Goal: Information Seeking & Learning: Learn about a topic

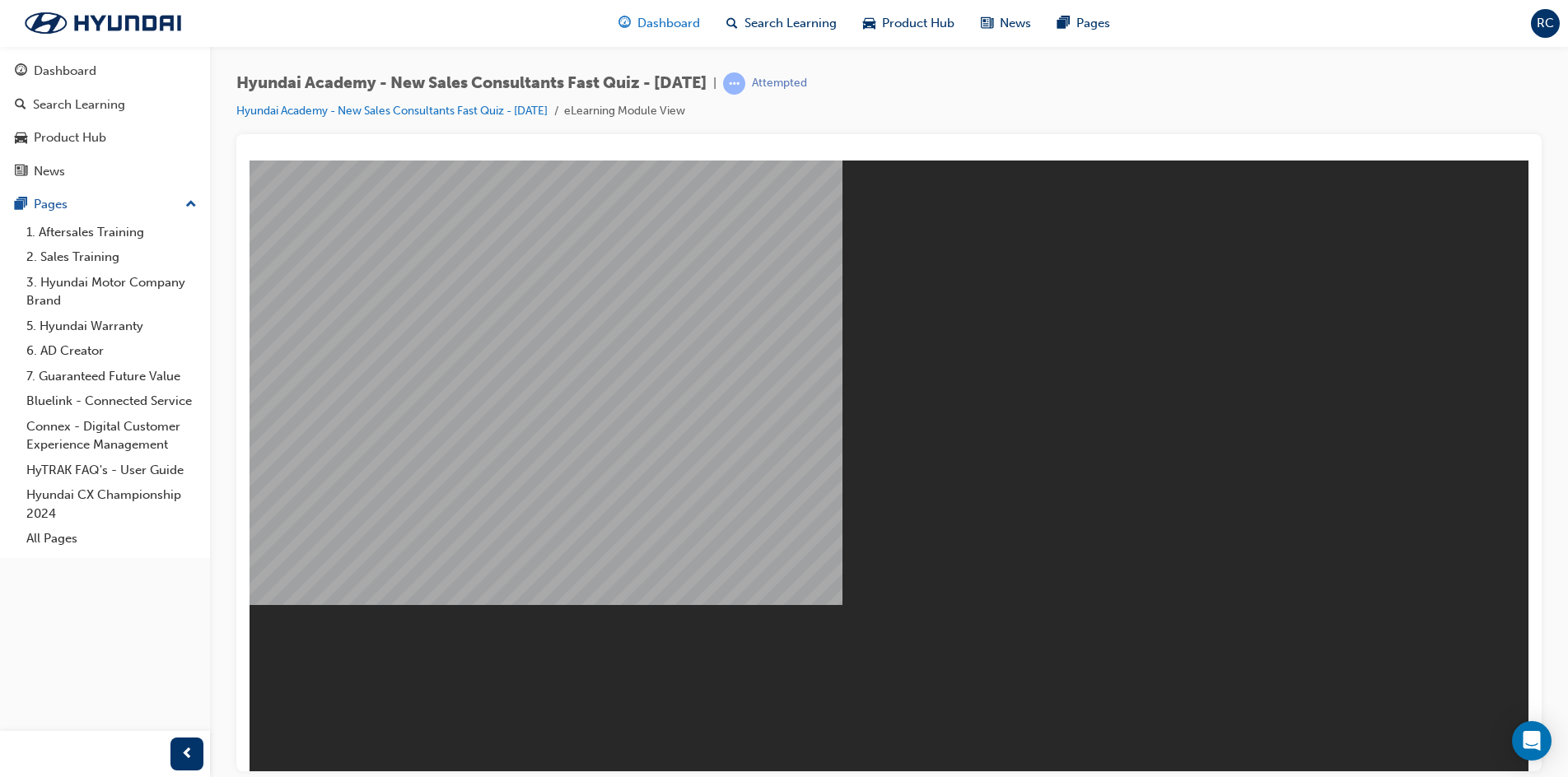
click at [628, 20] on span "guage-icon" at bounding box center [624, 23] width 13 height 21
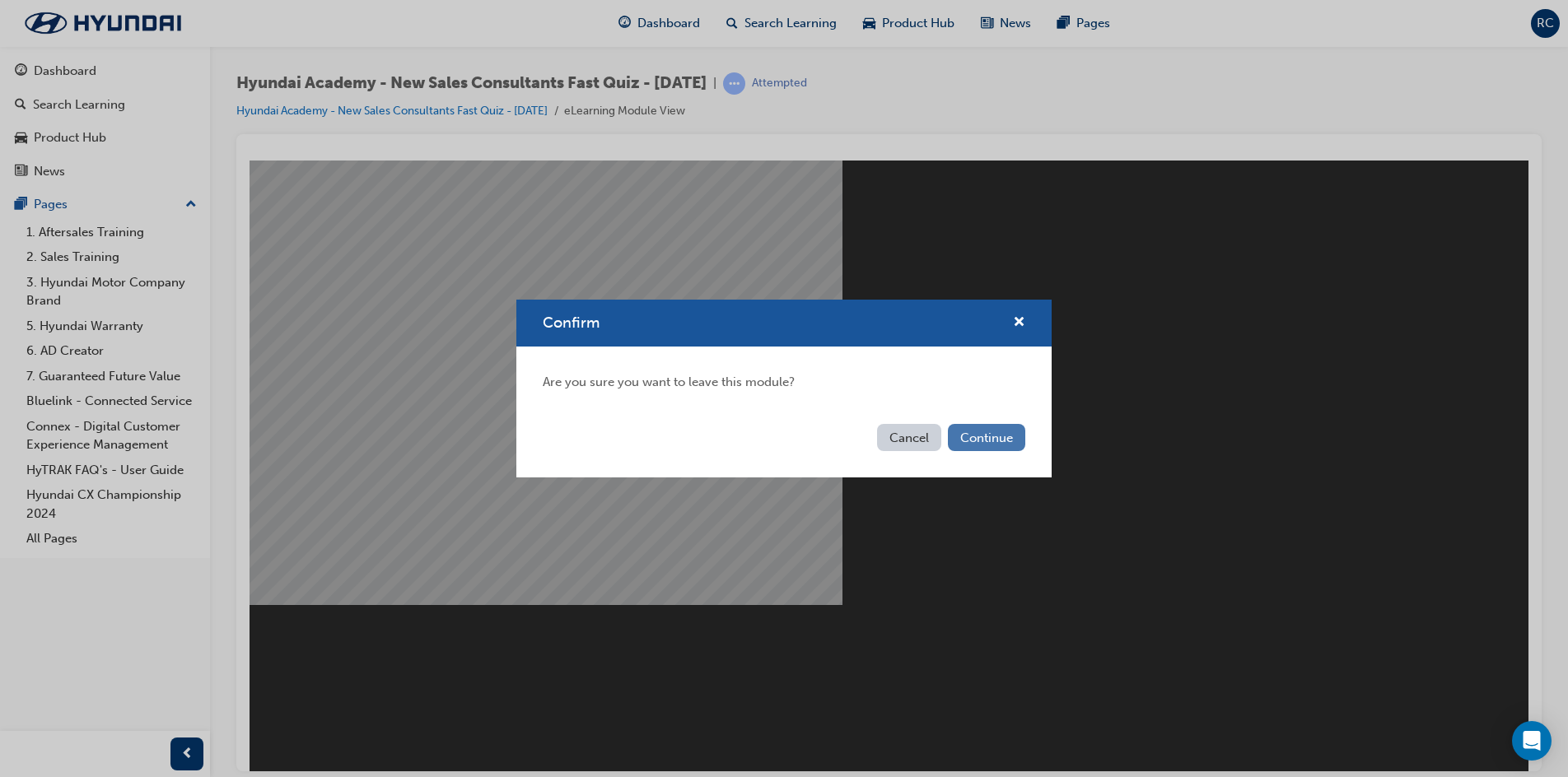
click at [982, 448] on button "Continue" at bounding box center [986, 438] width 77 height 27
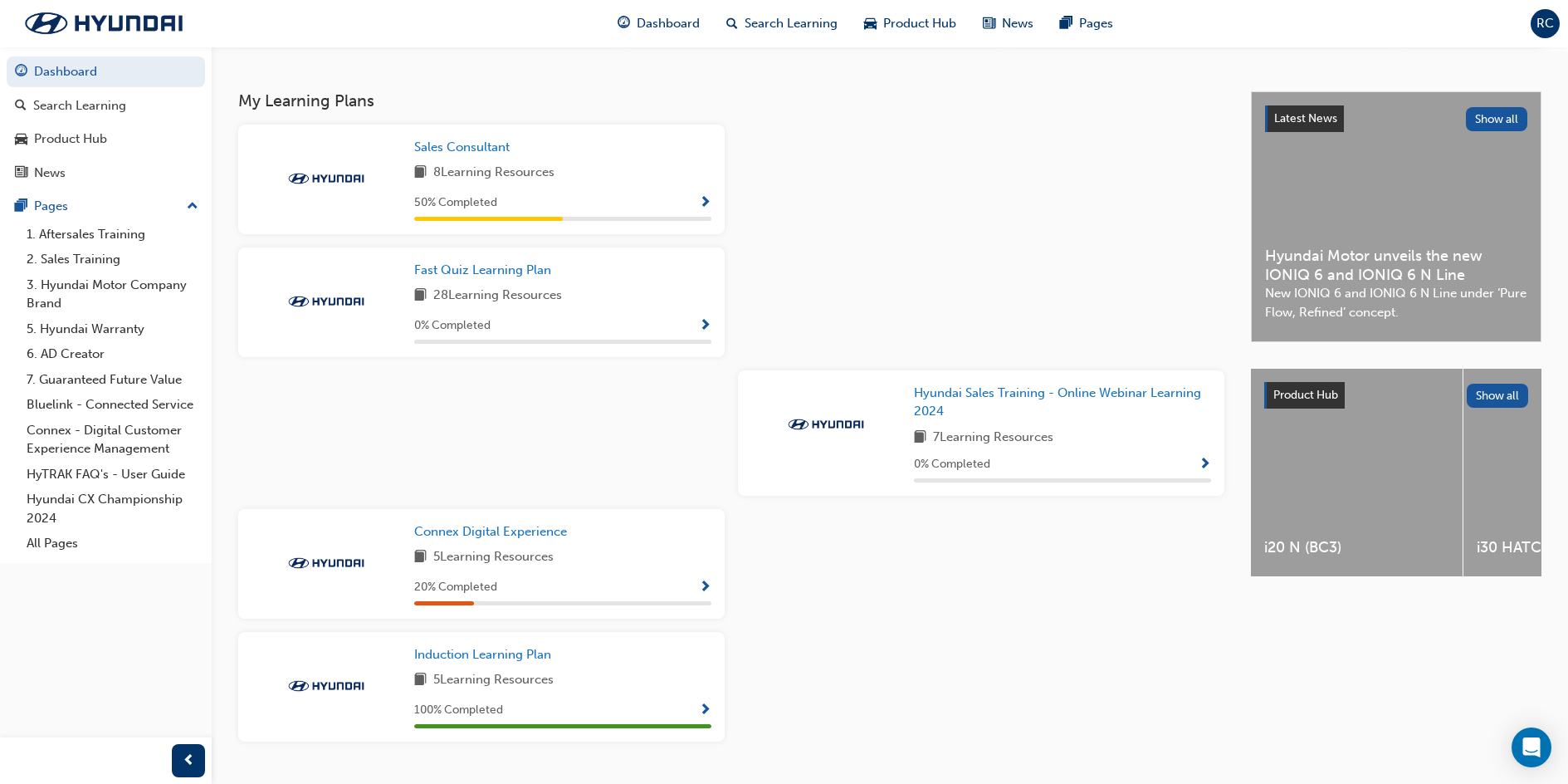
scroll to position [294, 0]
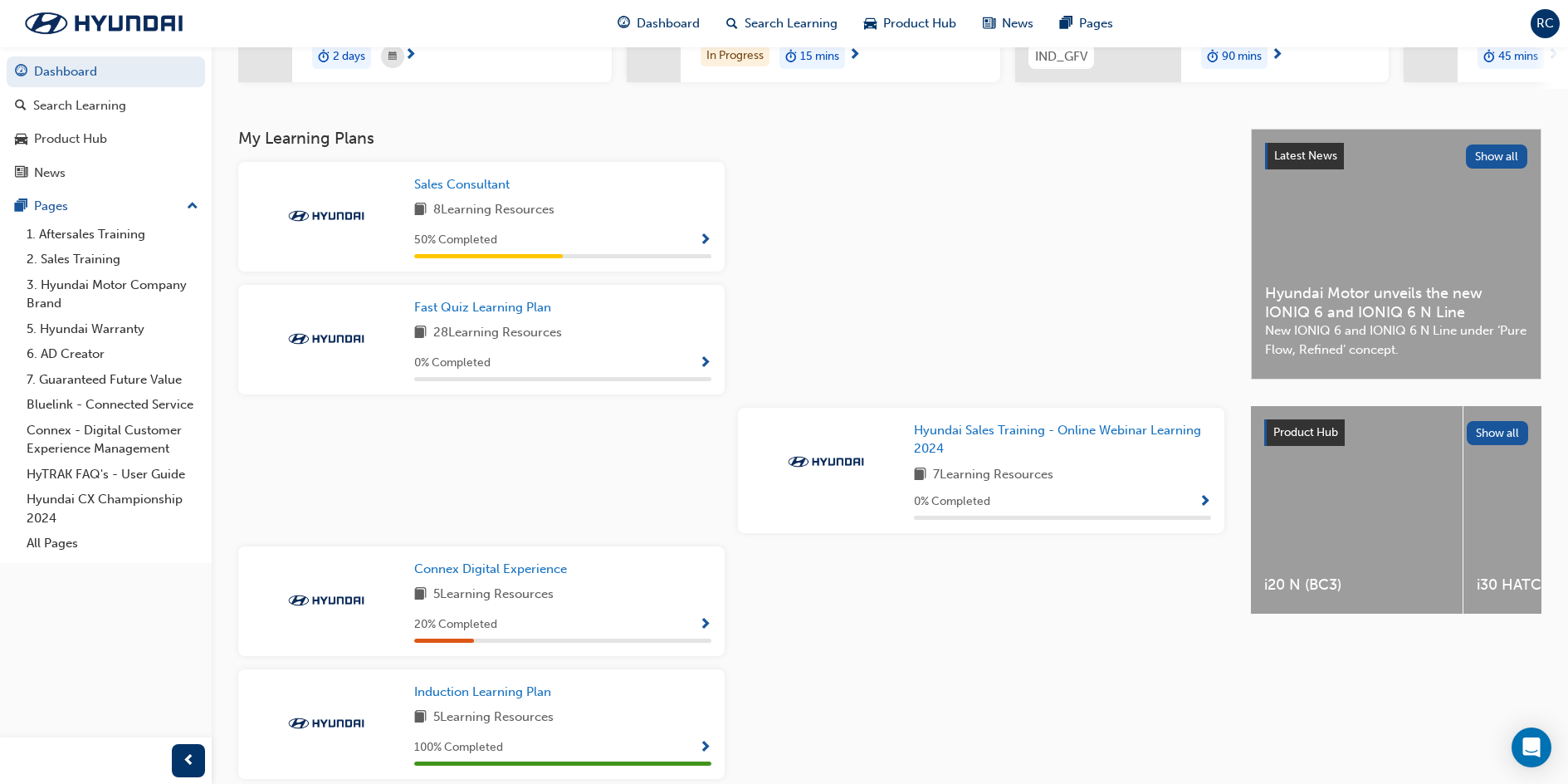
click at [709, 371] on span "Show Progress" at bounding box center [706, 364] width 13 height 15
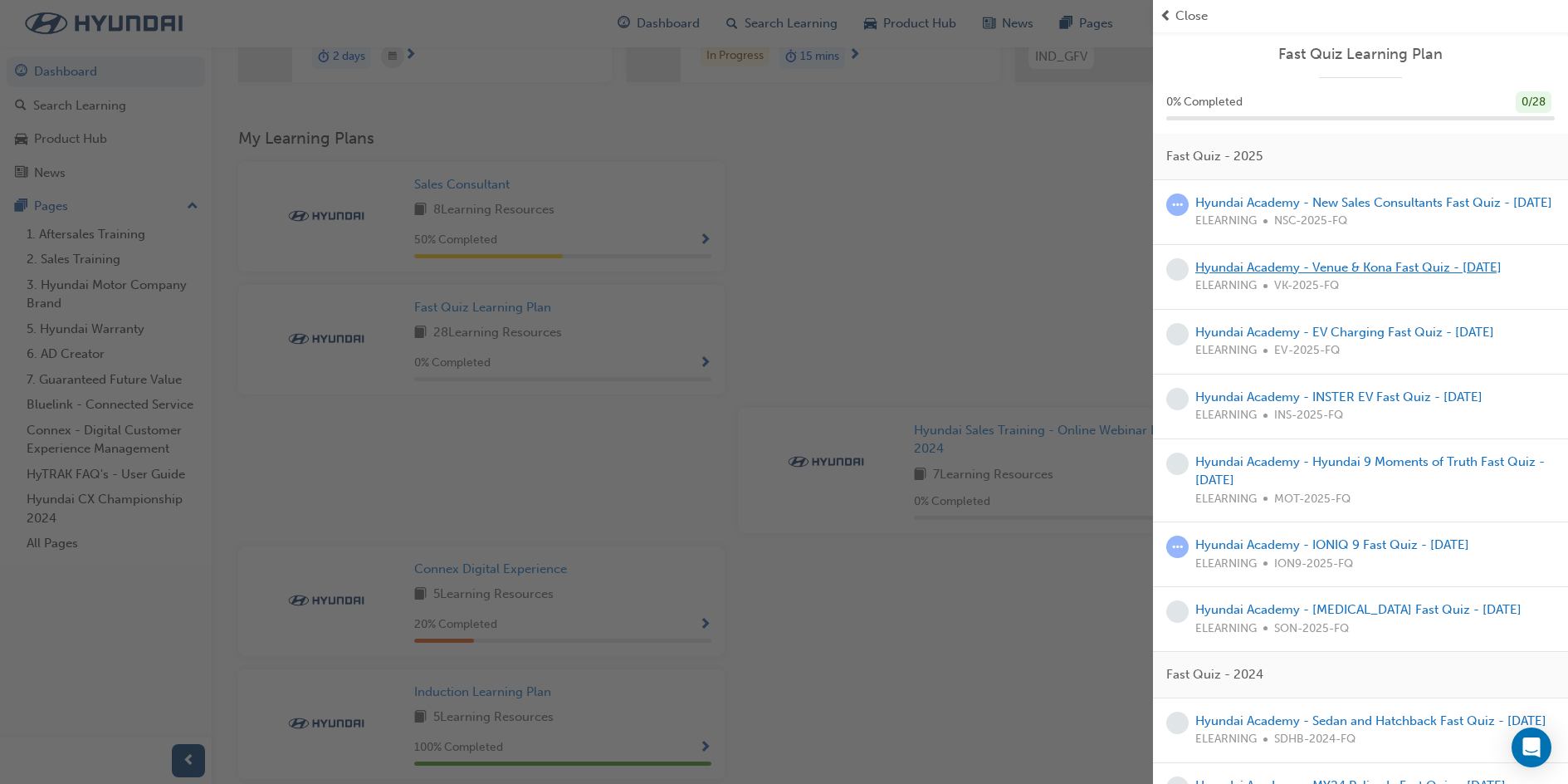
click at [1373, 274] on link "Hyundai Academy - Venue & Kona Fast Quiz - [DATE]" at bounding box center [1349, 267] width 306 height 15
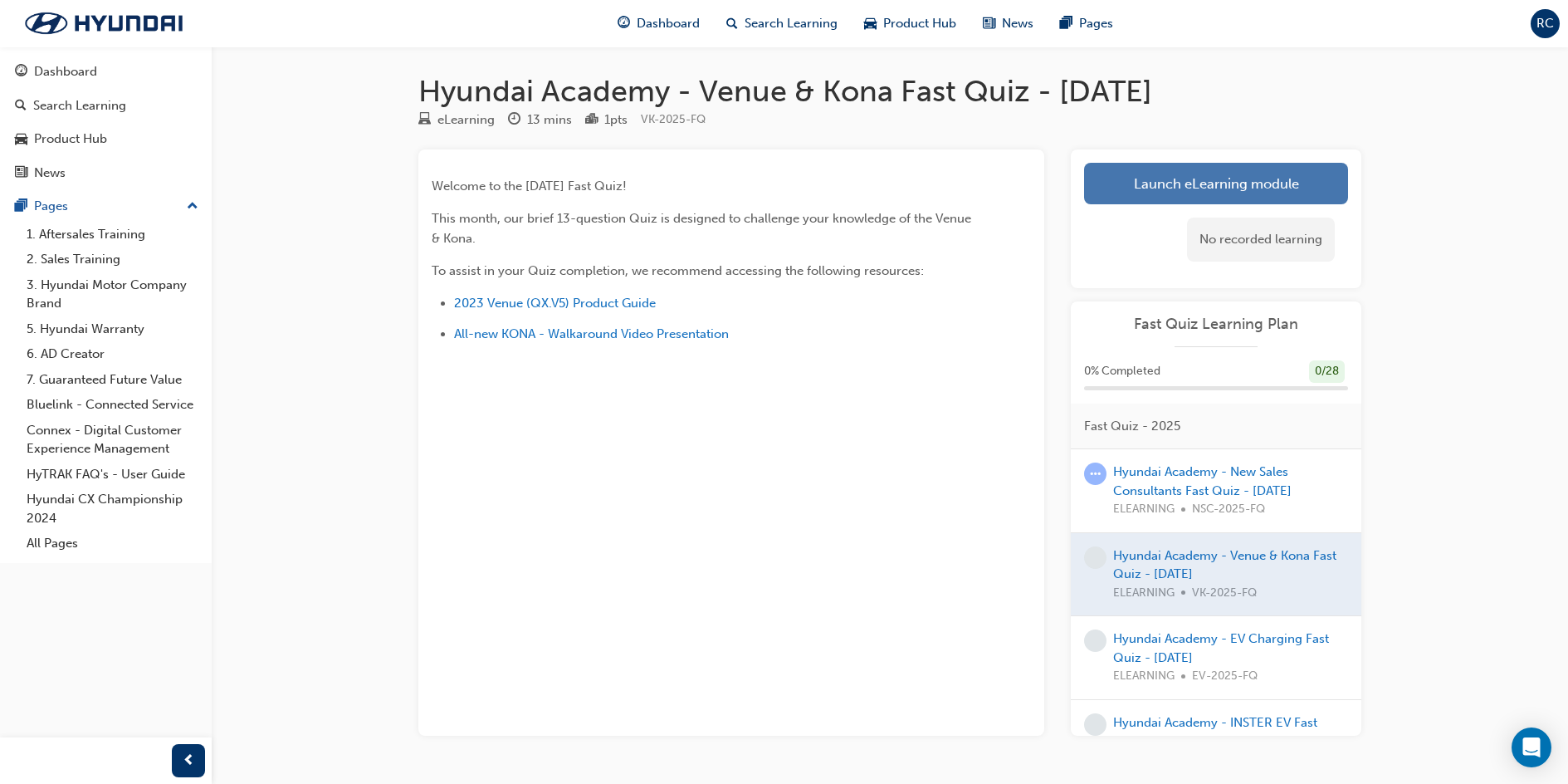
click at [1147, 195] on link "Launch eLearning module" at bounding box center [1217, 183] width 264 height 41
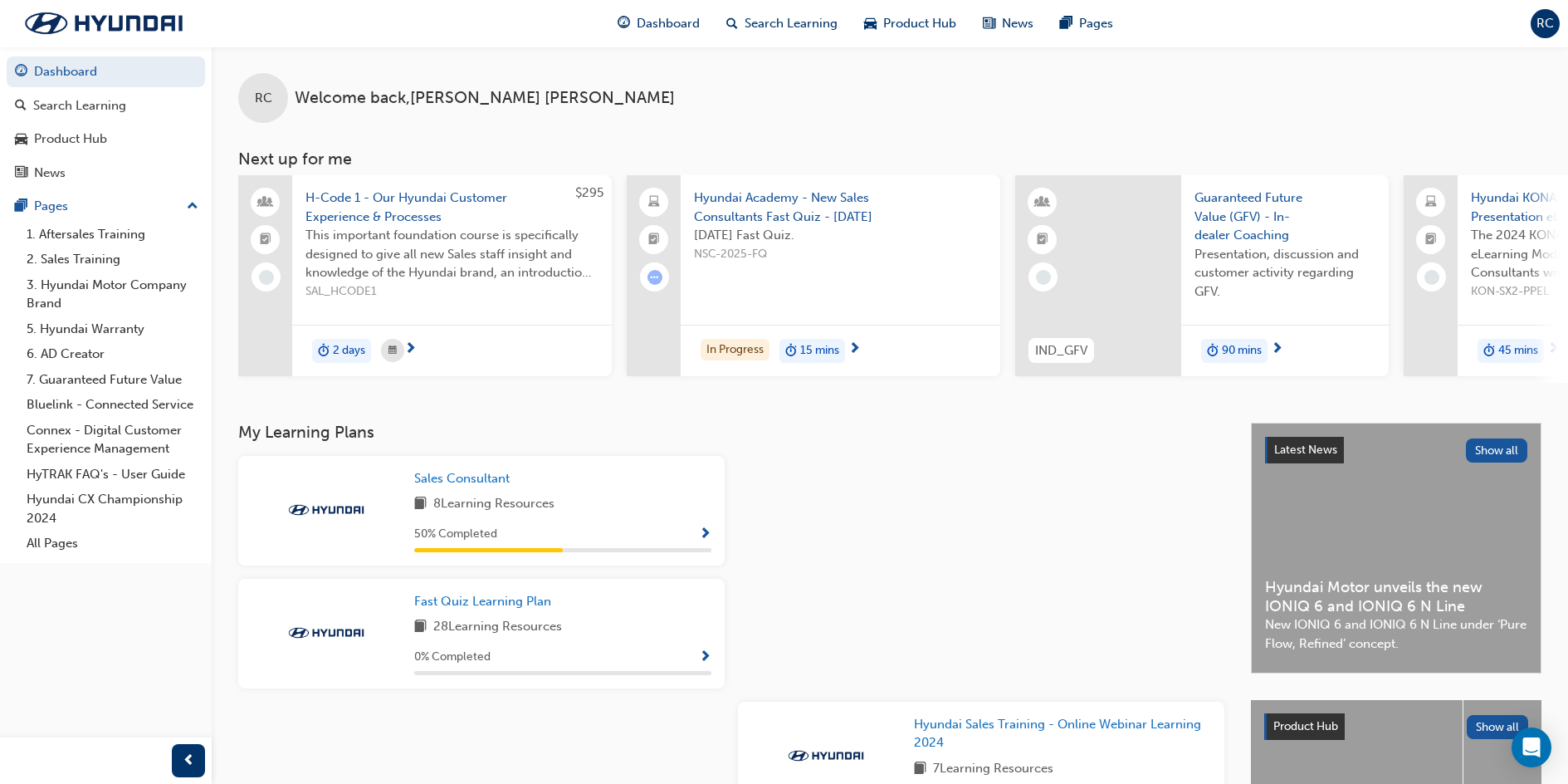
click at [710, 665] on span "Show Progress" at bounding box center [706, 657] width 13 height 15
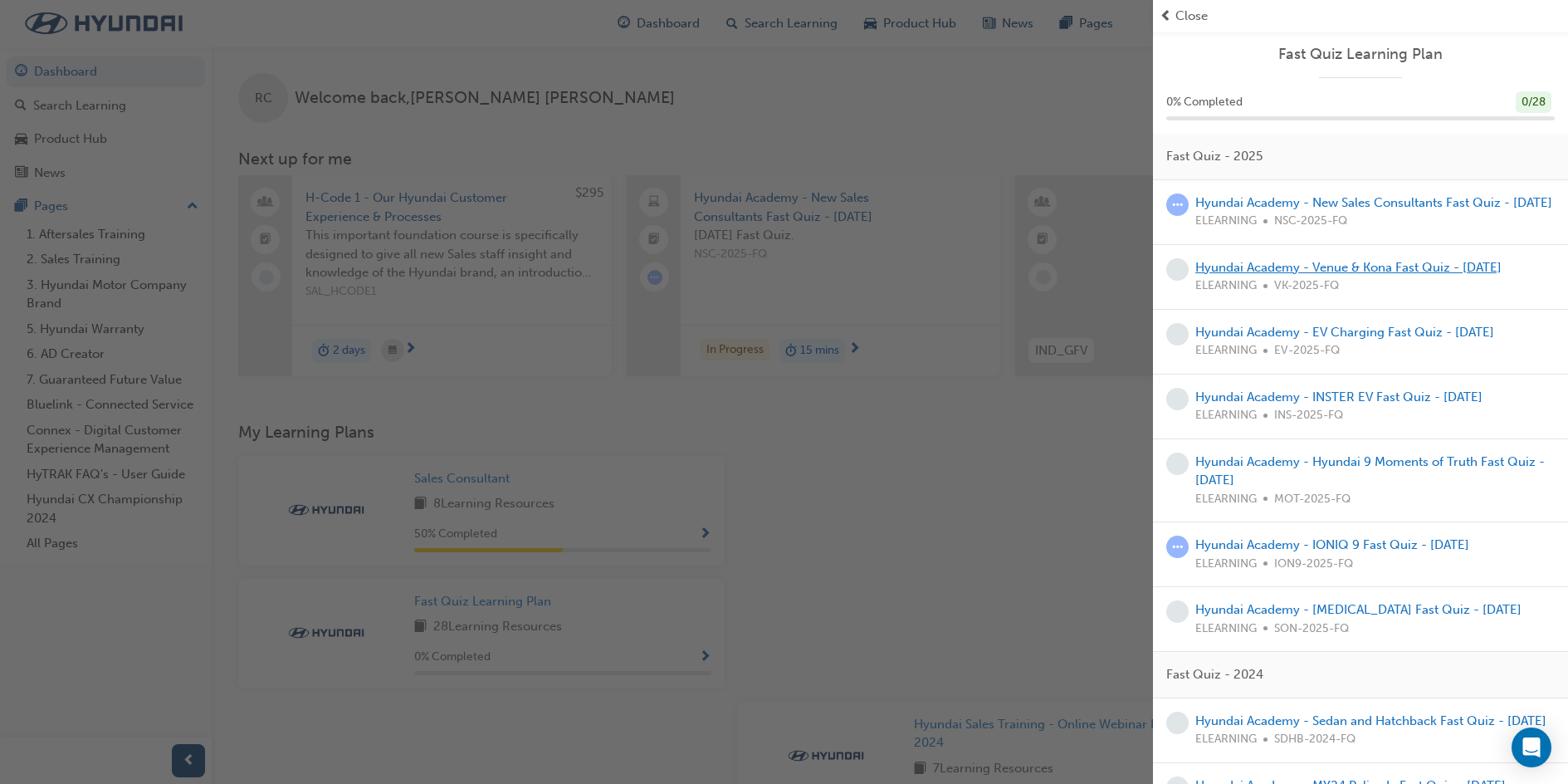
click at [1369, 274] on link "Hyundai Academy - Venue & Kona Fast Quiz - [DATE]" at bounding box center [1349, 267] width 306 height 15
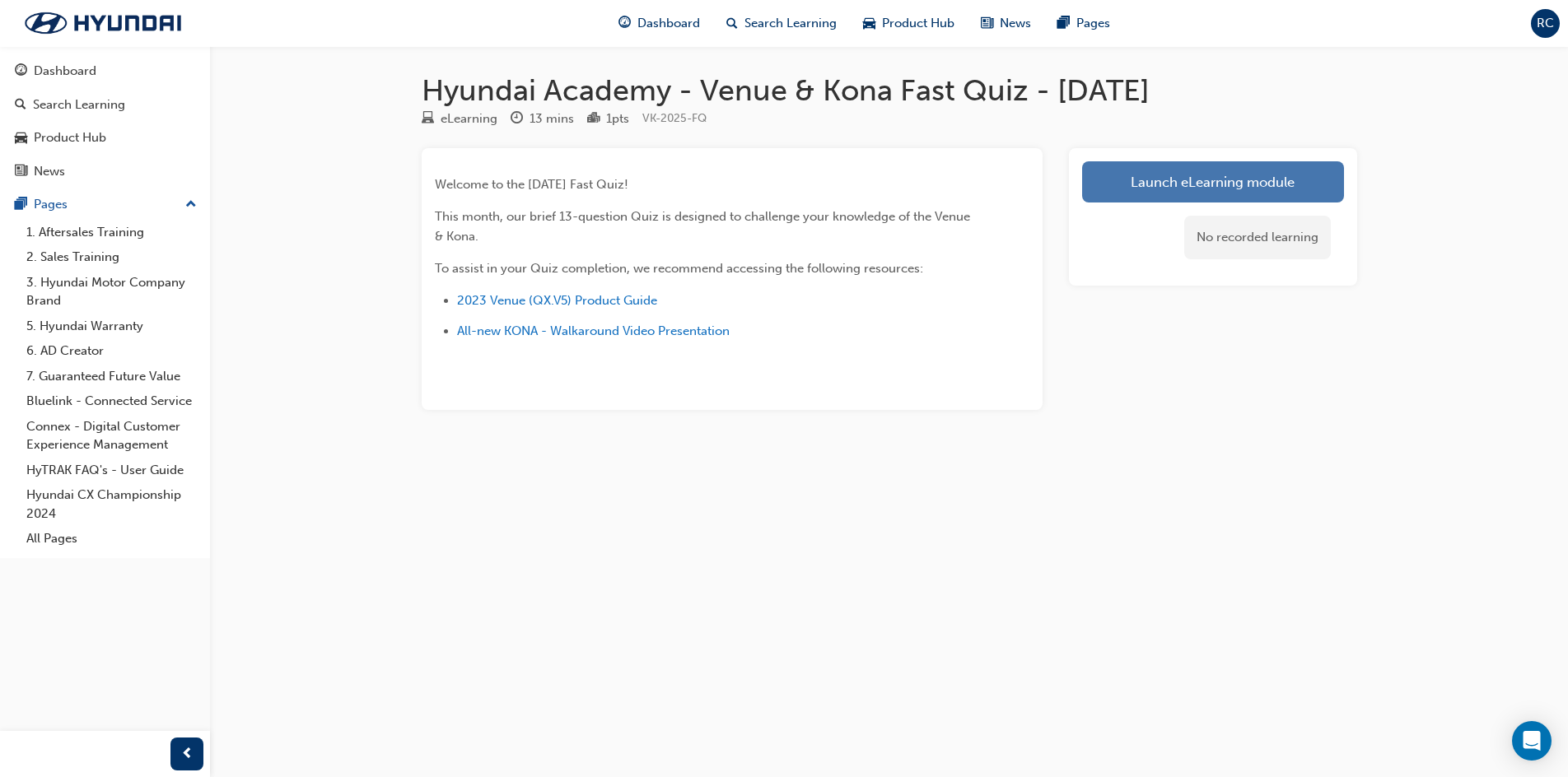
click at [1189, 187] on link "Launch eLearning module" at bounding box center [1213, 181] width 262 height 41
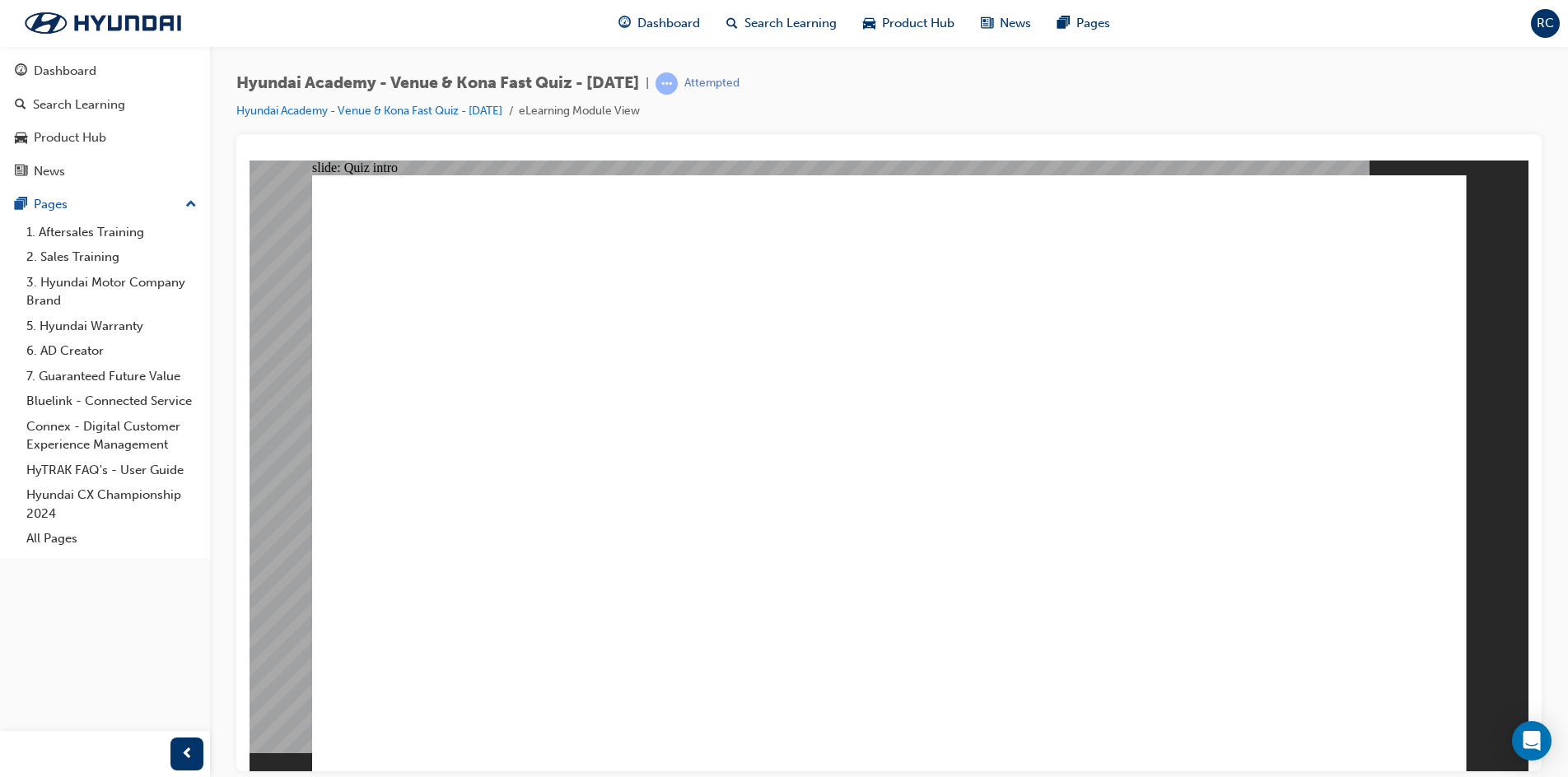
radio input "true"
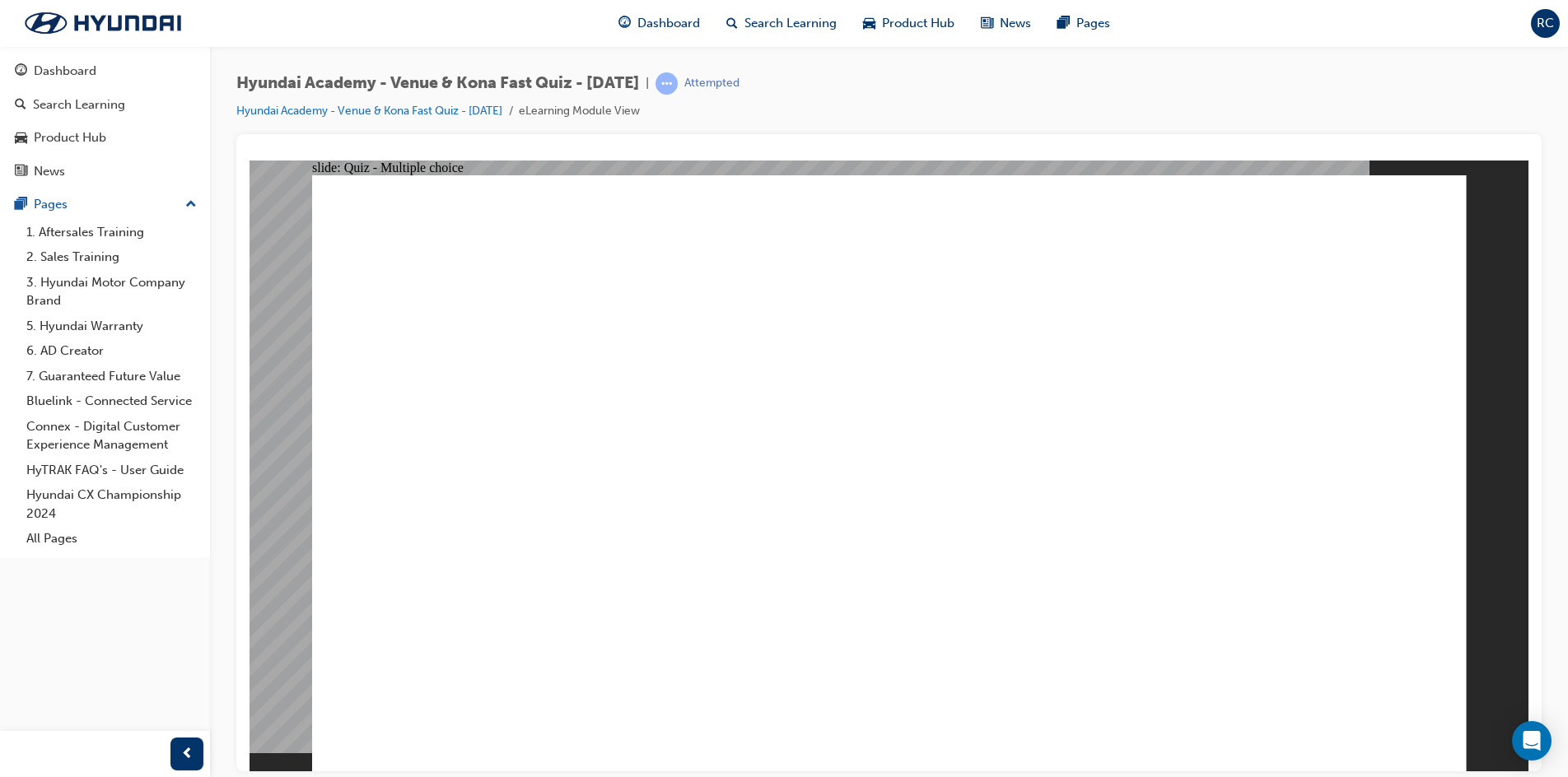
radio input "true"
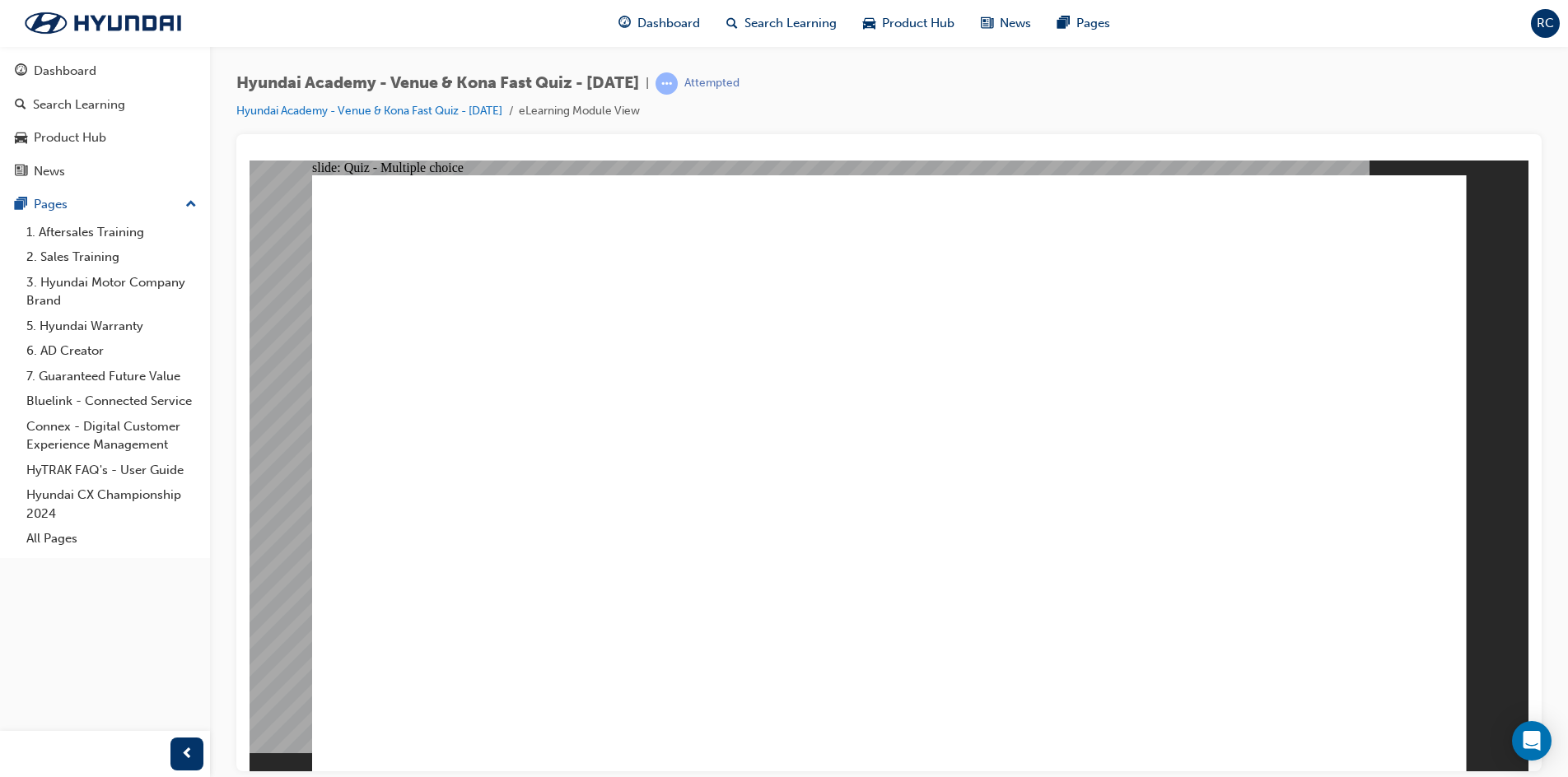
radio input "true"
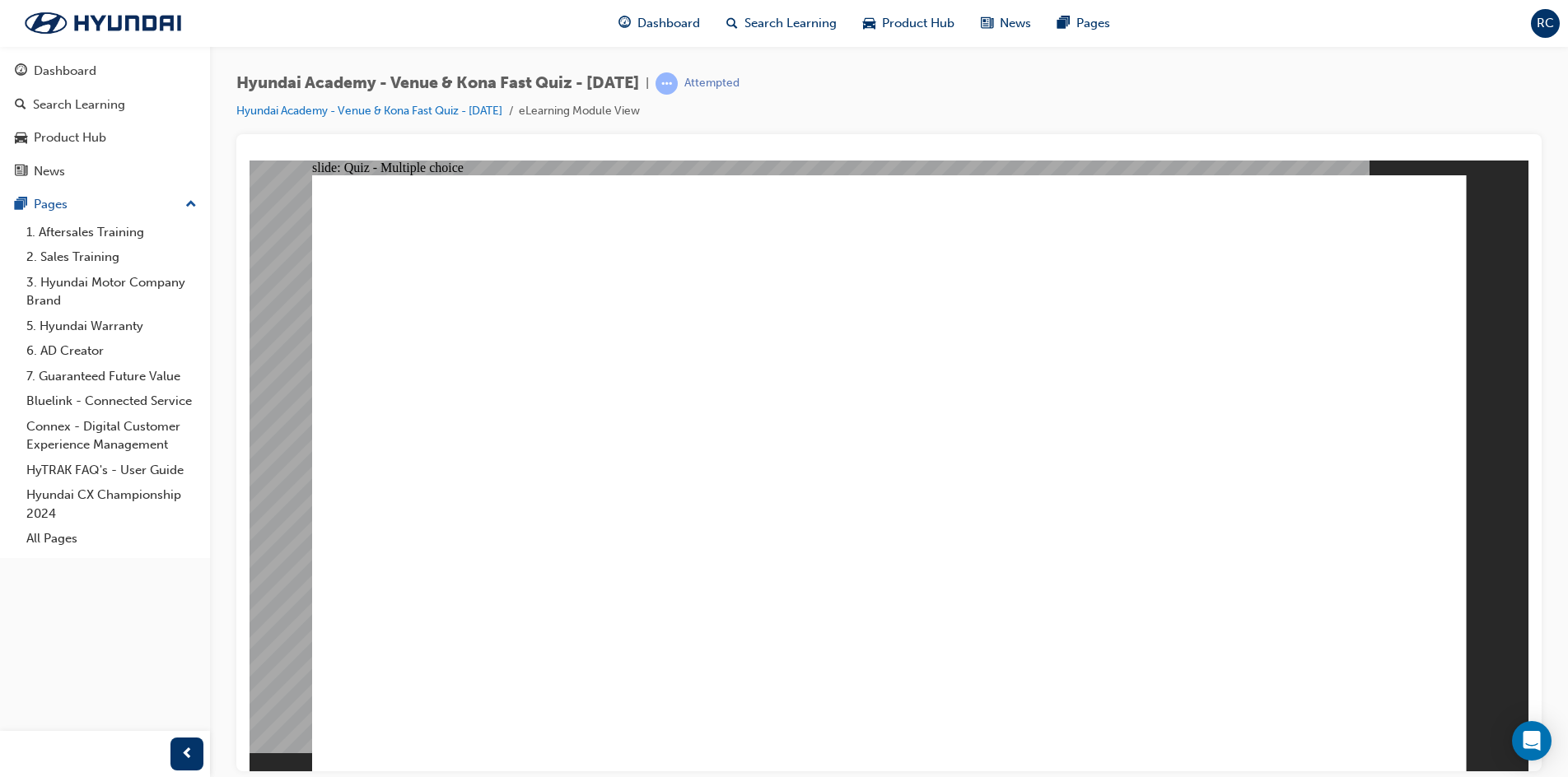
radio input "true"
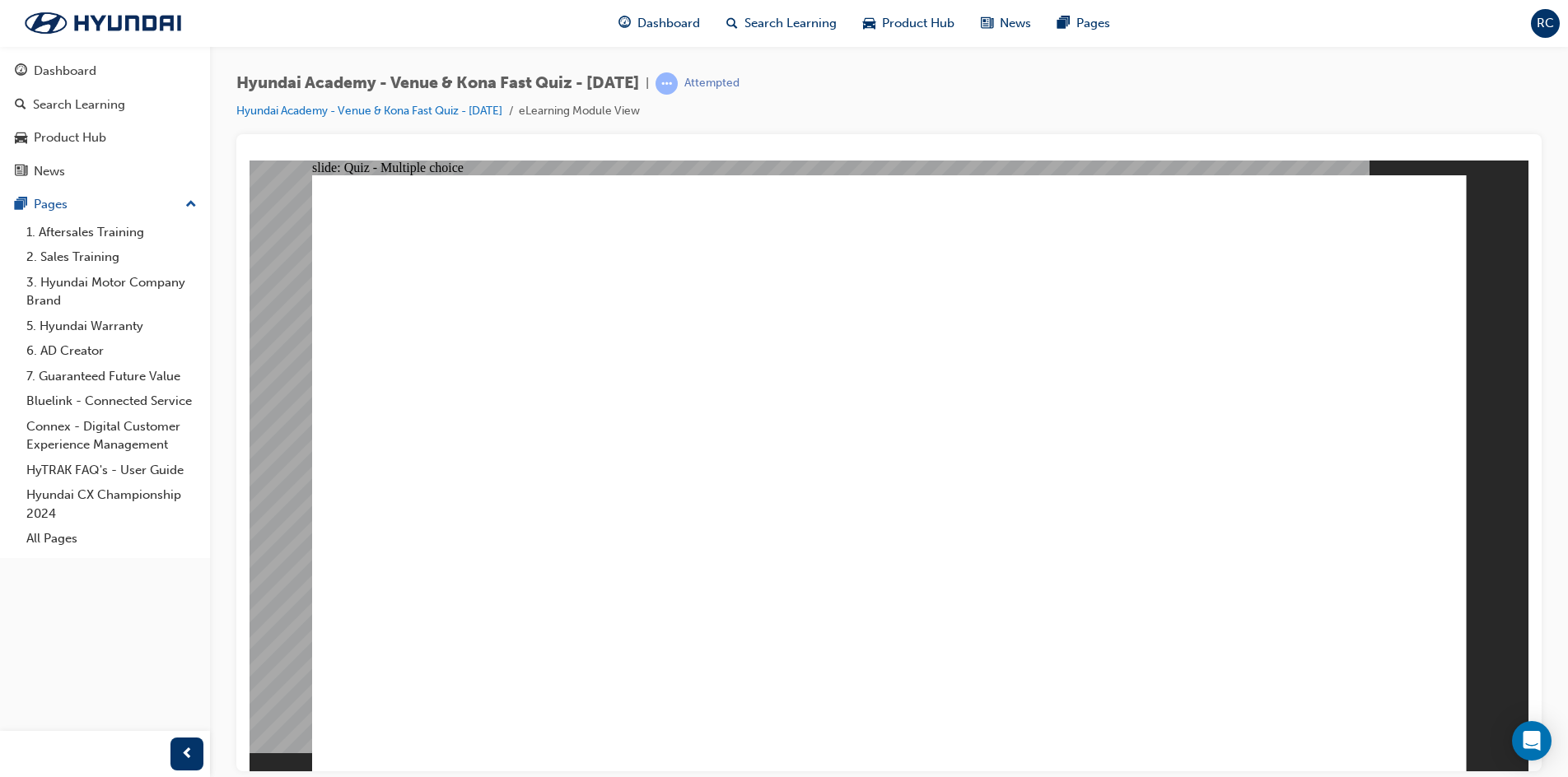
radio input "true"
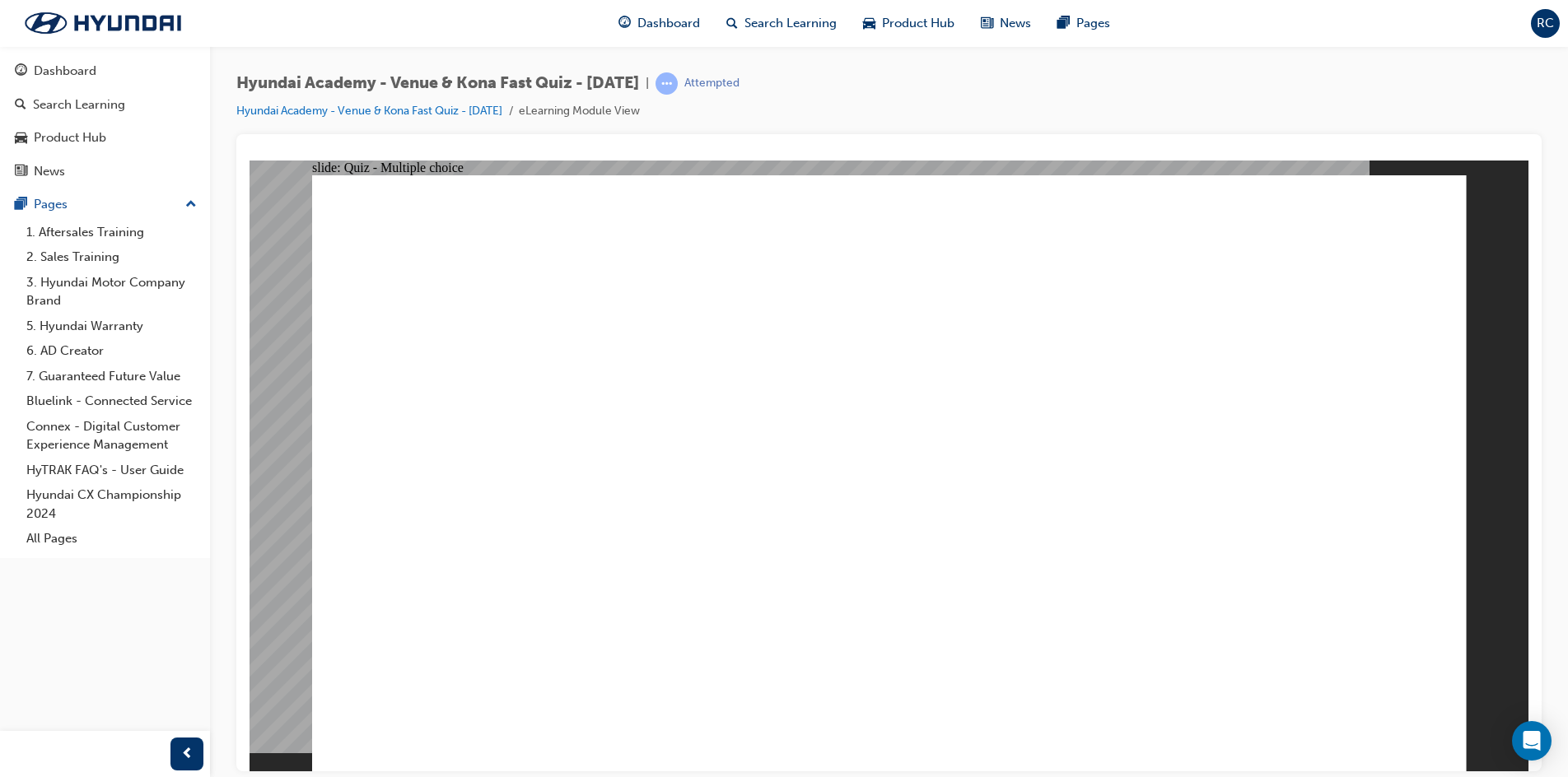
radio input "true"
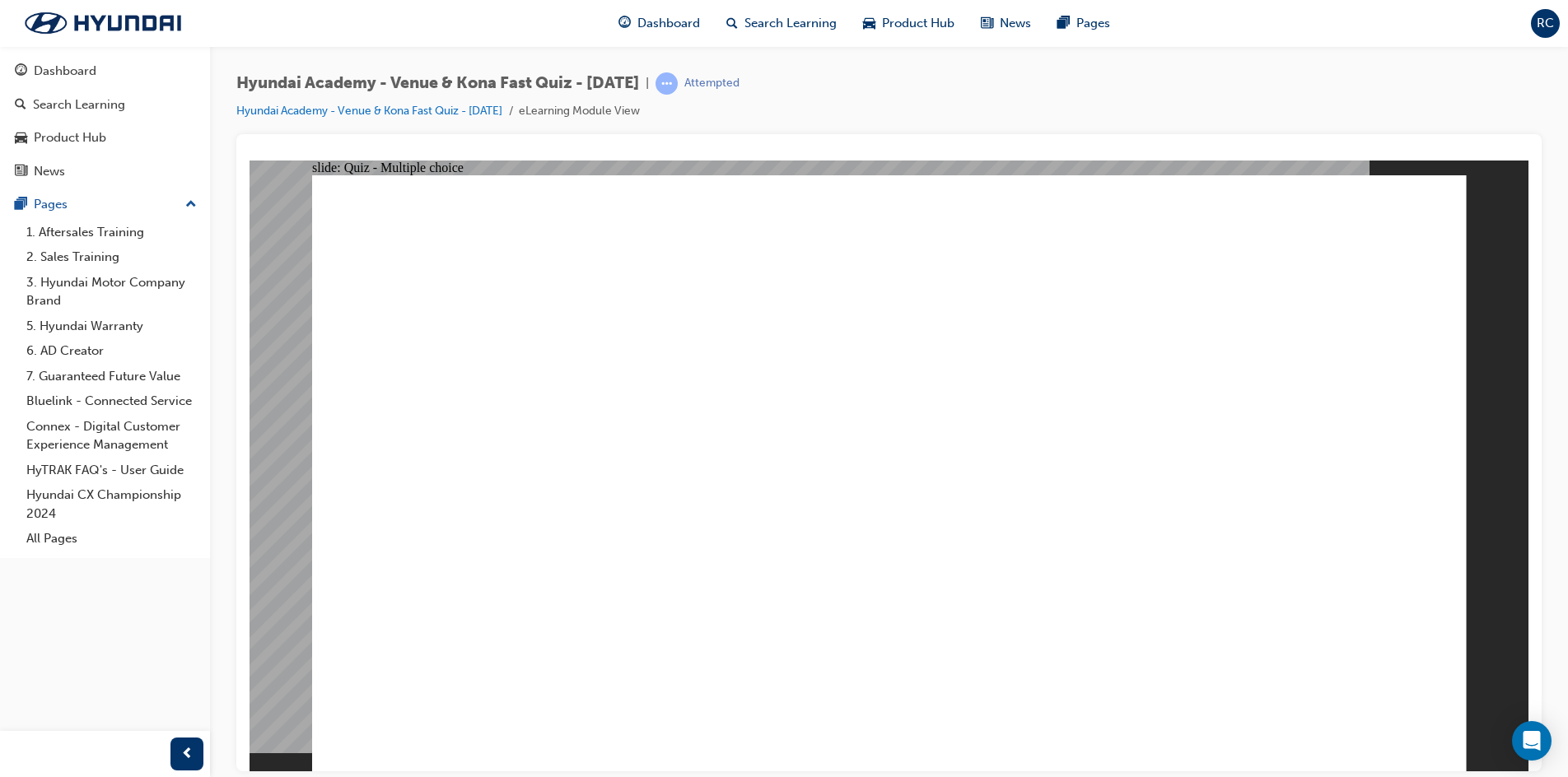
radio input "true"
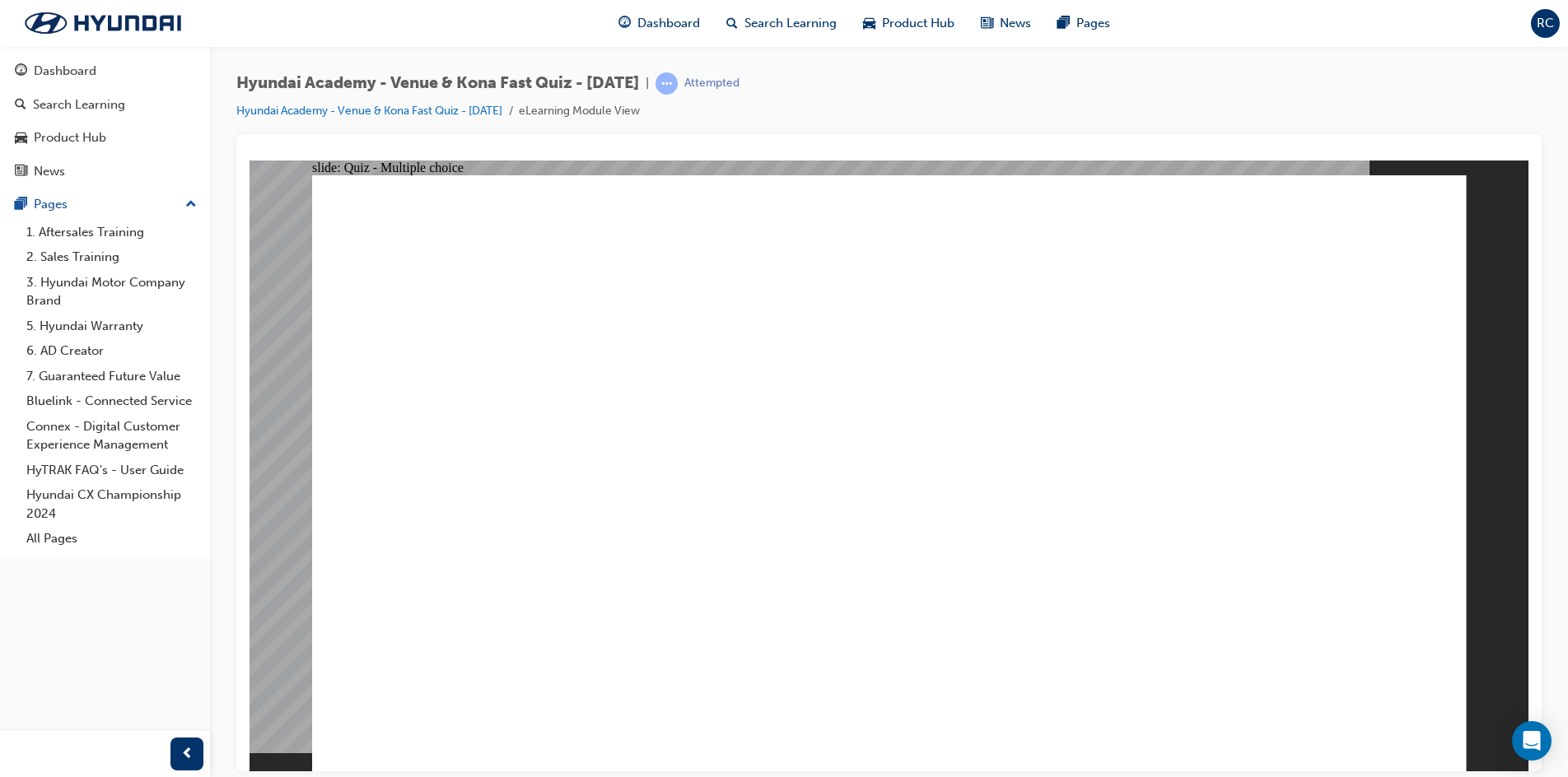
radio input "true"
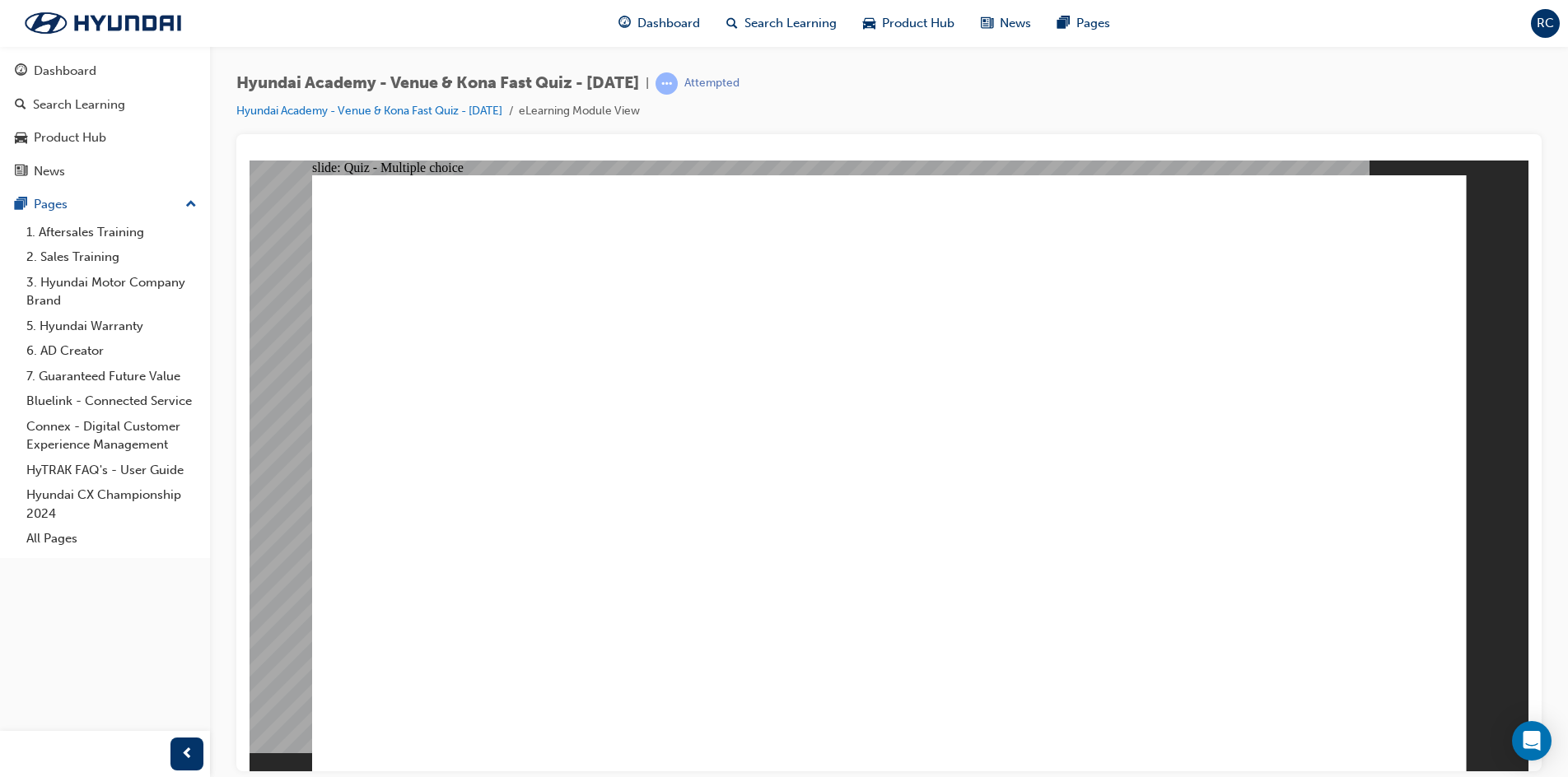
radio input "true"
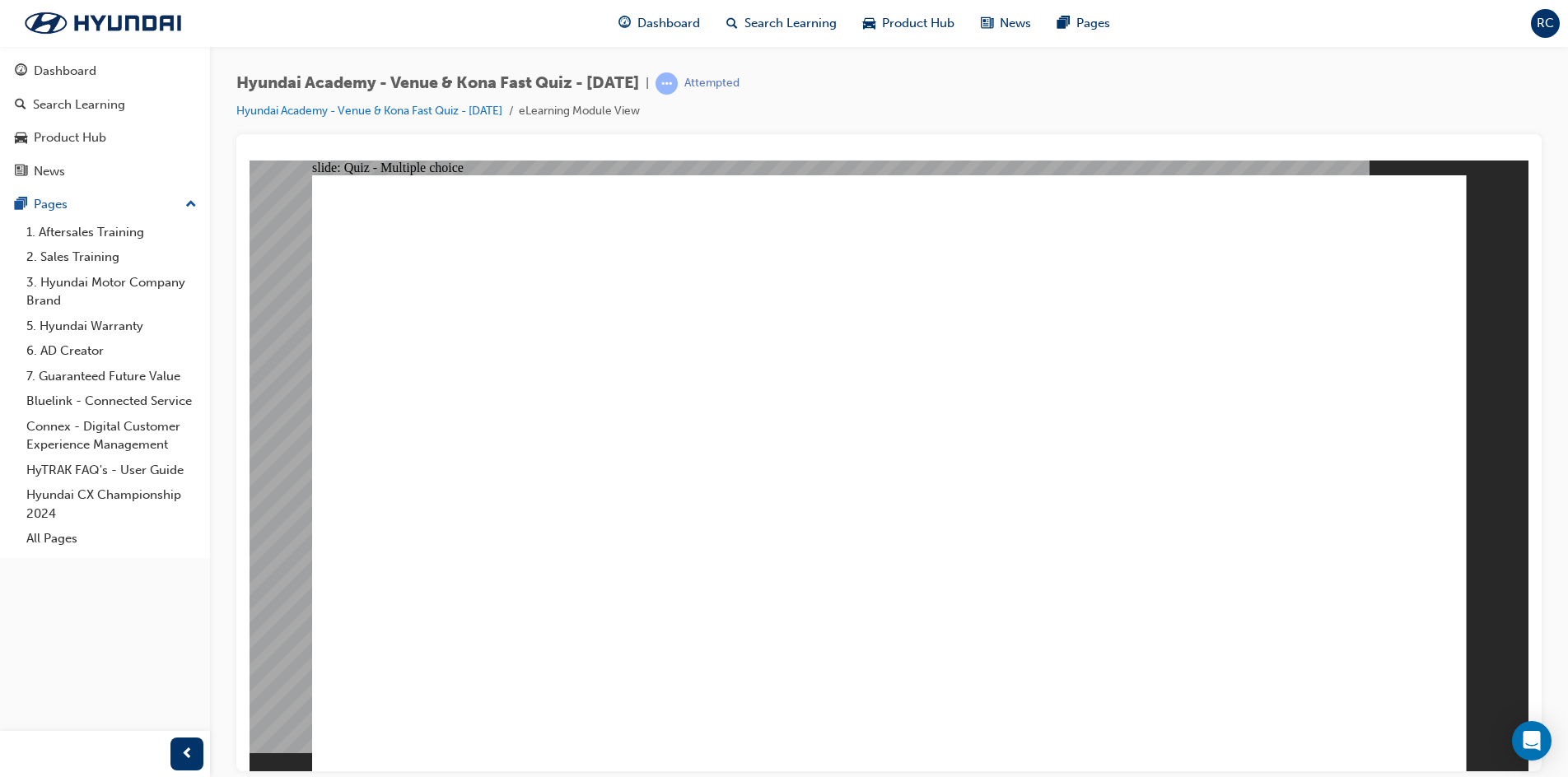
radio input "true"
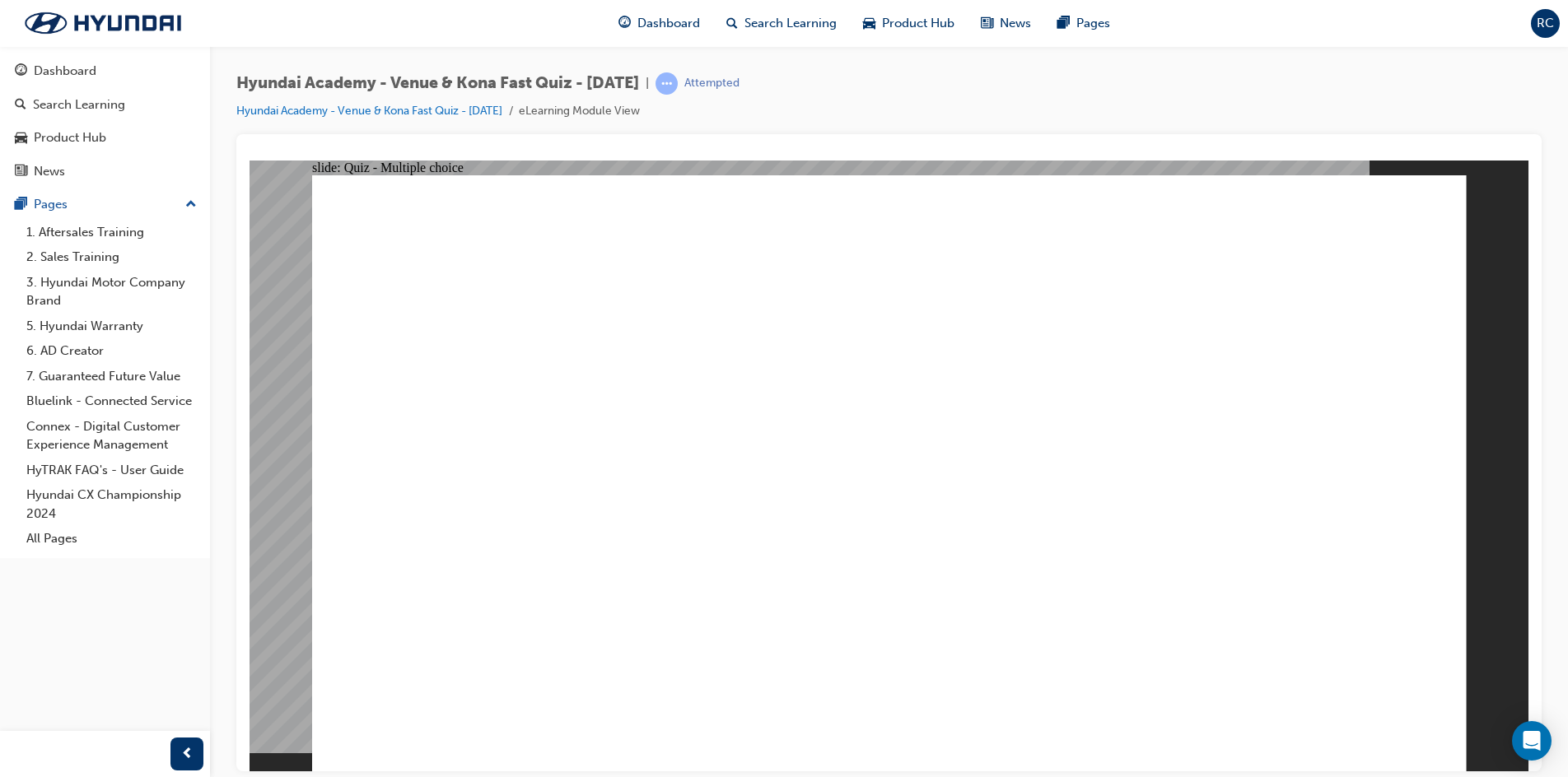
radio input "true"
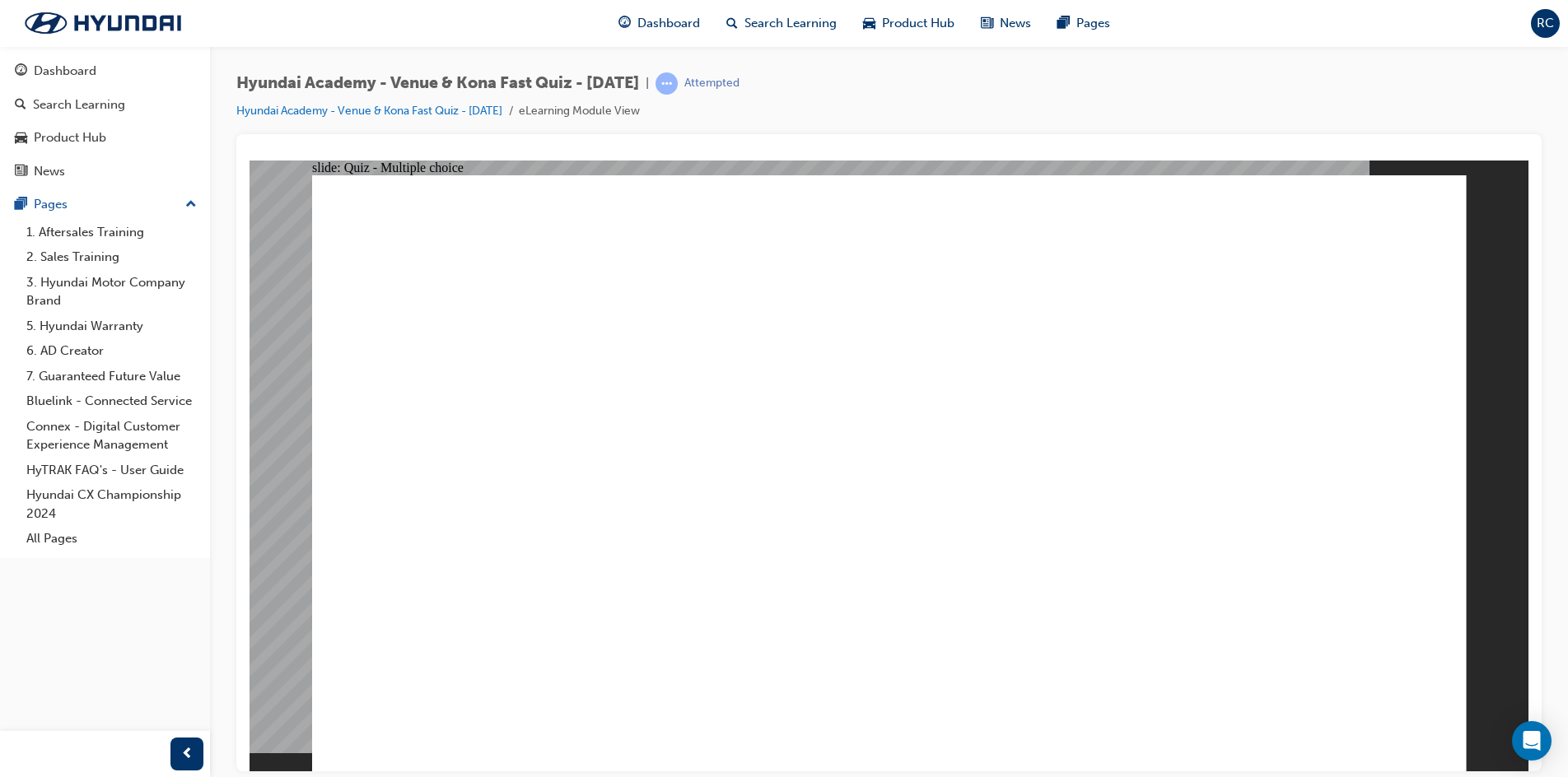
radio input "false"
radio input "true"
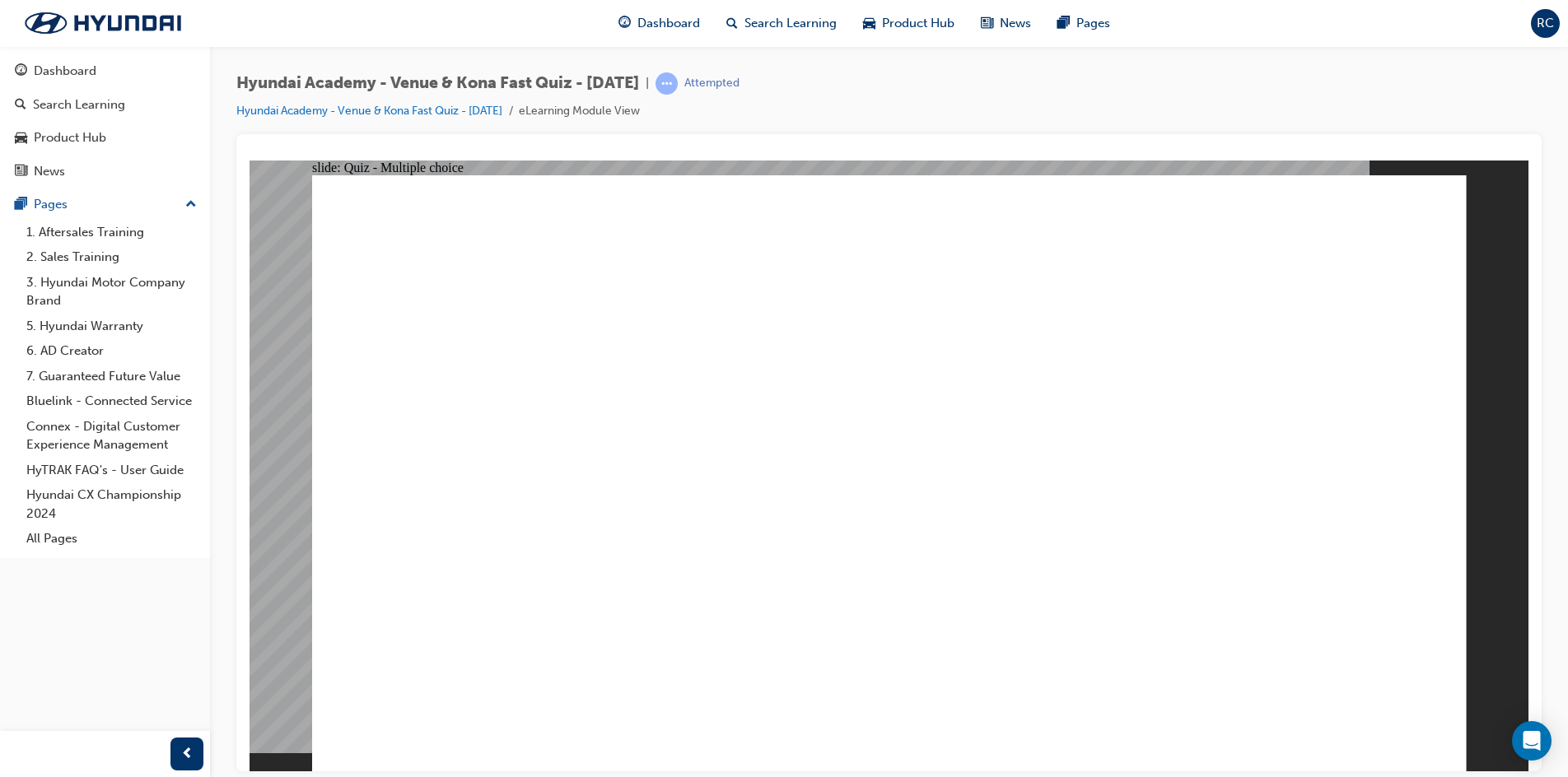
radio input "true"
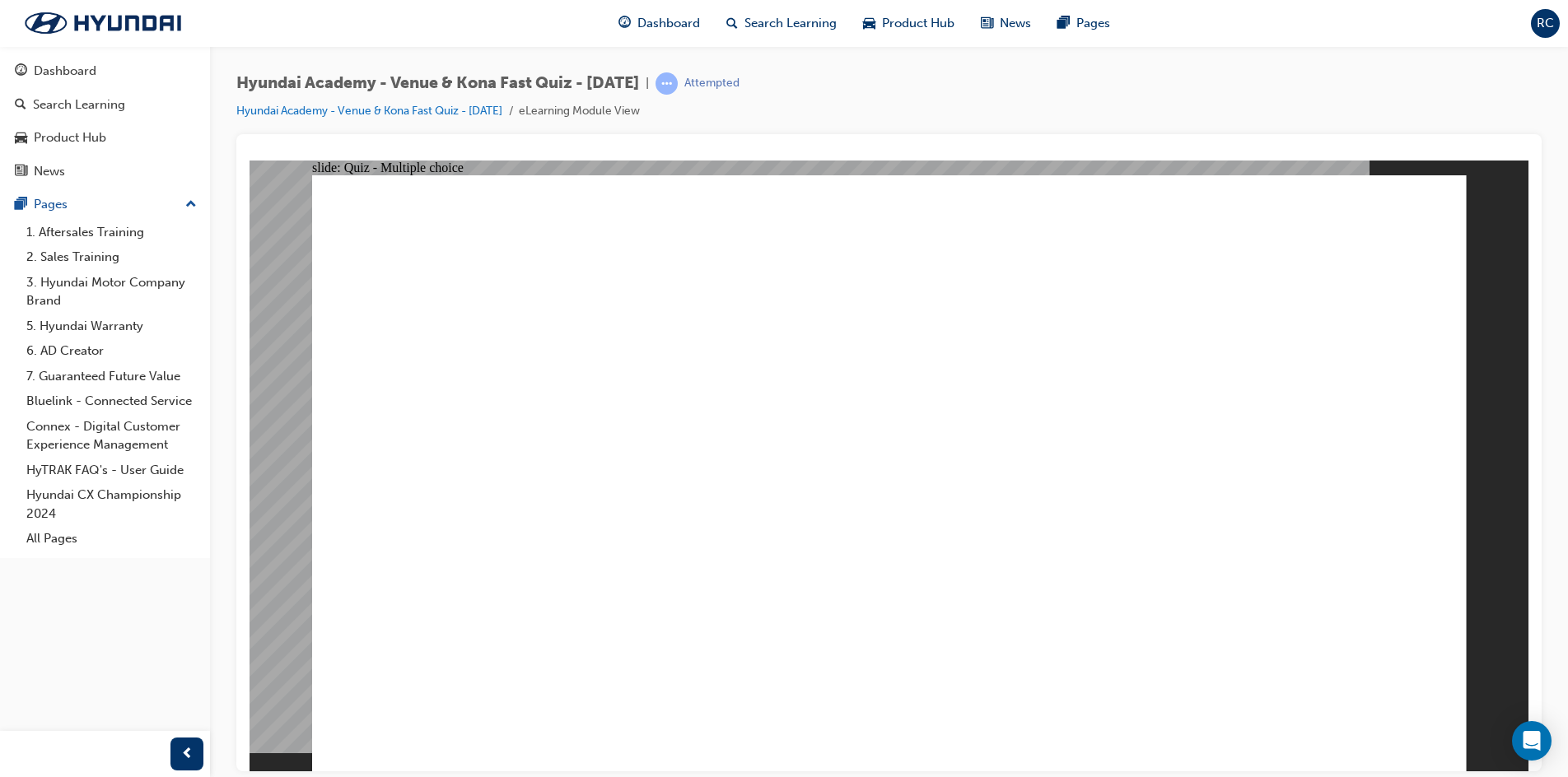
radio input "true"
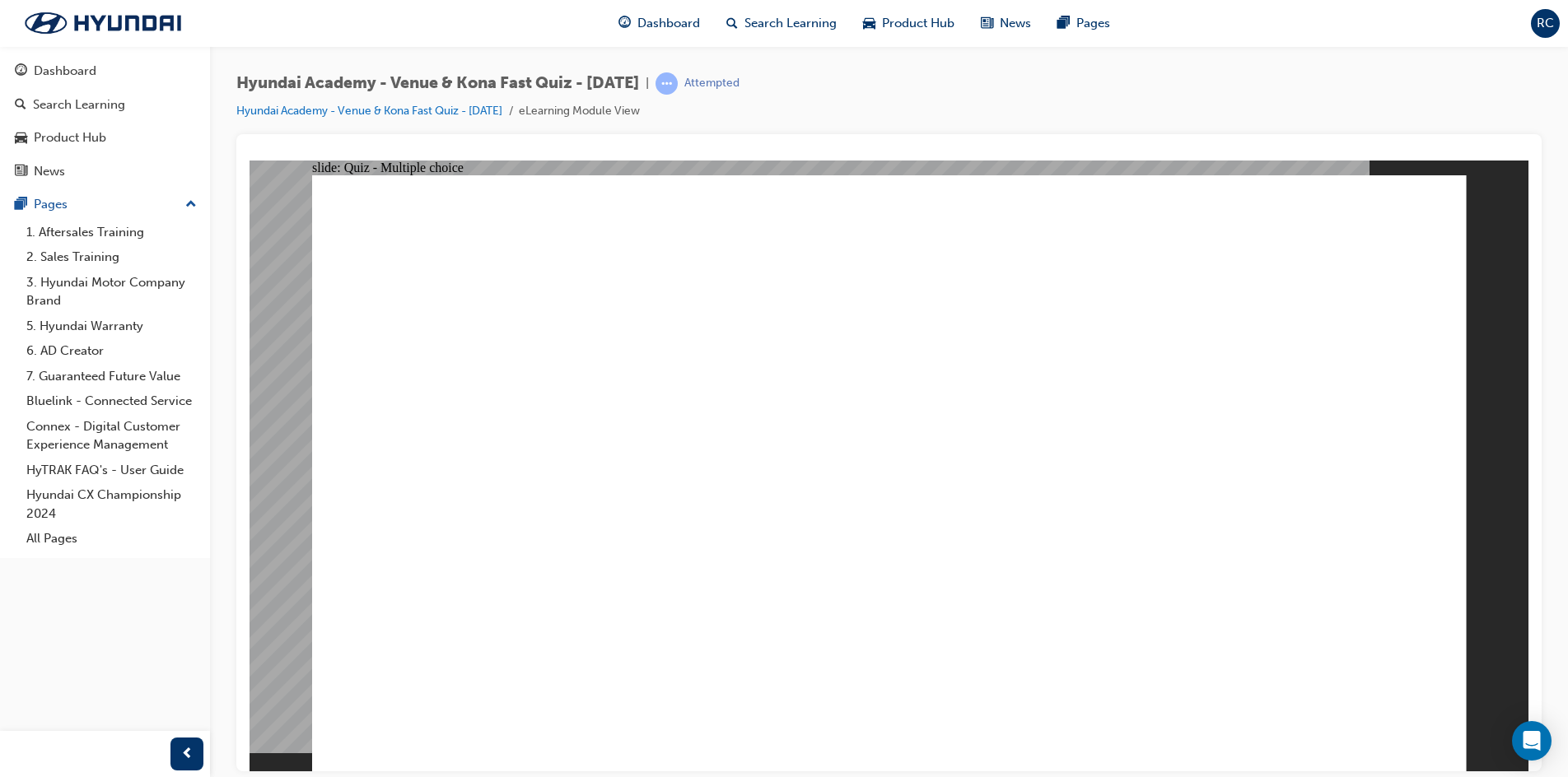
radio input "true"
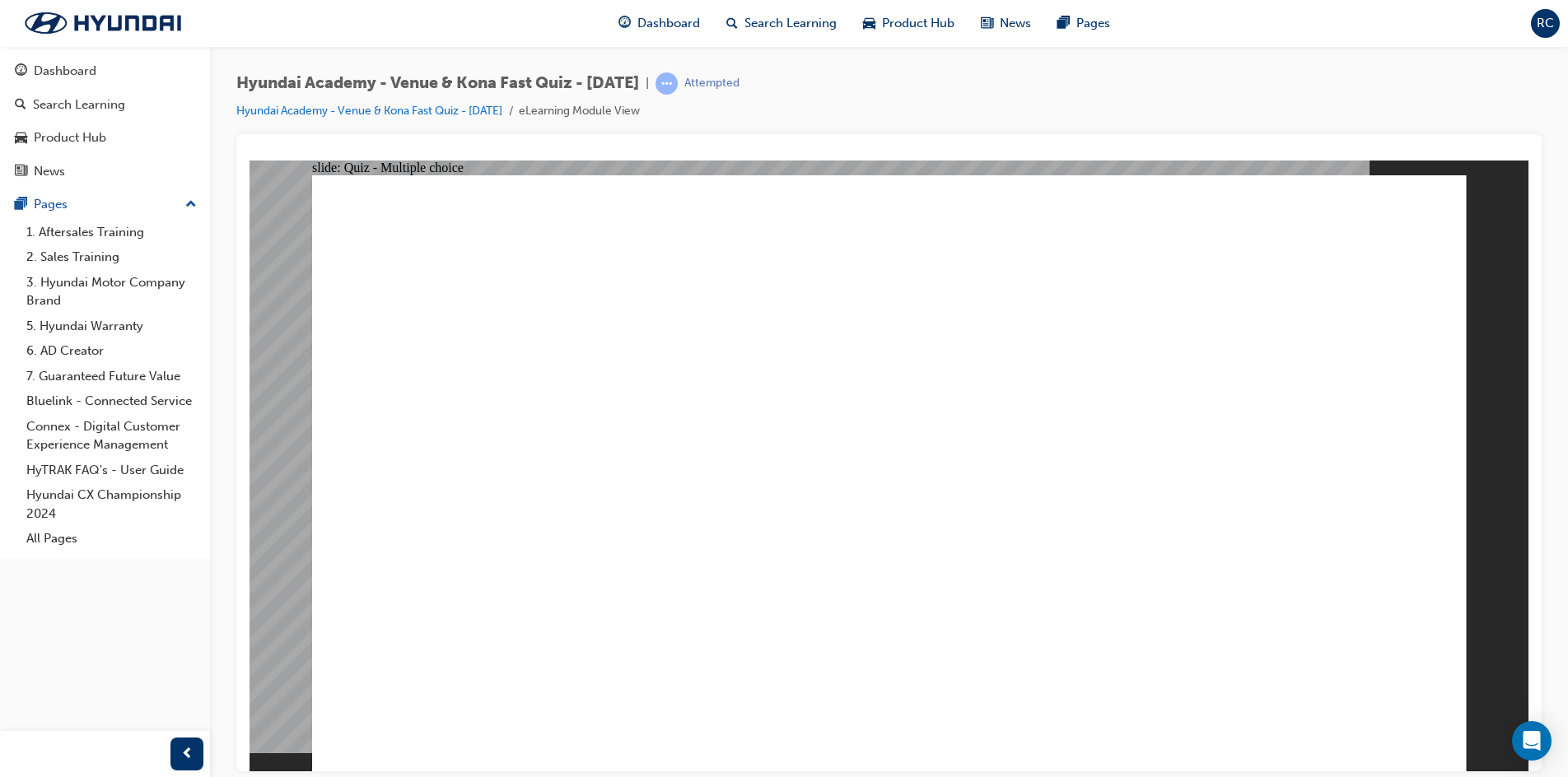
radio input "true"
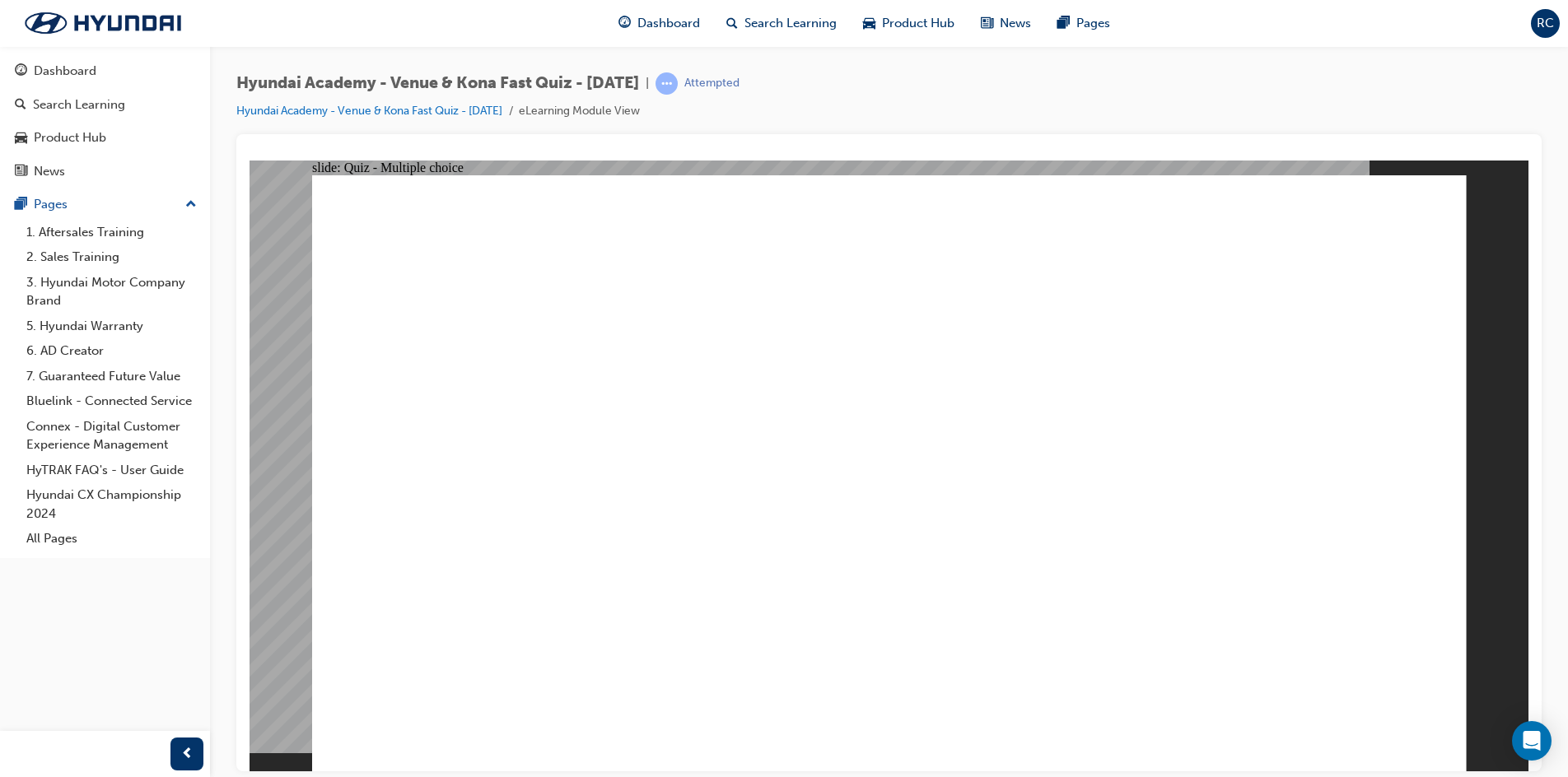
radio input "true"
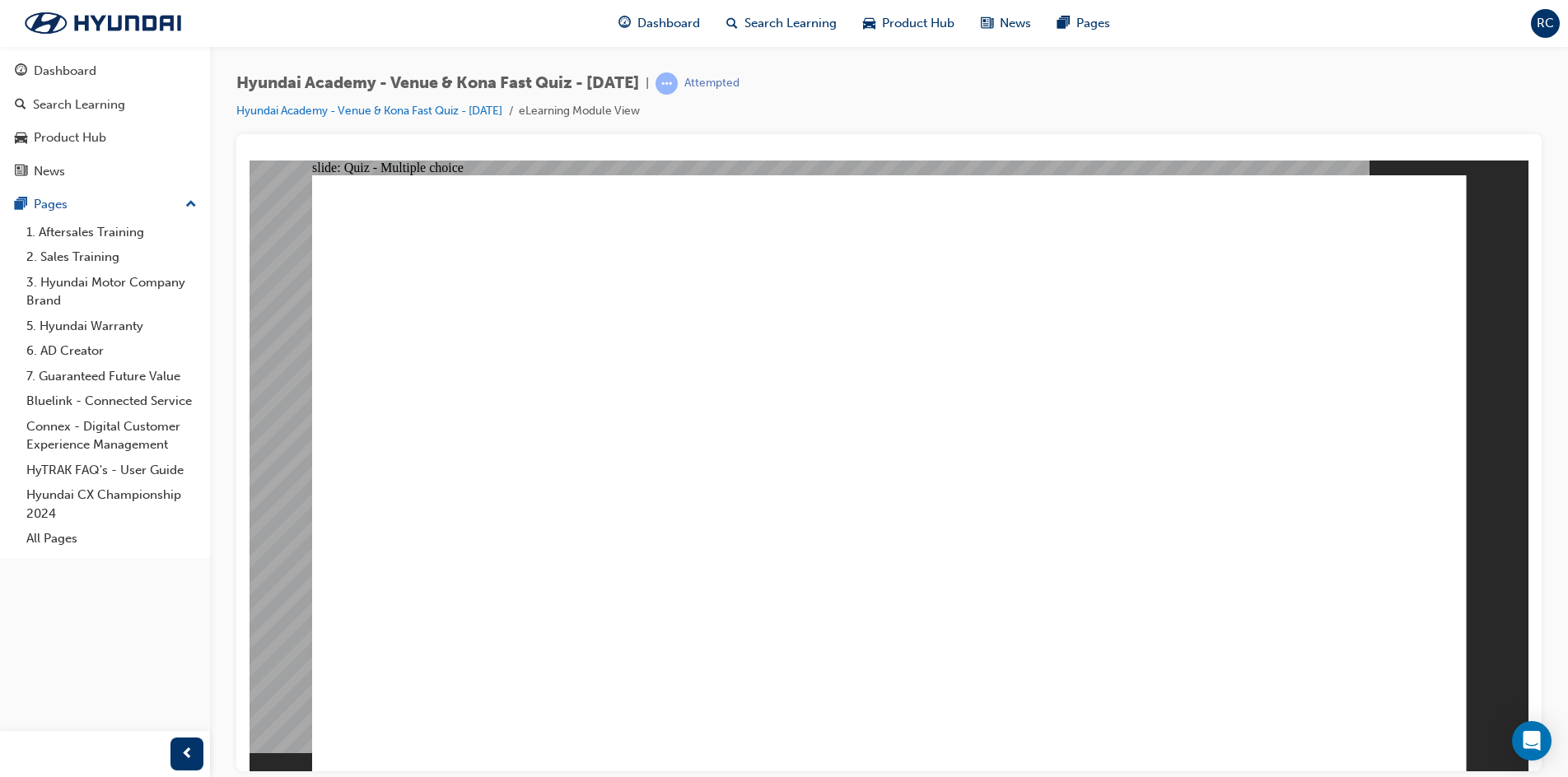
radio input "true"
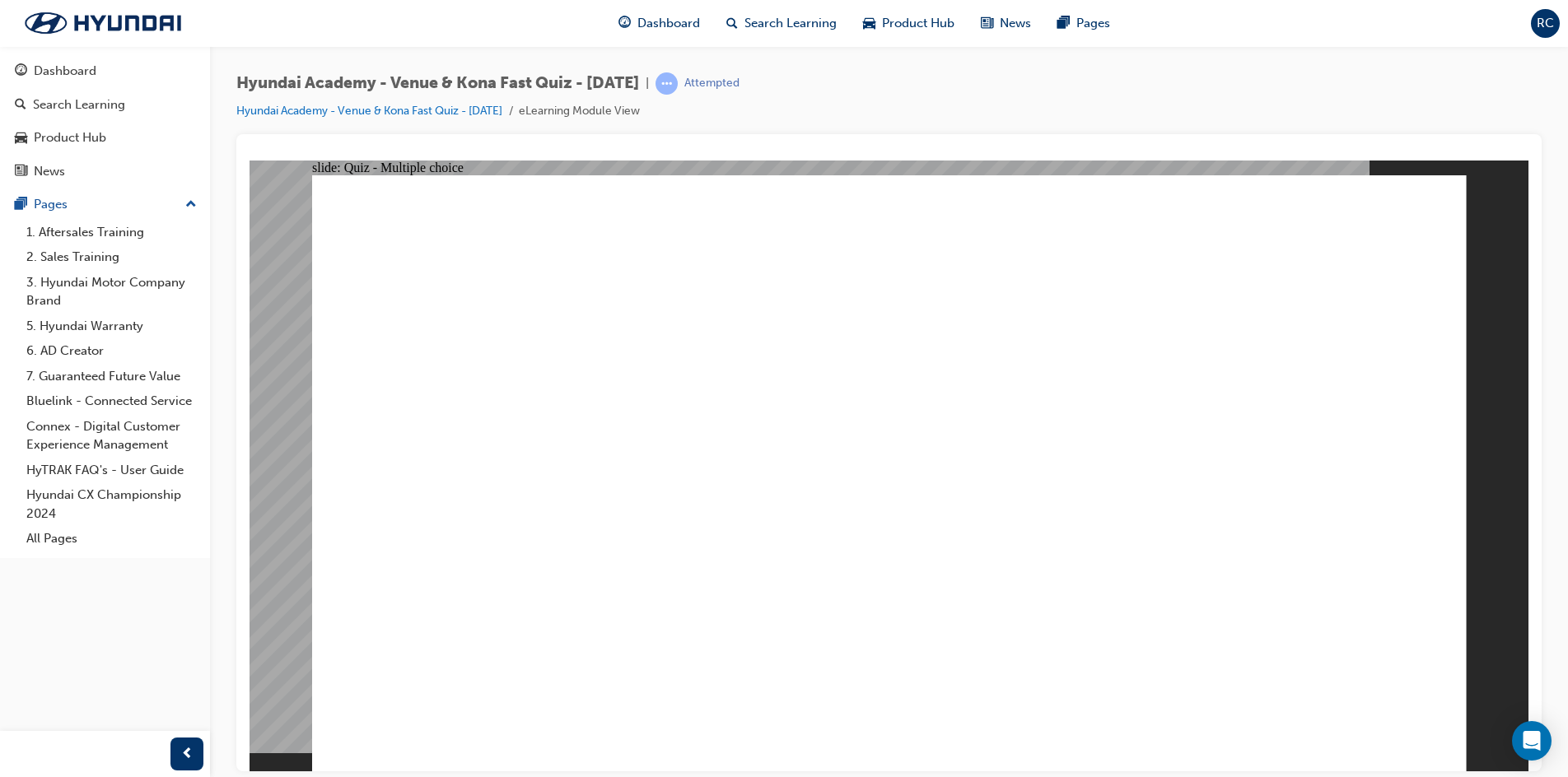
radio input "true"
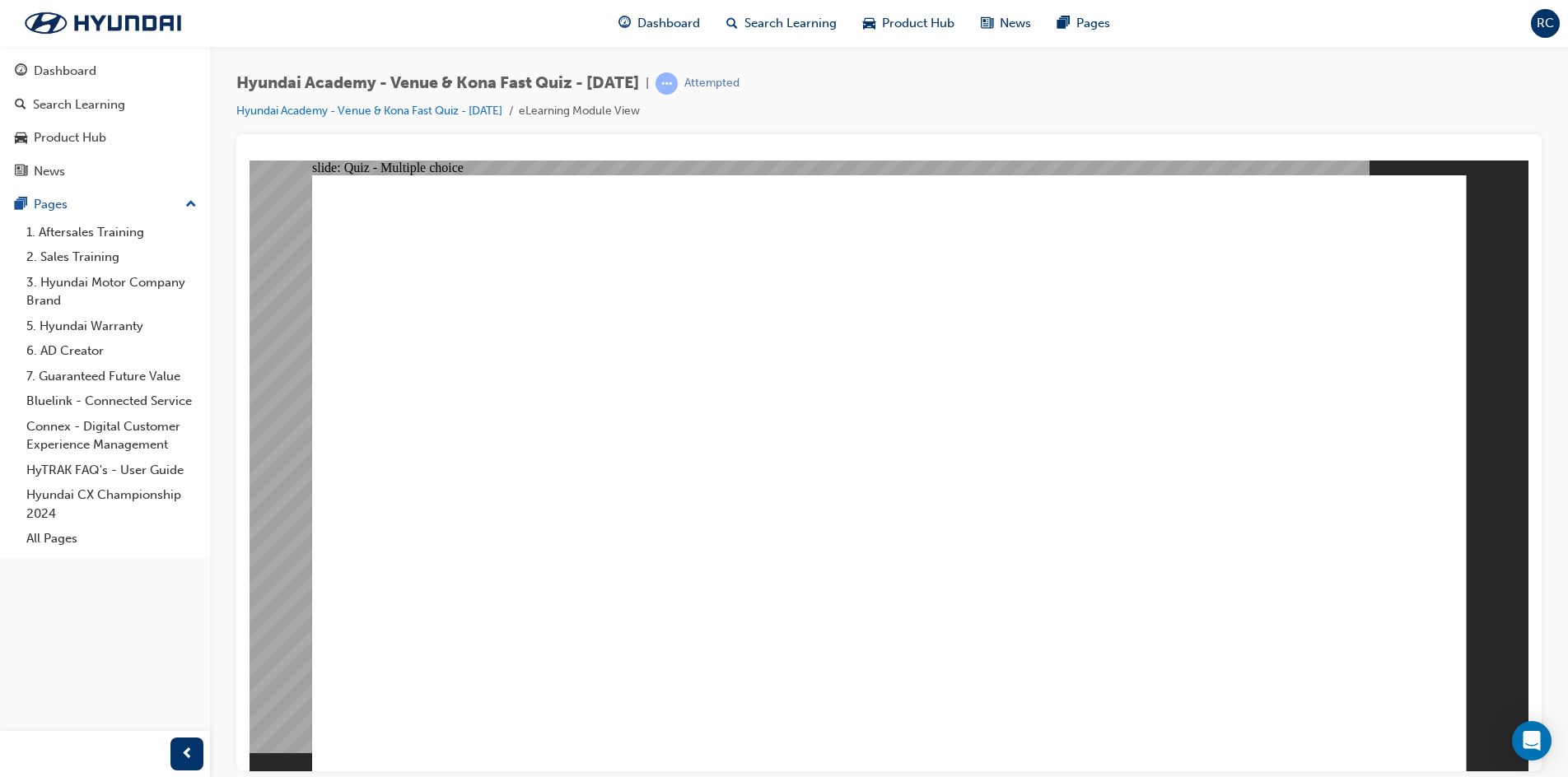
radio input "true"
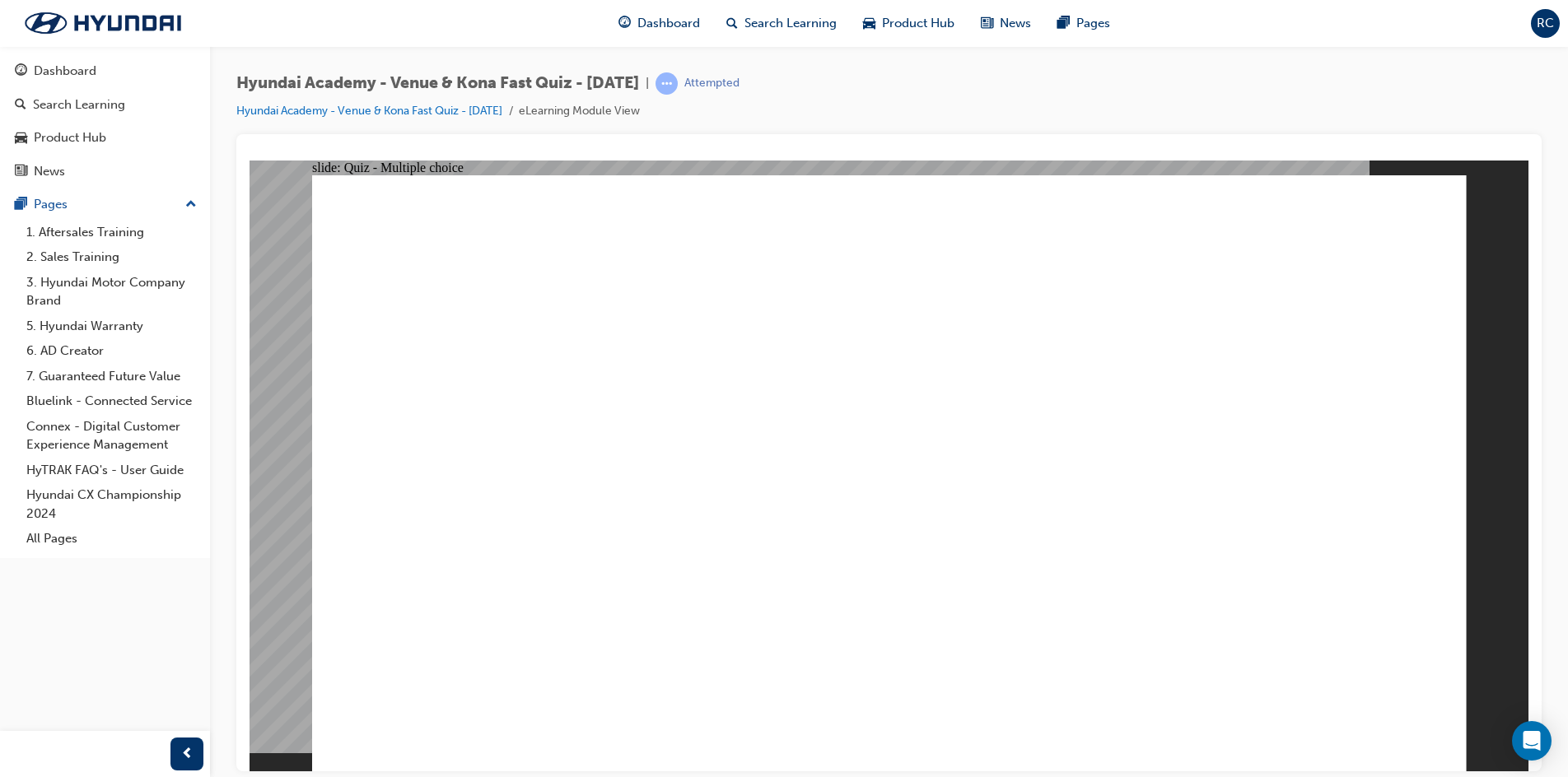
radio input "true"
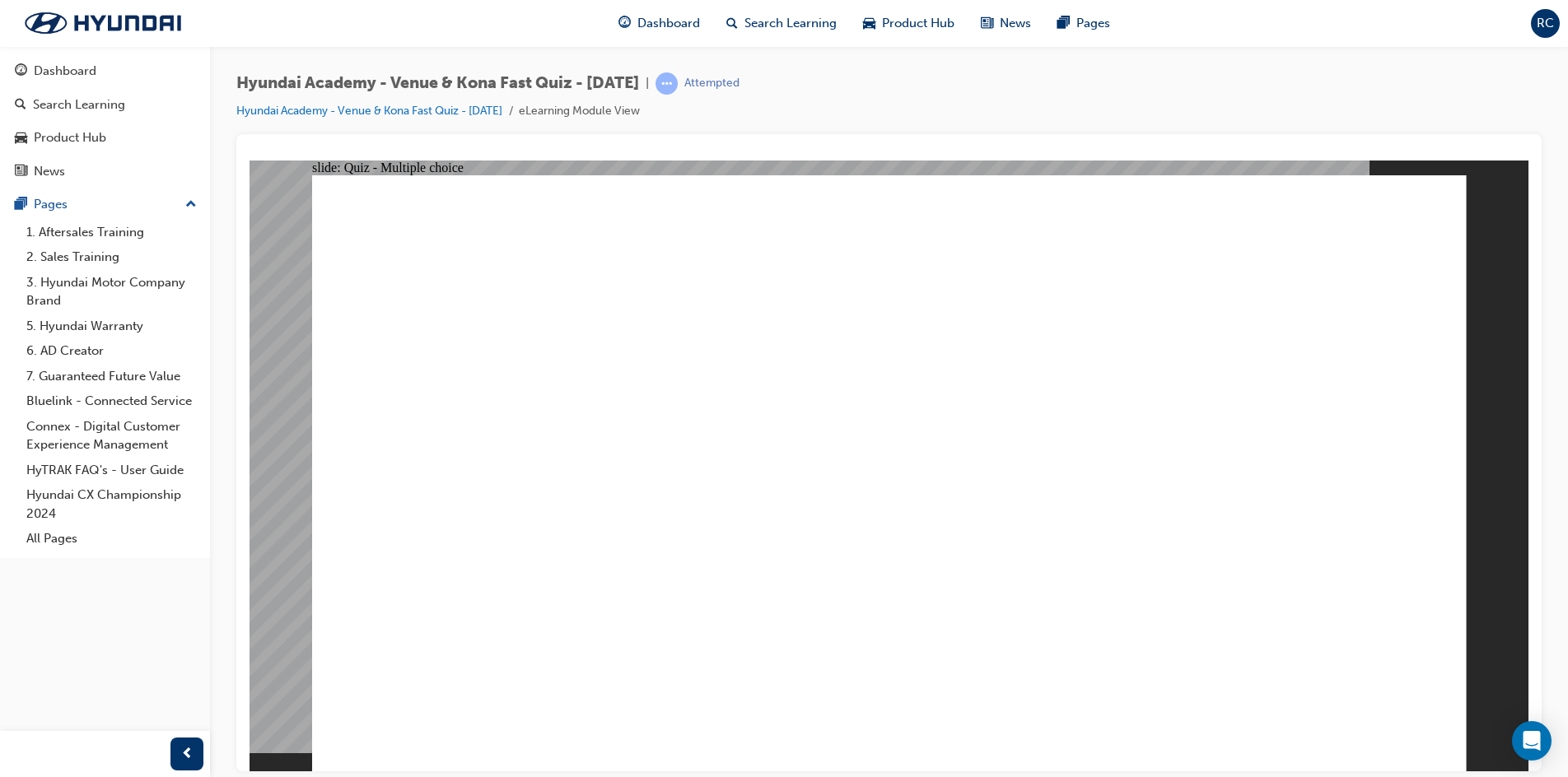
radio input "true"
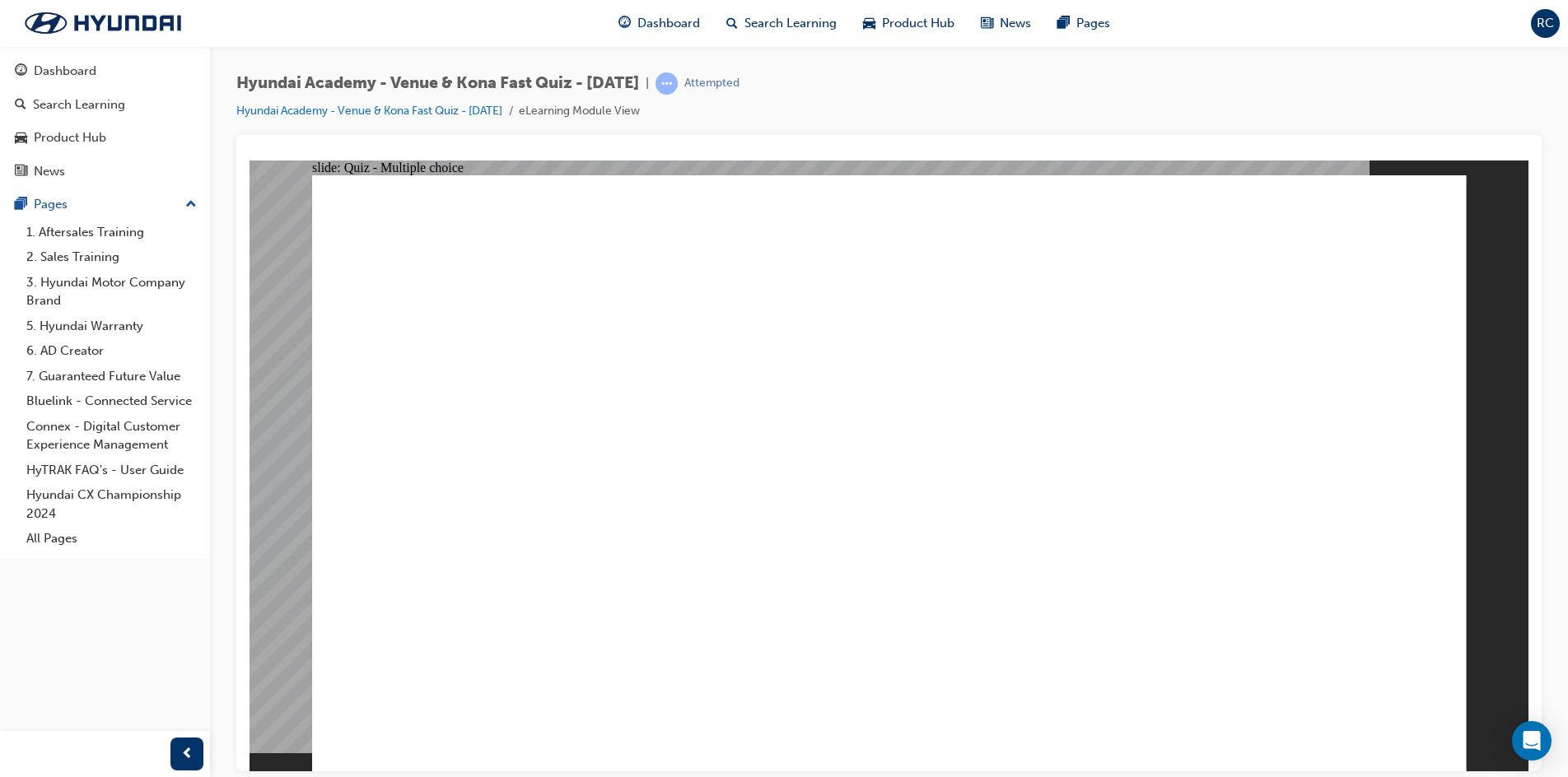
radio input "true"
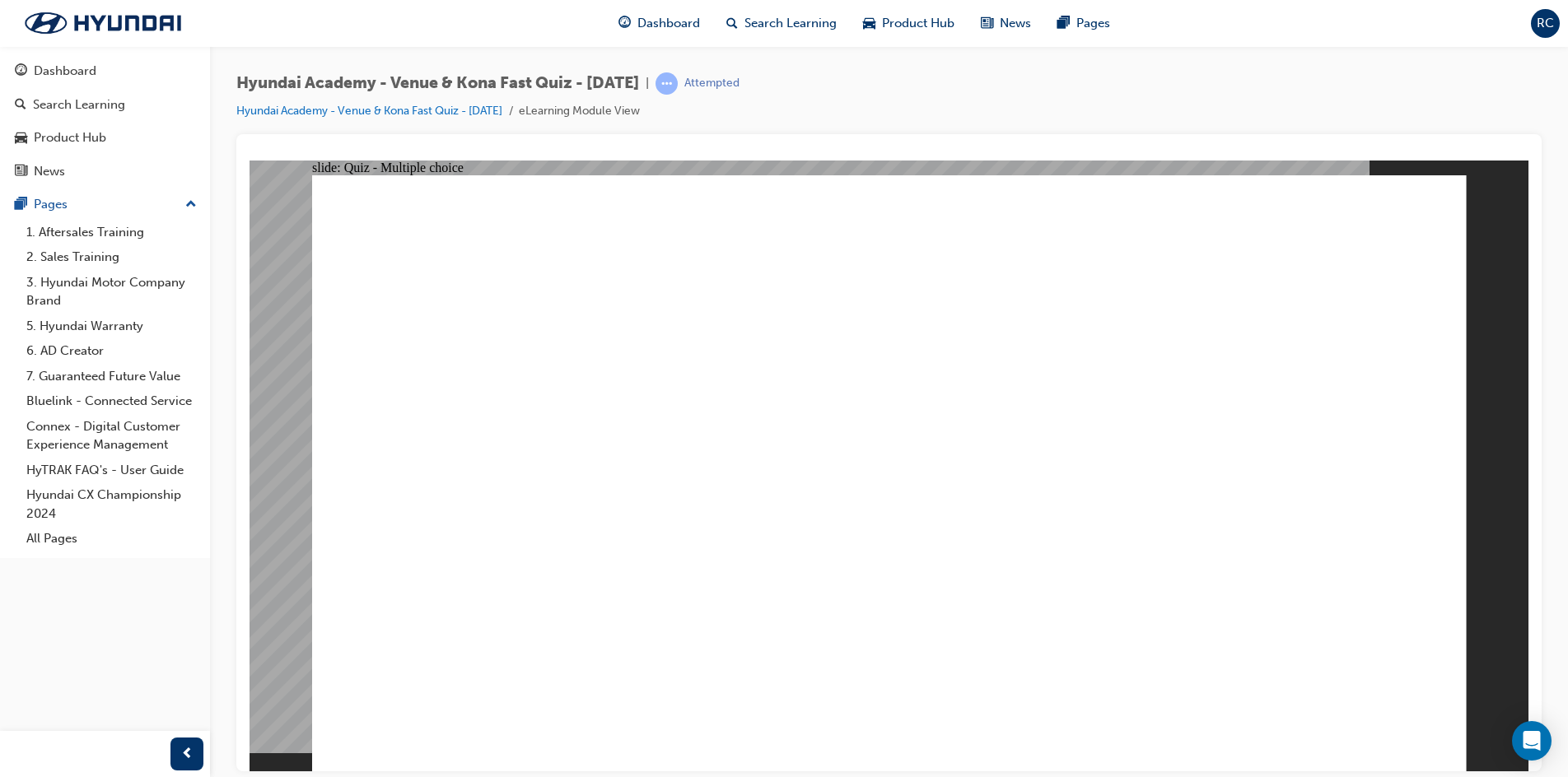
radio input "true"
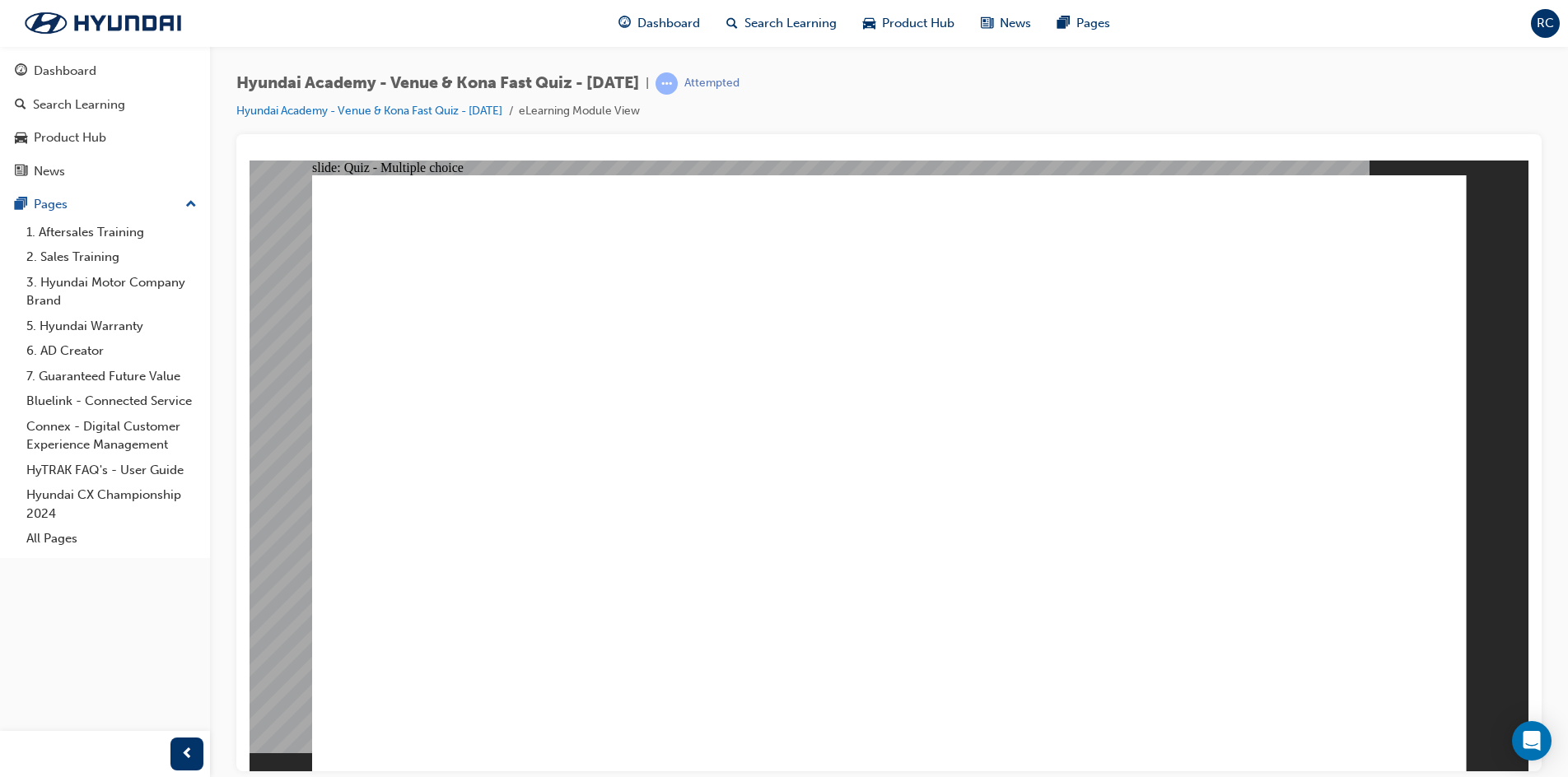
radio input "true"
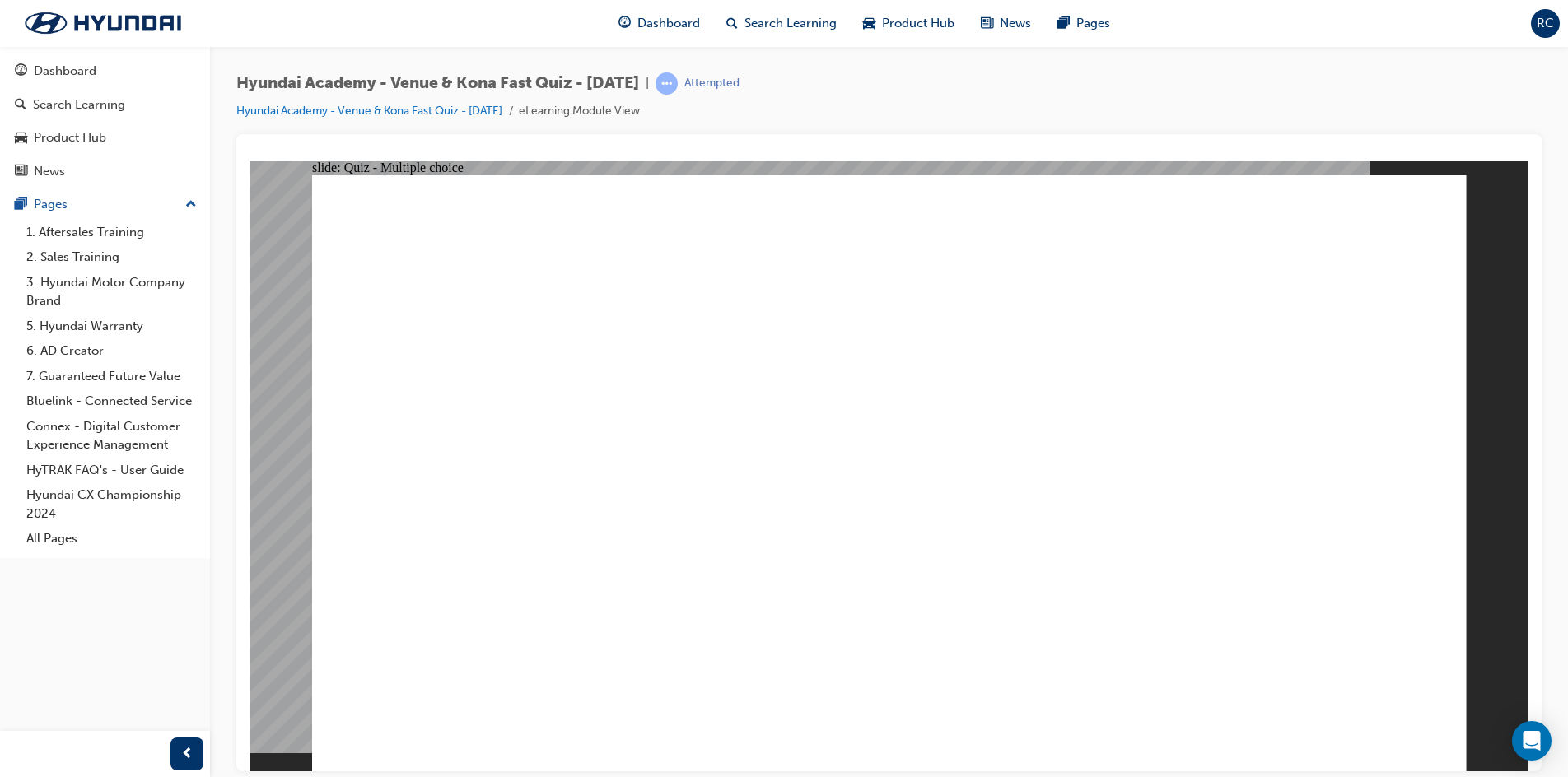
radio input "true"
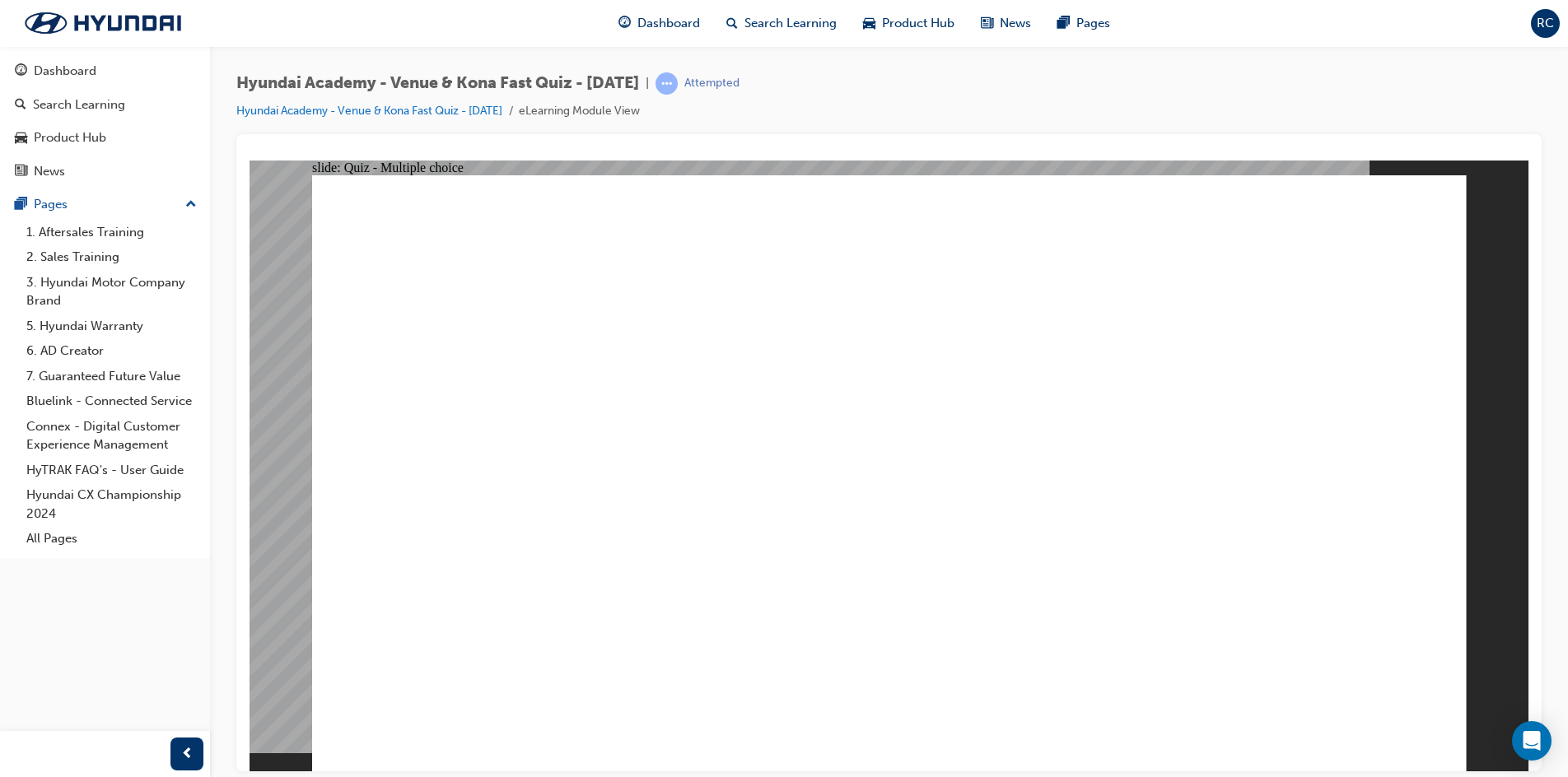
radio input "true"
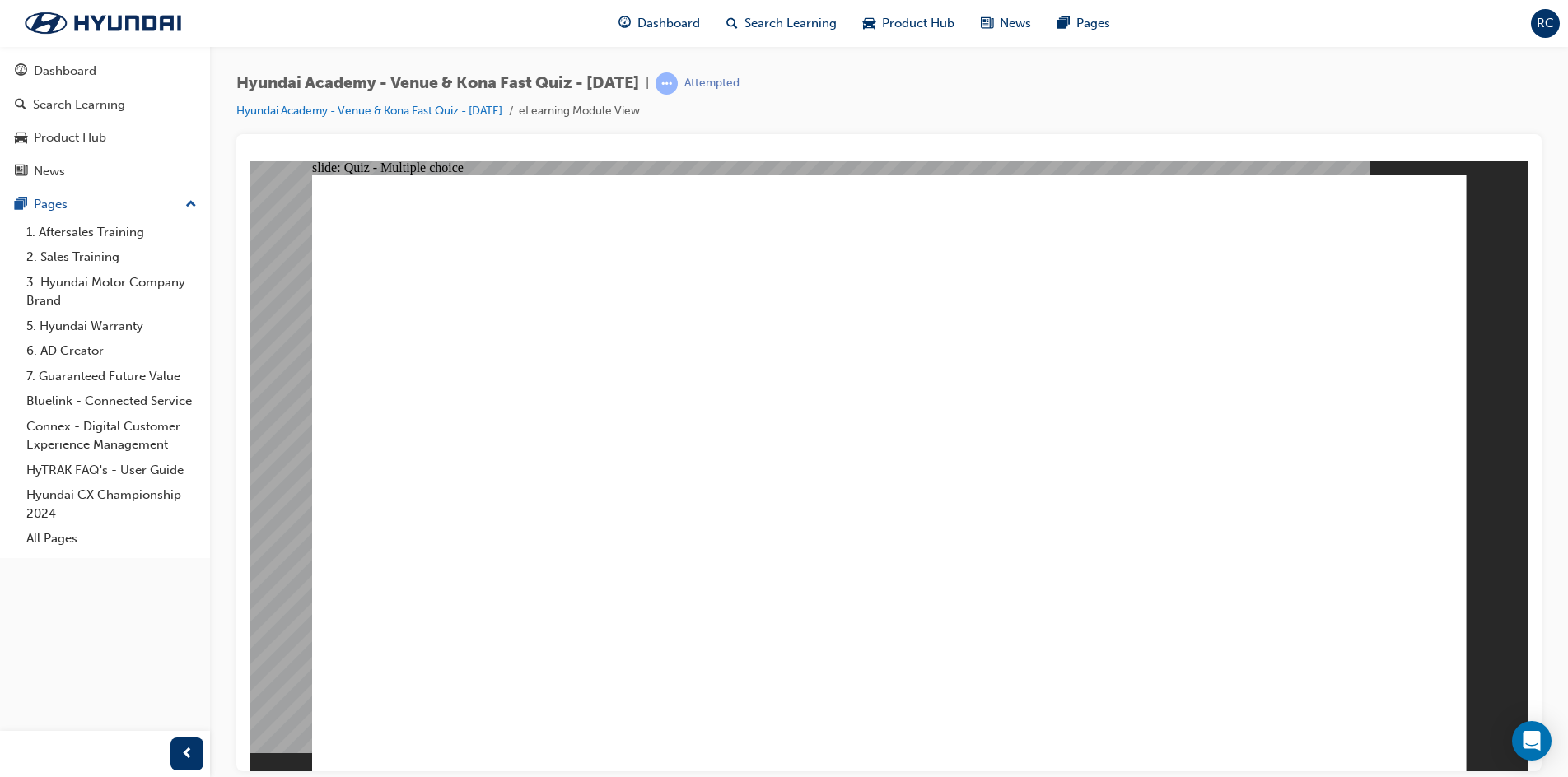
radio input "false"
radio input "true"
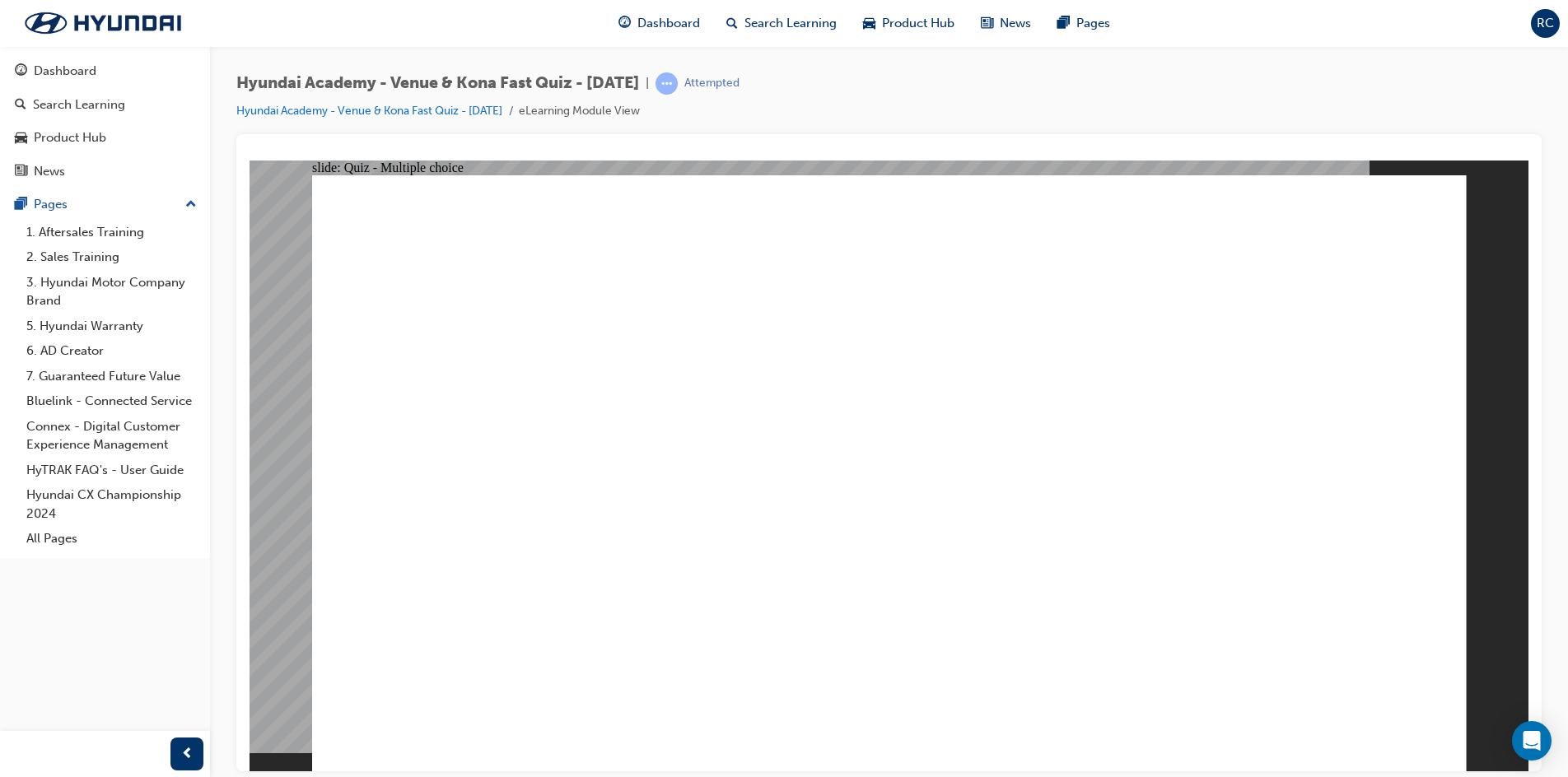
radio input "true"
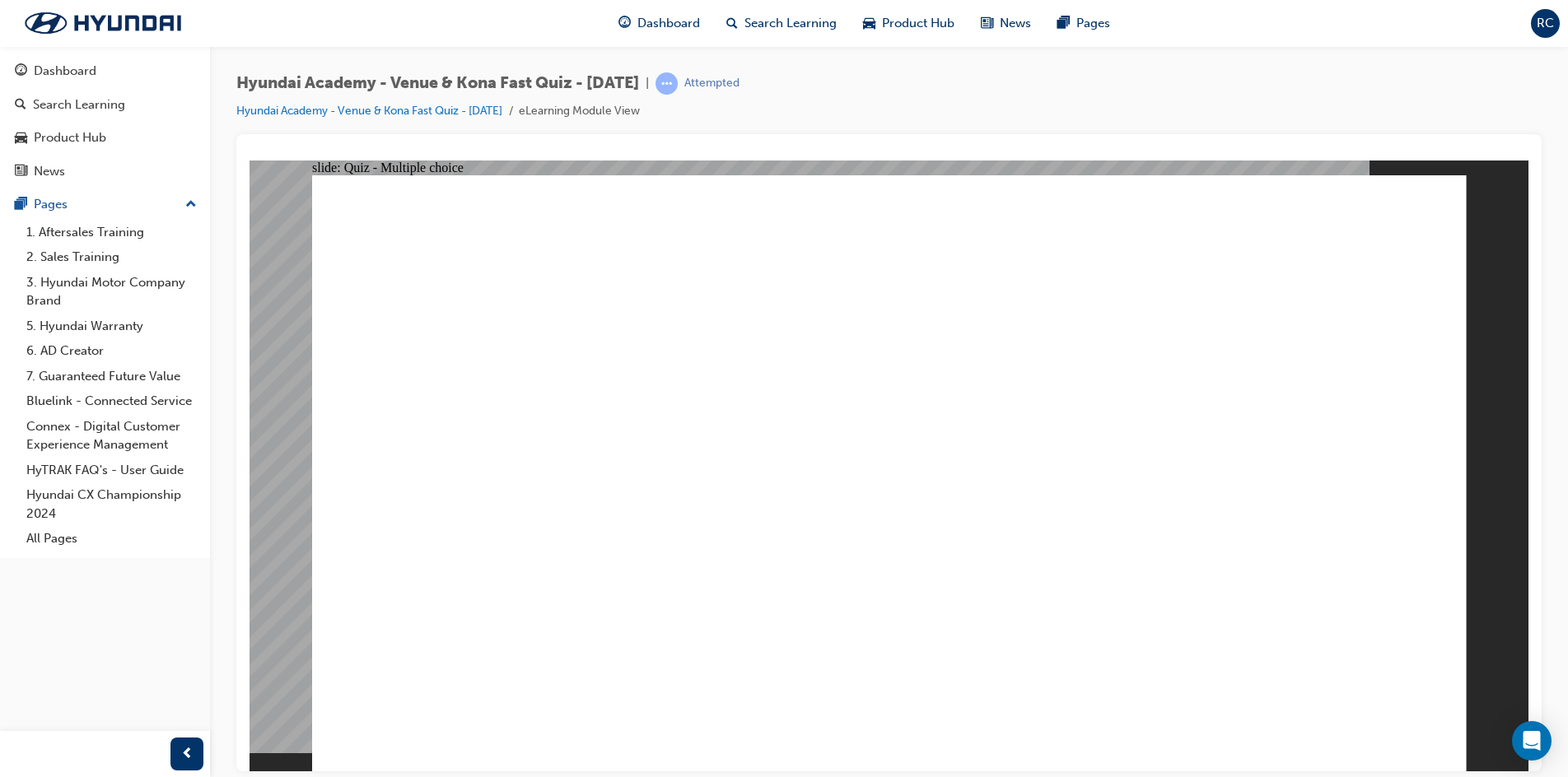
radio input "true"
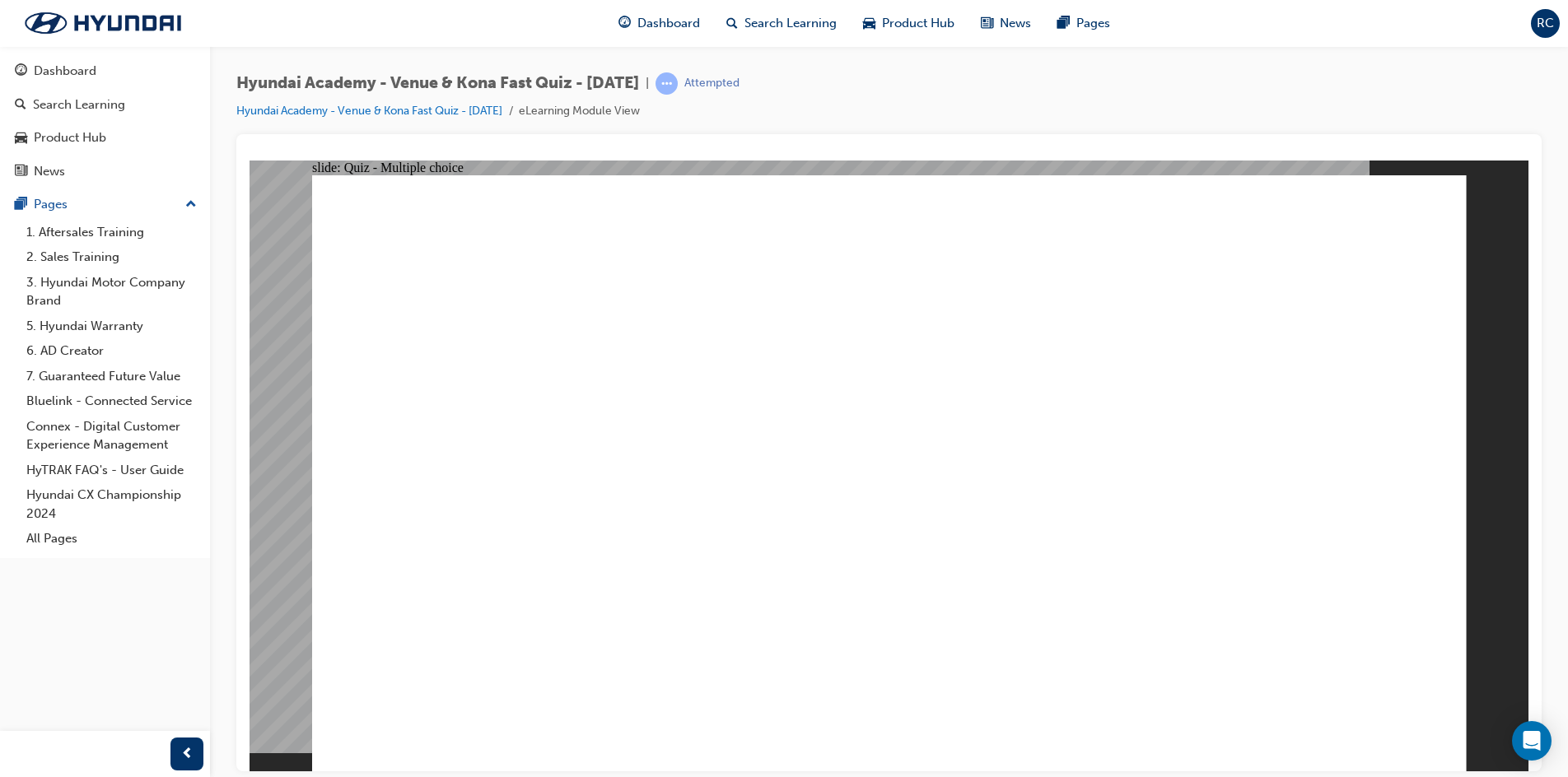
radio input "true"
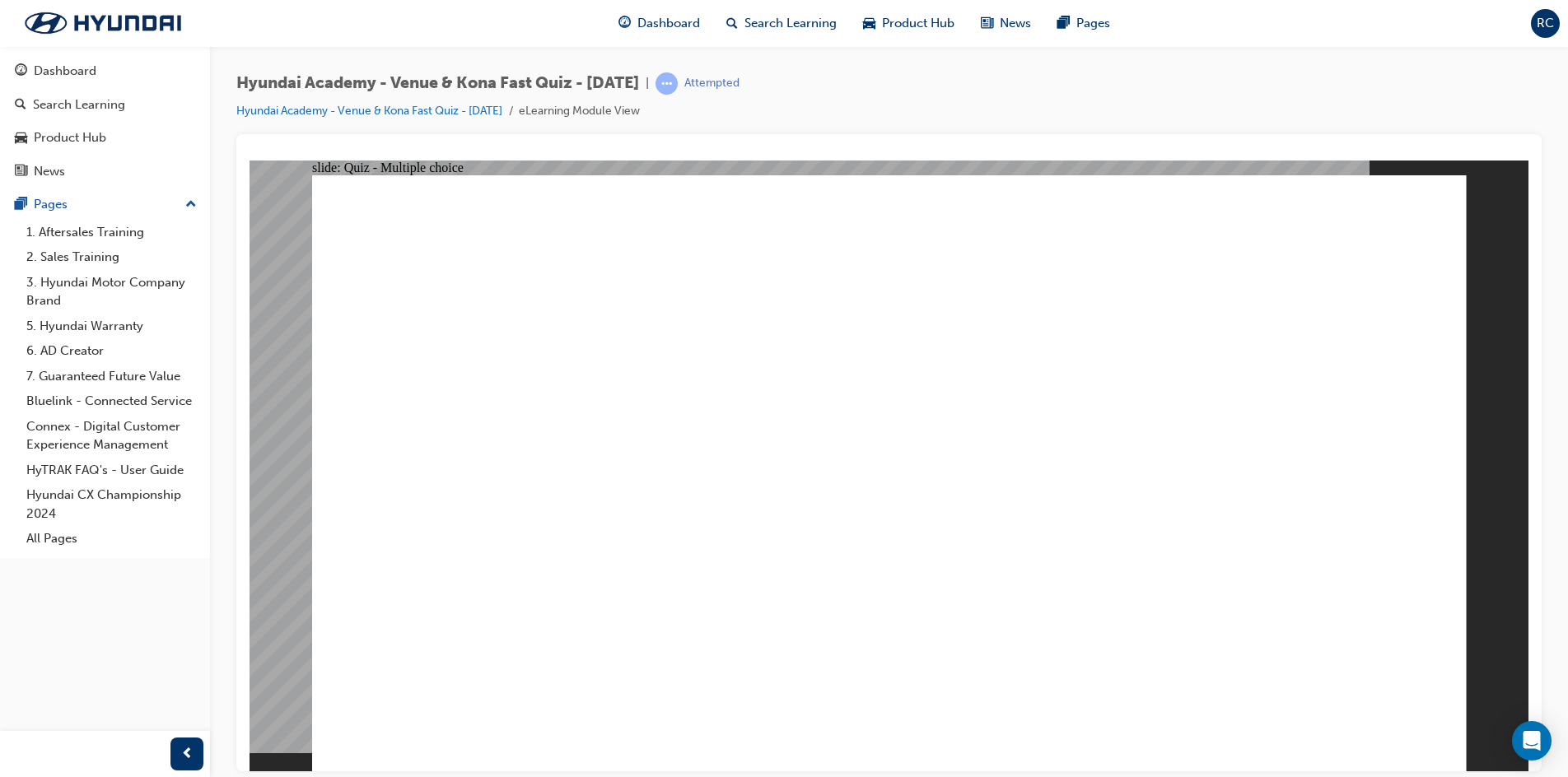
drag, startPoint x: 954, startPoint y: 572, endPoint x: 926, endPoint y: 574, distance: 28.1
radio input "true"
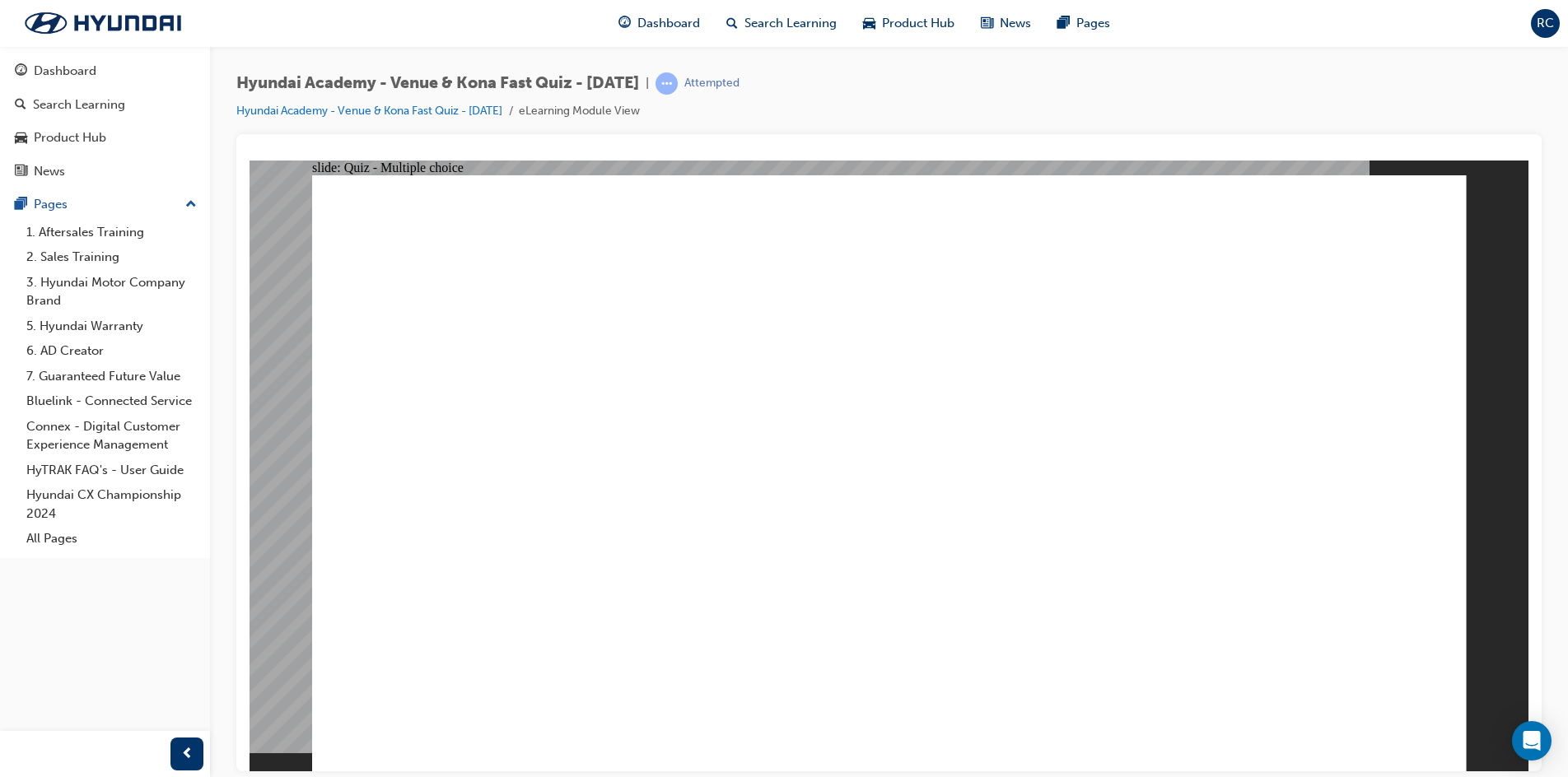
radio input "true"
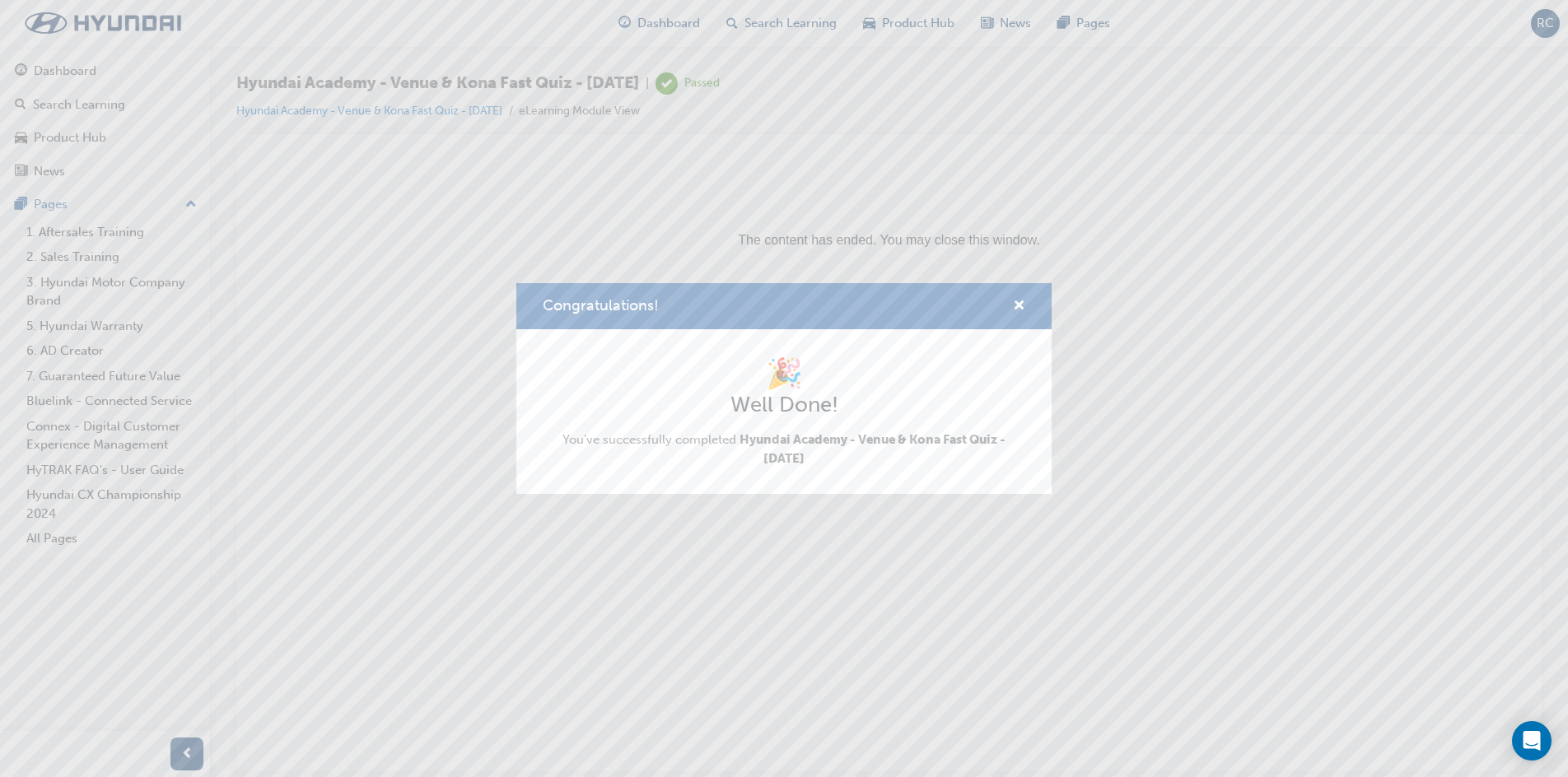
click at [1037, 305] on div "Congratulations!" at bounding box center [784, 307] width 535 height 47
click at [1026, 298] on div "Congratulations!" at bounding box center [784, 307] width 535 height 47
click at [1017, 306] on span "cross-icon" at bounding box center [1019, 307] width 13 height 15
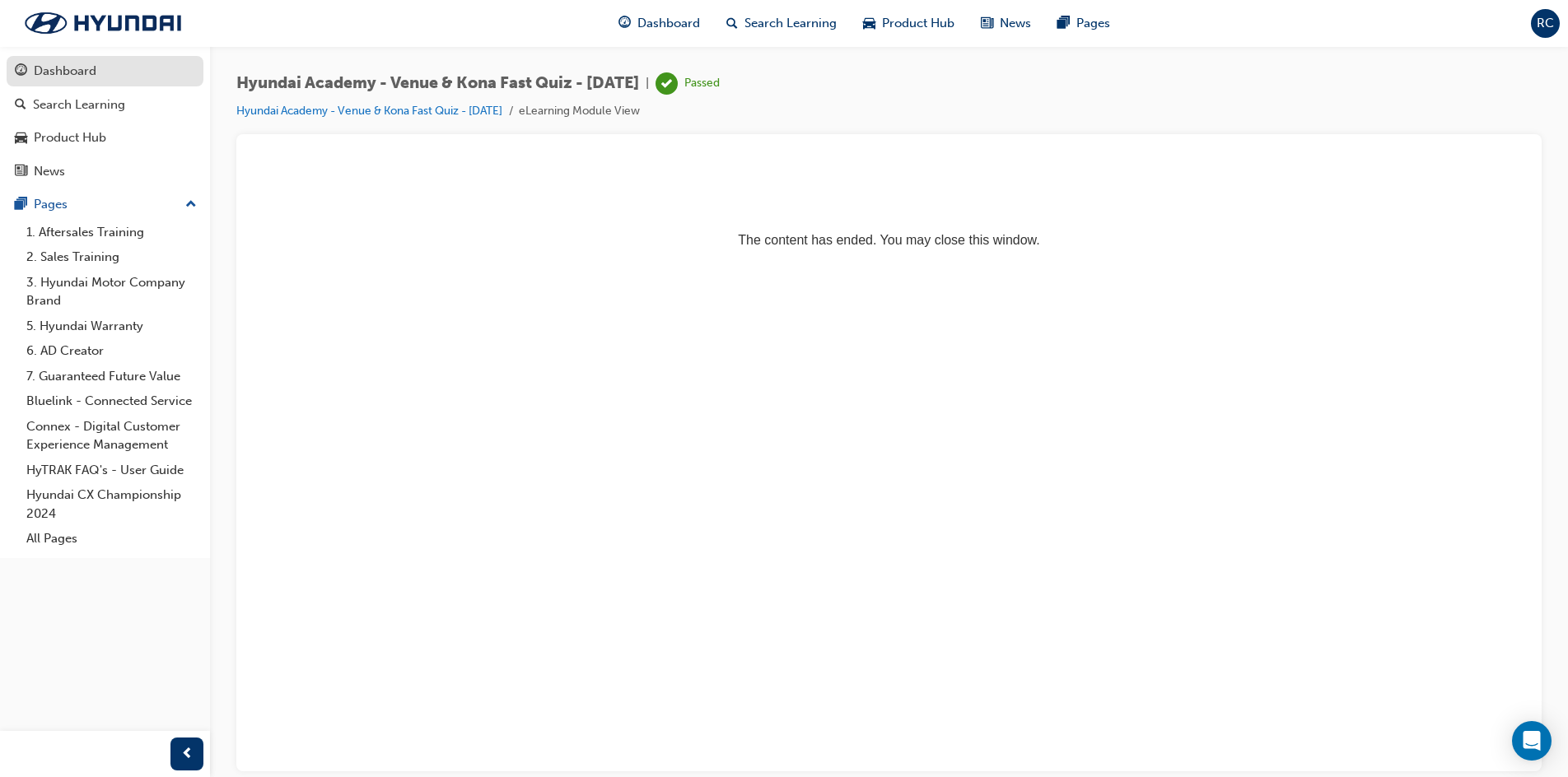
click at [136, 79] on div "Dashboard" at bounding box center [105, 71] width 180 height 21
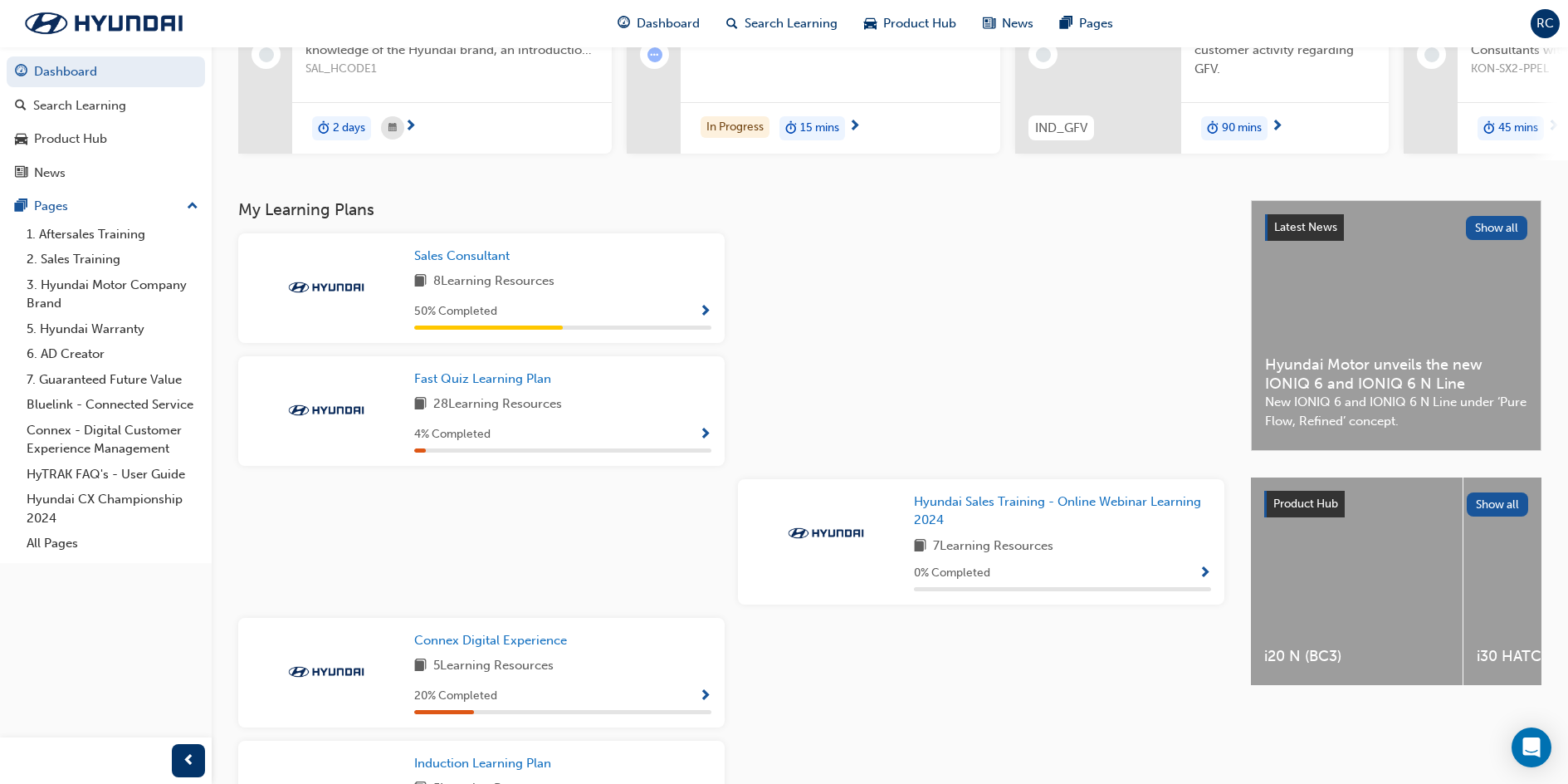
scroll to position [249, 0]
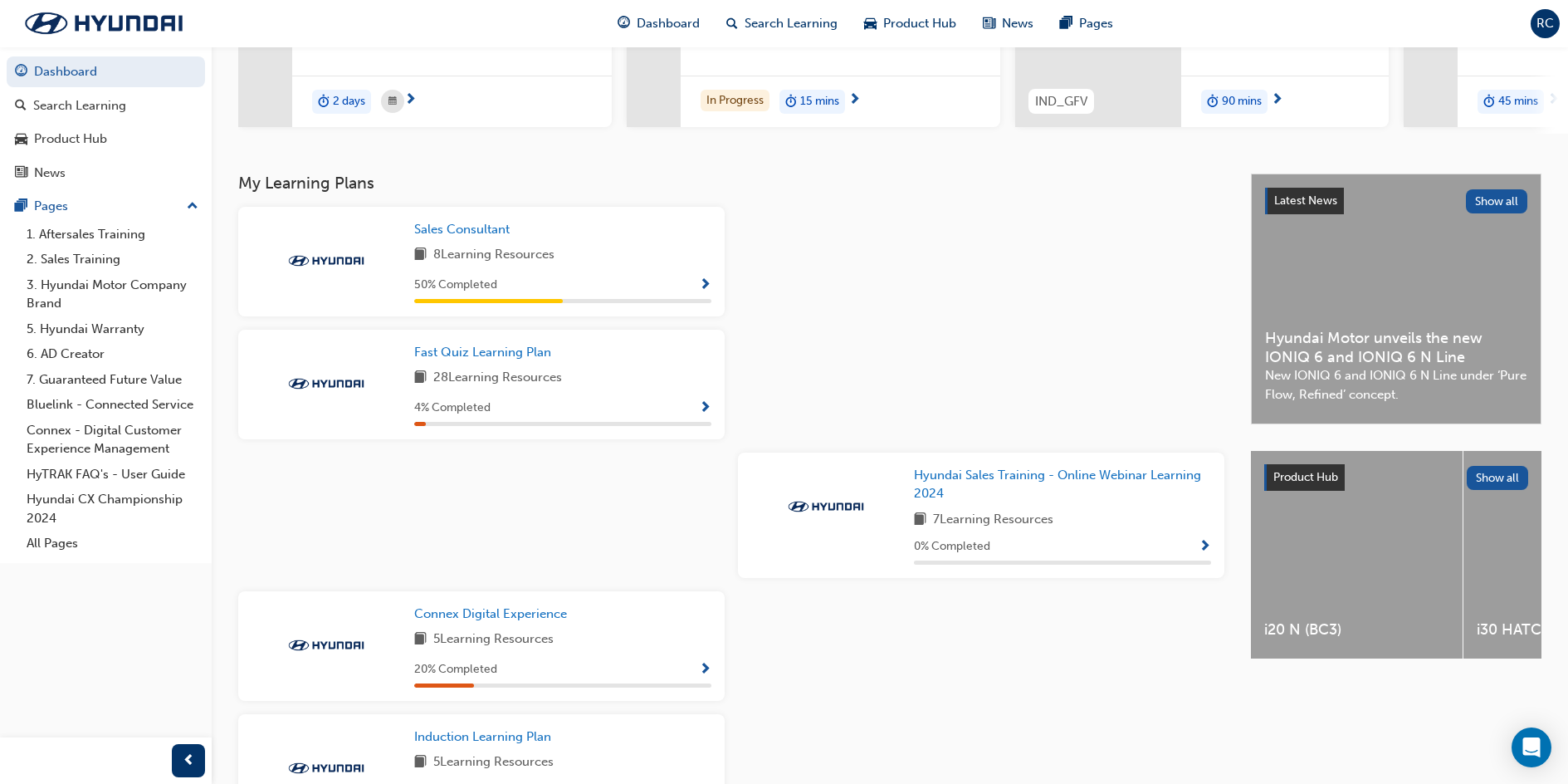
click at [709, 409] on span "Show Progress" at bounding box center [706, 409] width 13 height 15
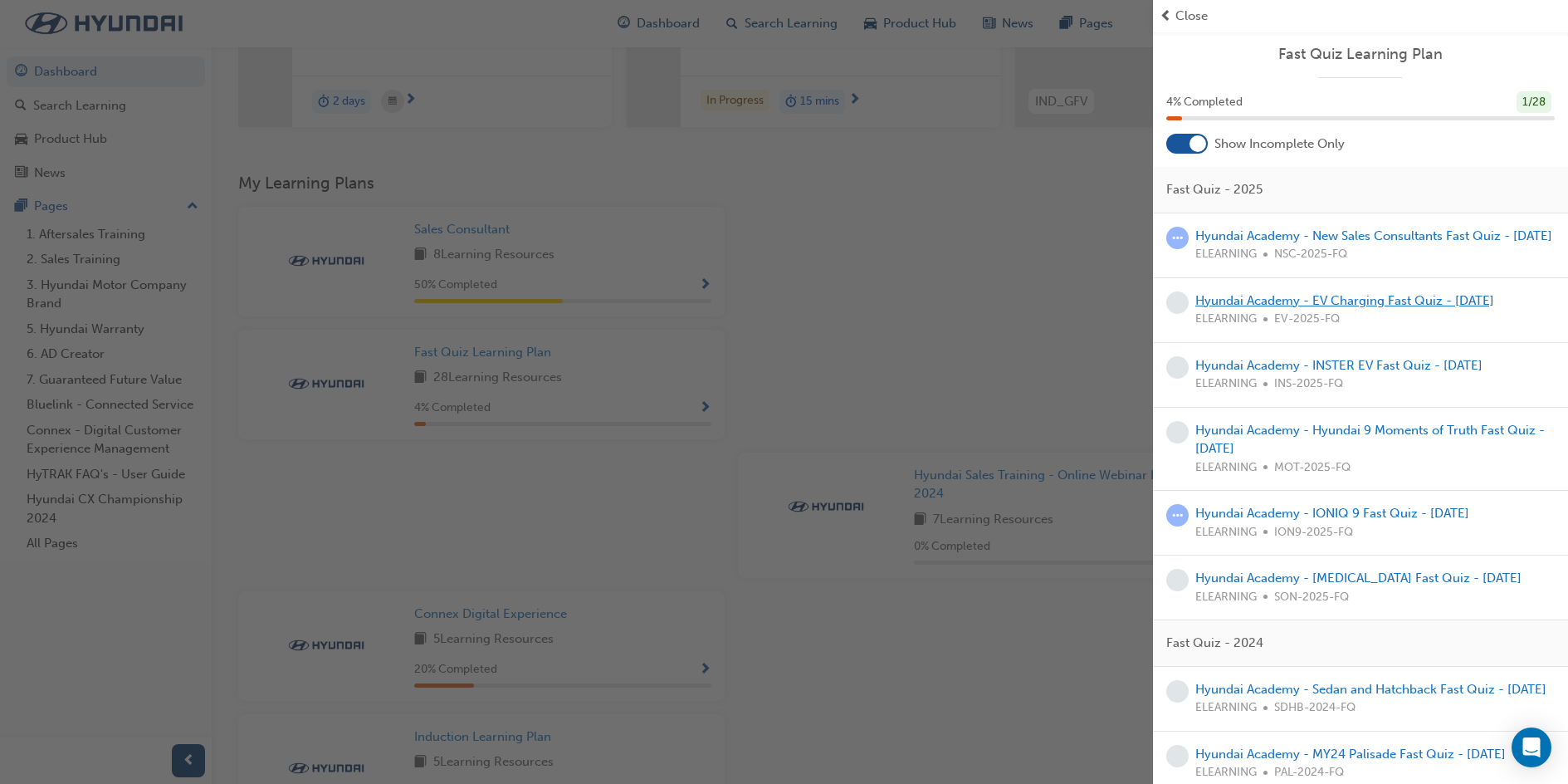
click at [1251, 308] on link "Hyundai Academy - EV Charging Fast Quiz - [DATE]" at bounding box center [1345, 300] width 299 height 15
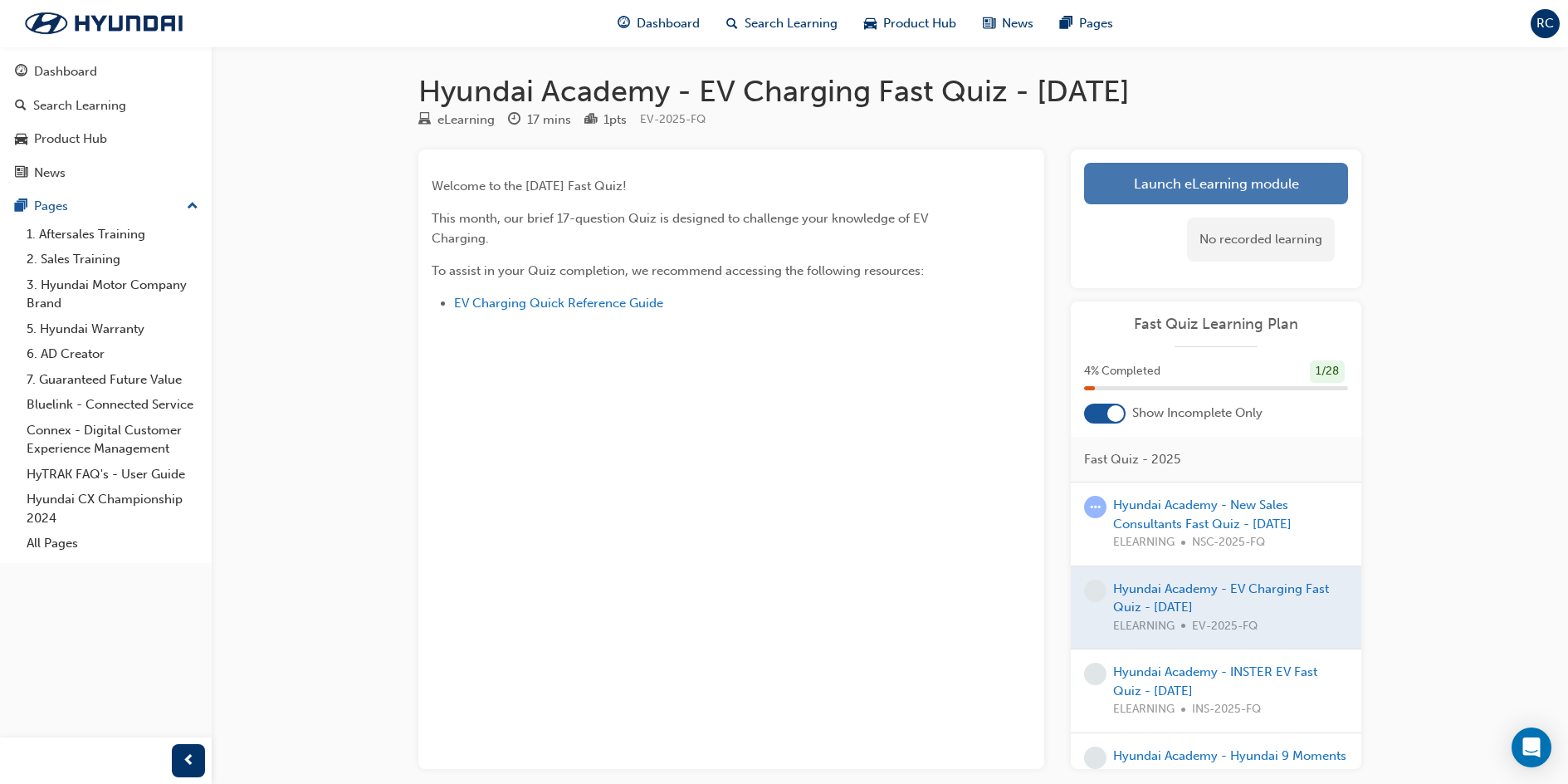
click at [1159, 181] on link "Launch eLearning module" at bounding box center [1217, 183] width 264 height 41
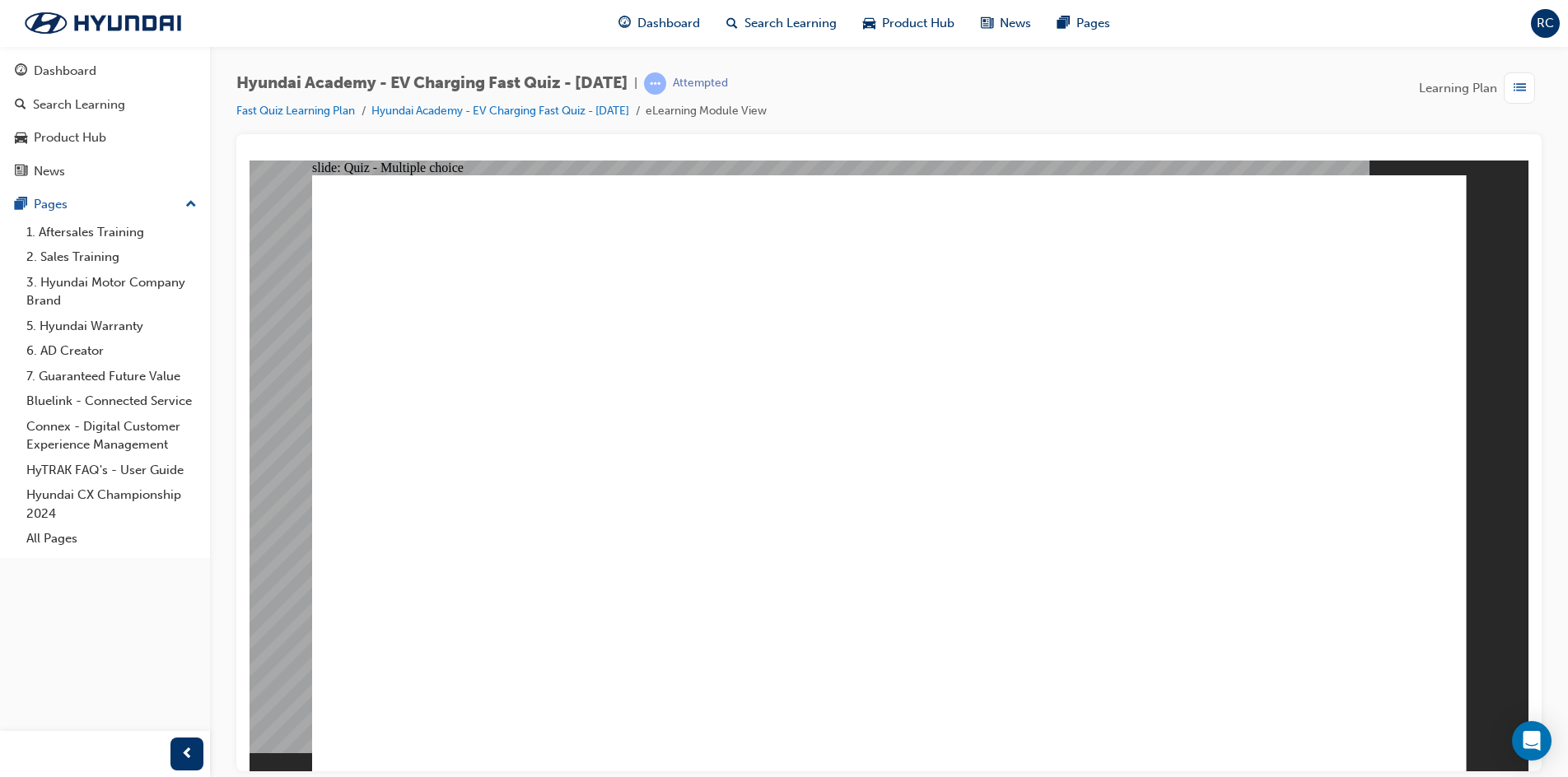
radio input "true"
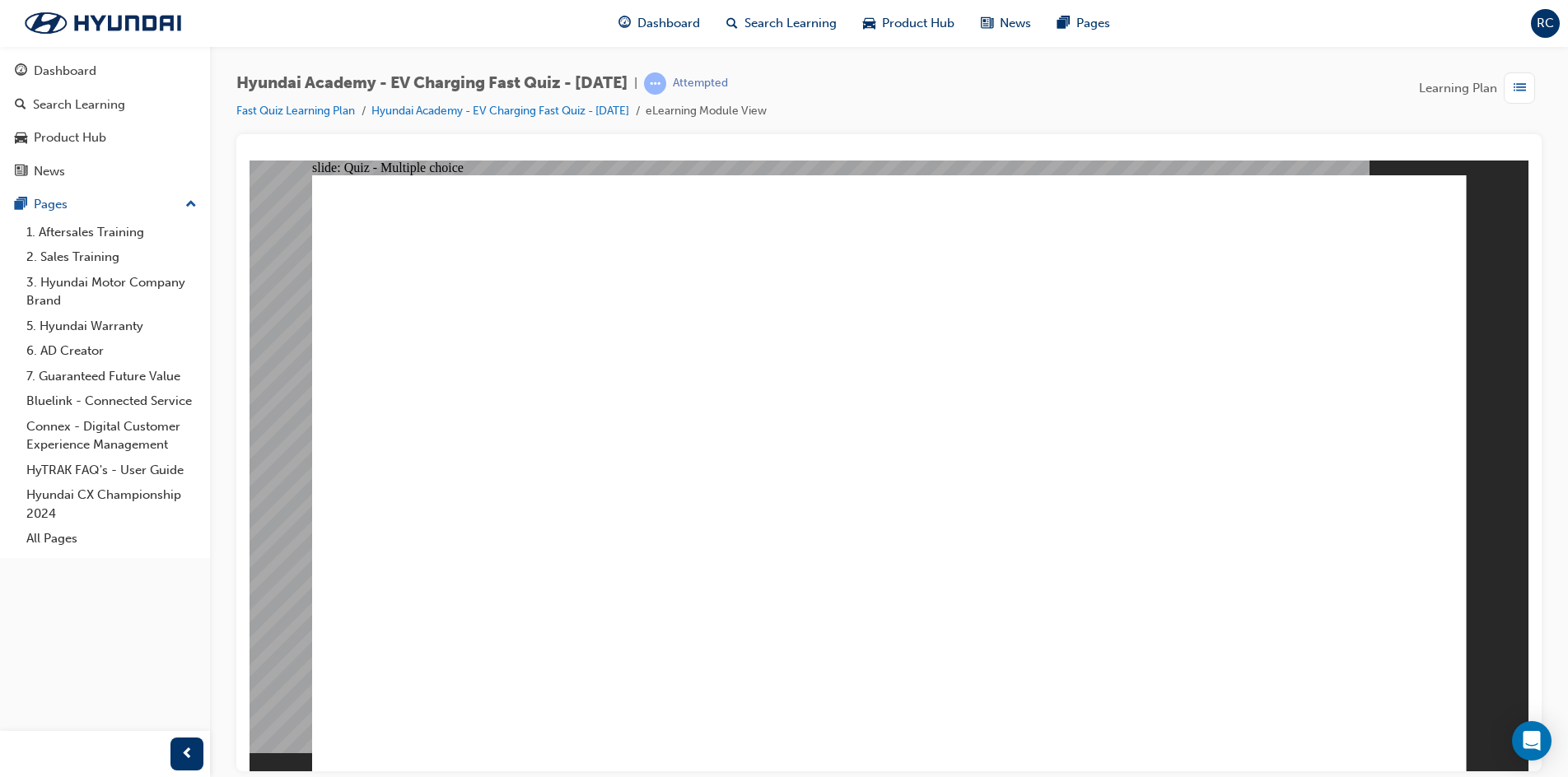
radio input "true"
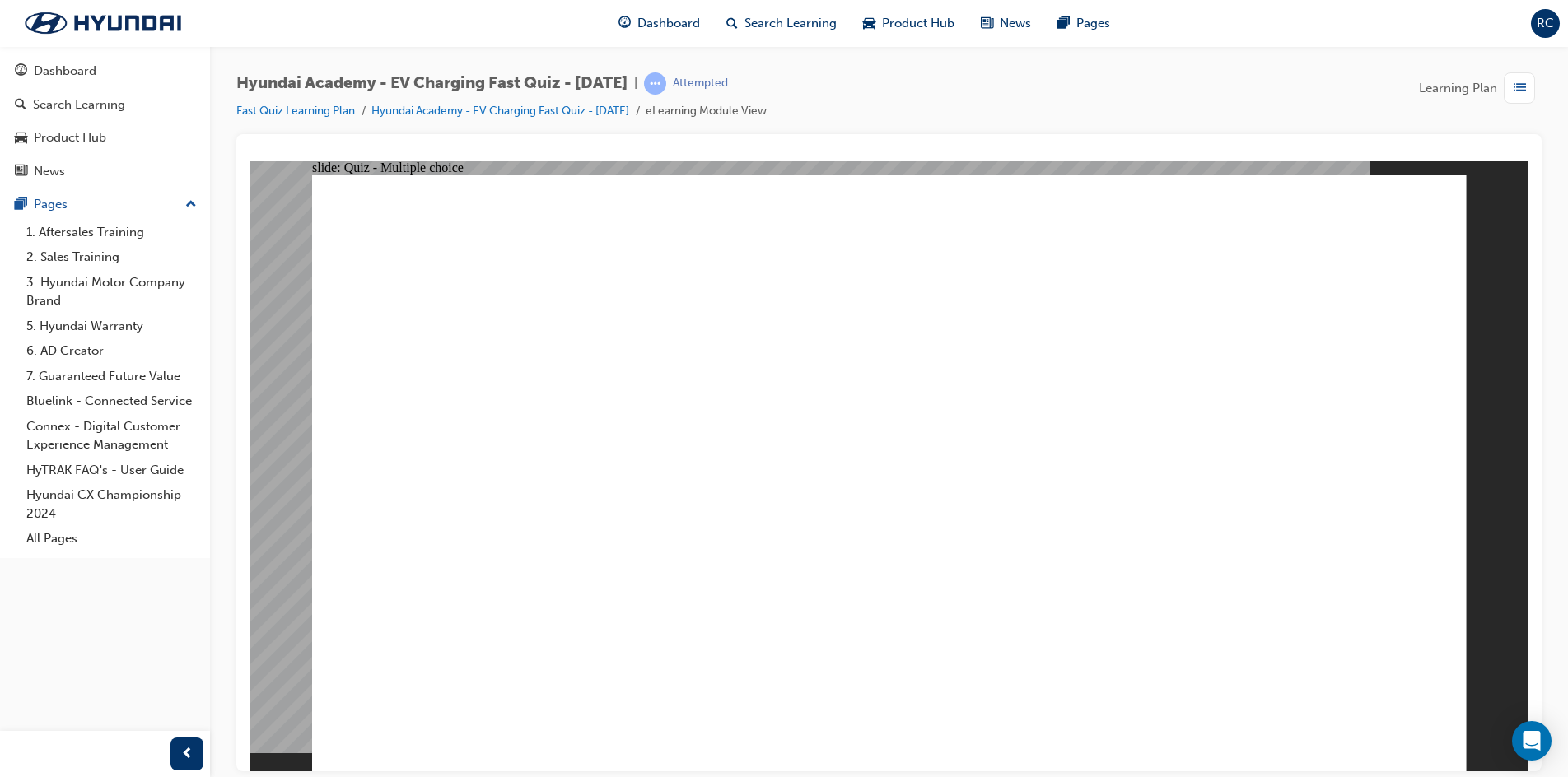
radio input "true"
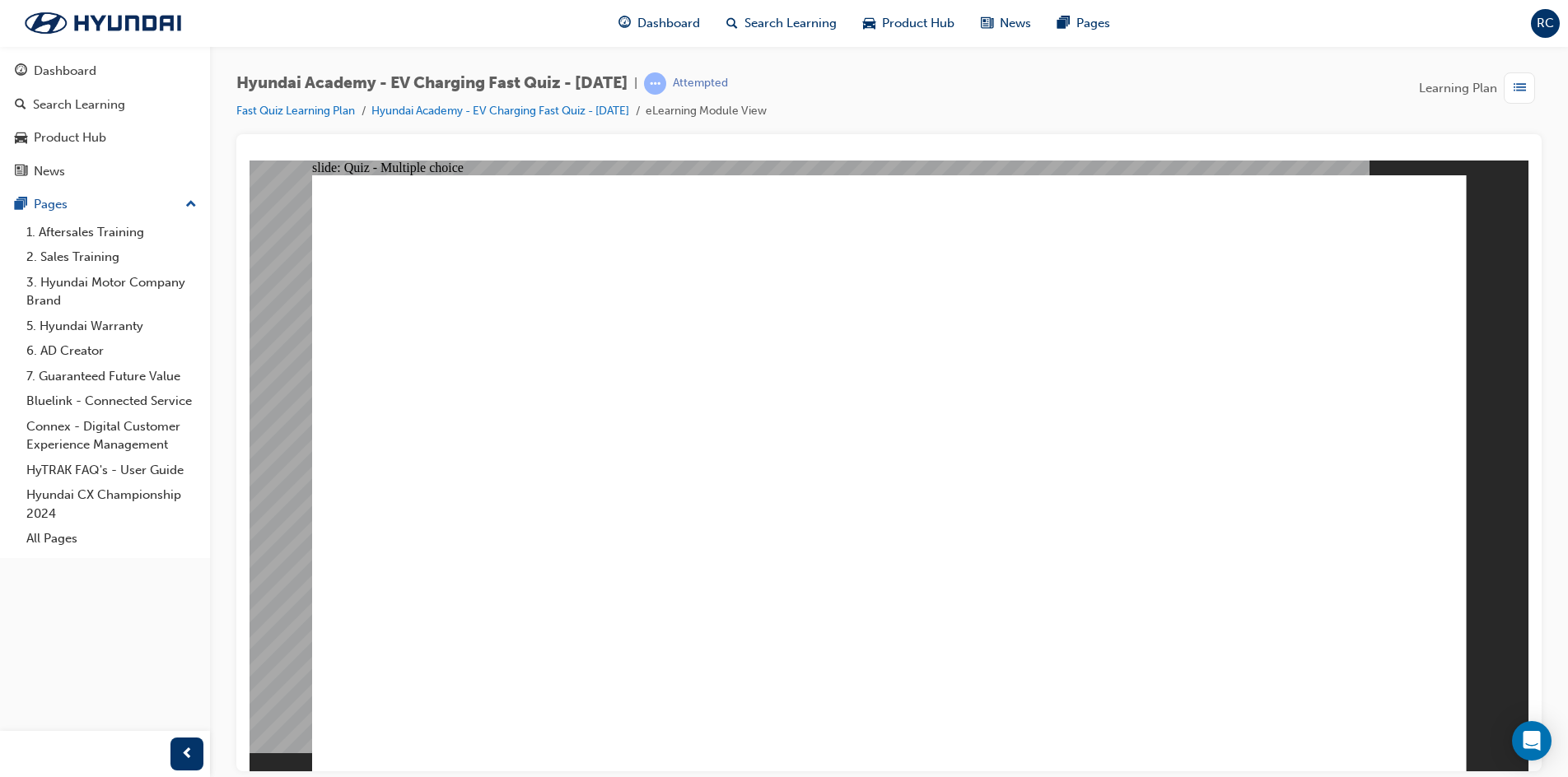
radio input "false"
radio input "true"
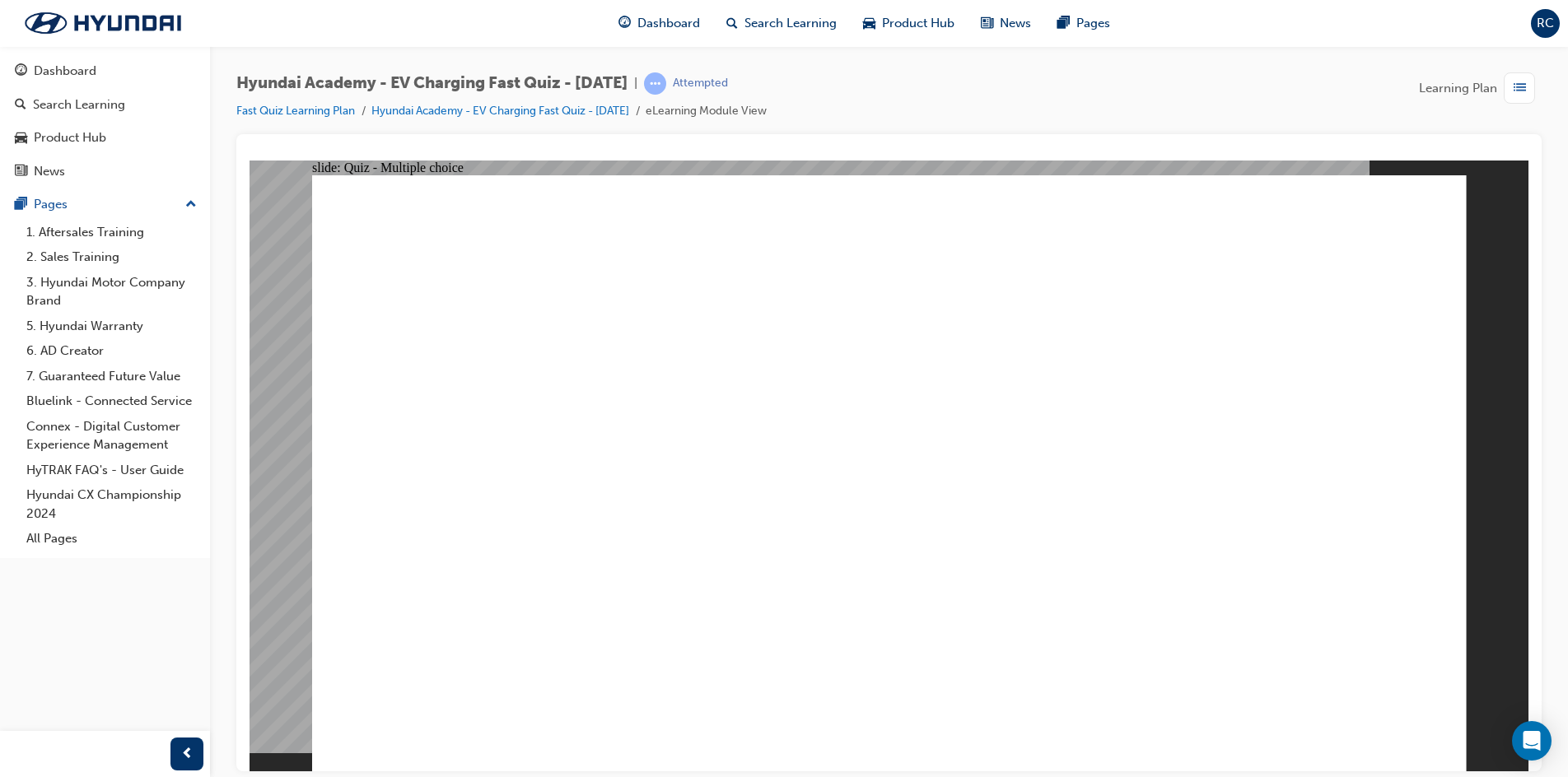
radio input "true"
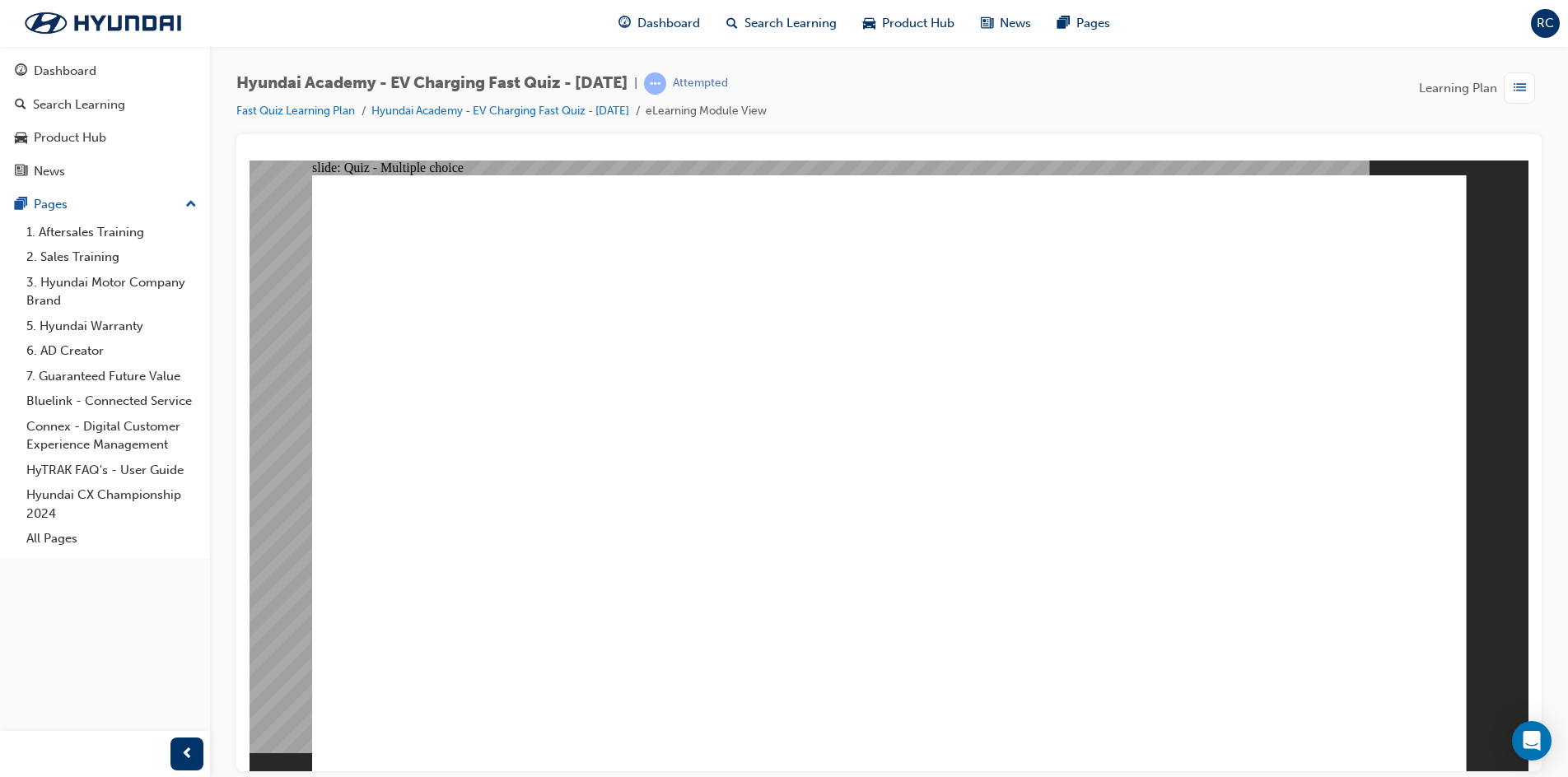
radio input "true"
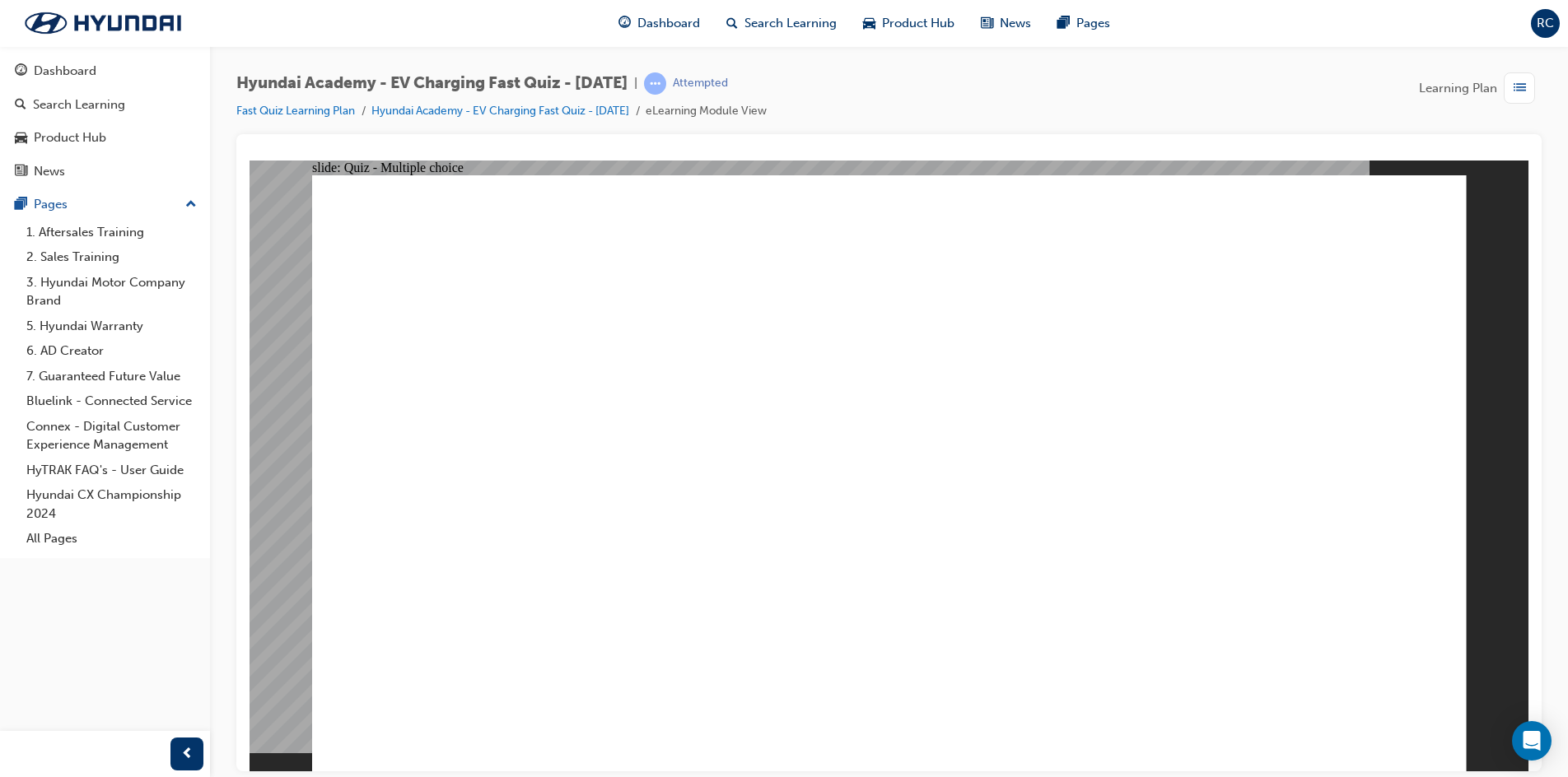
radio input "true"
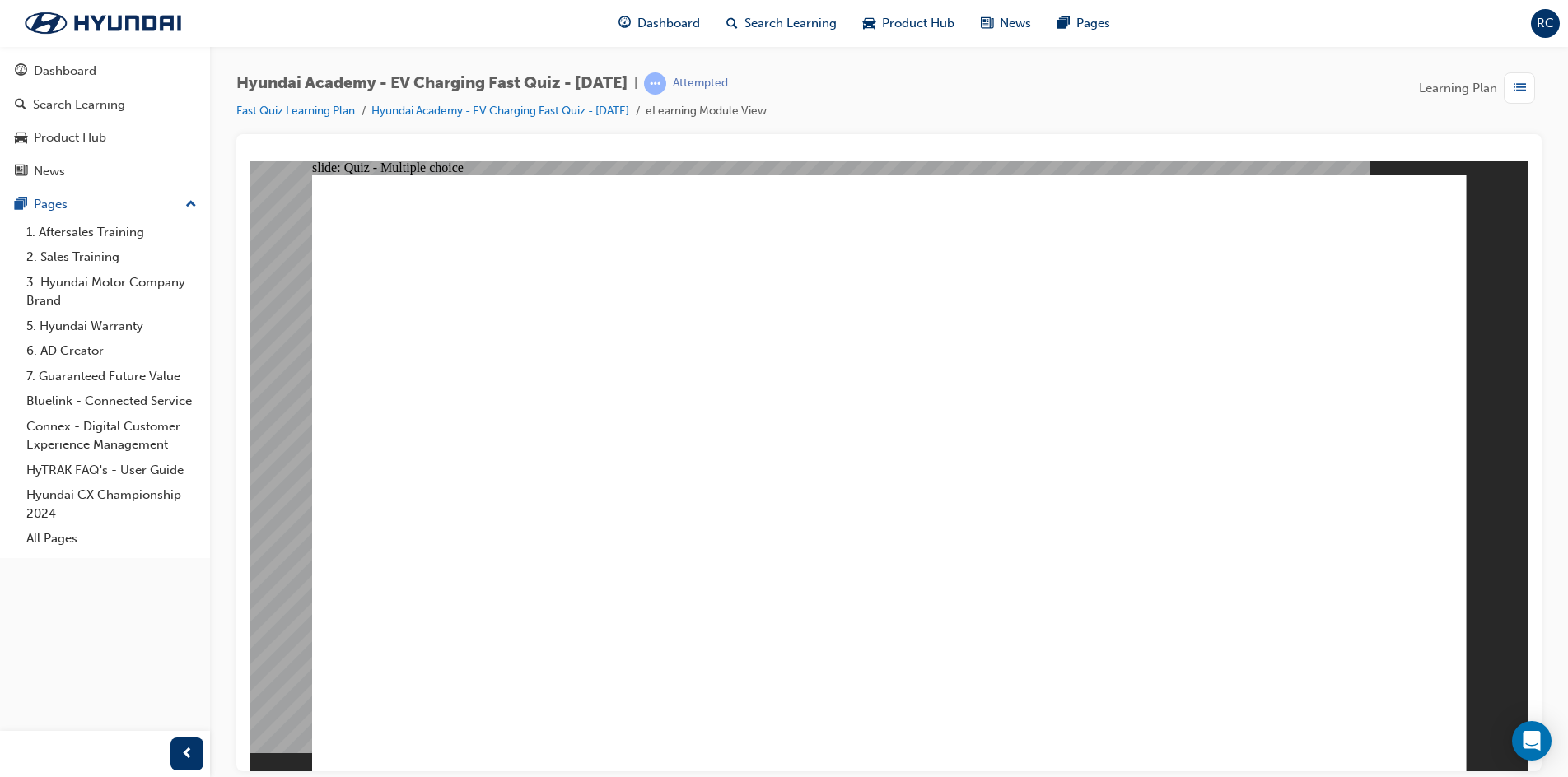
radio input "true"
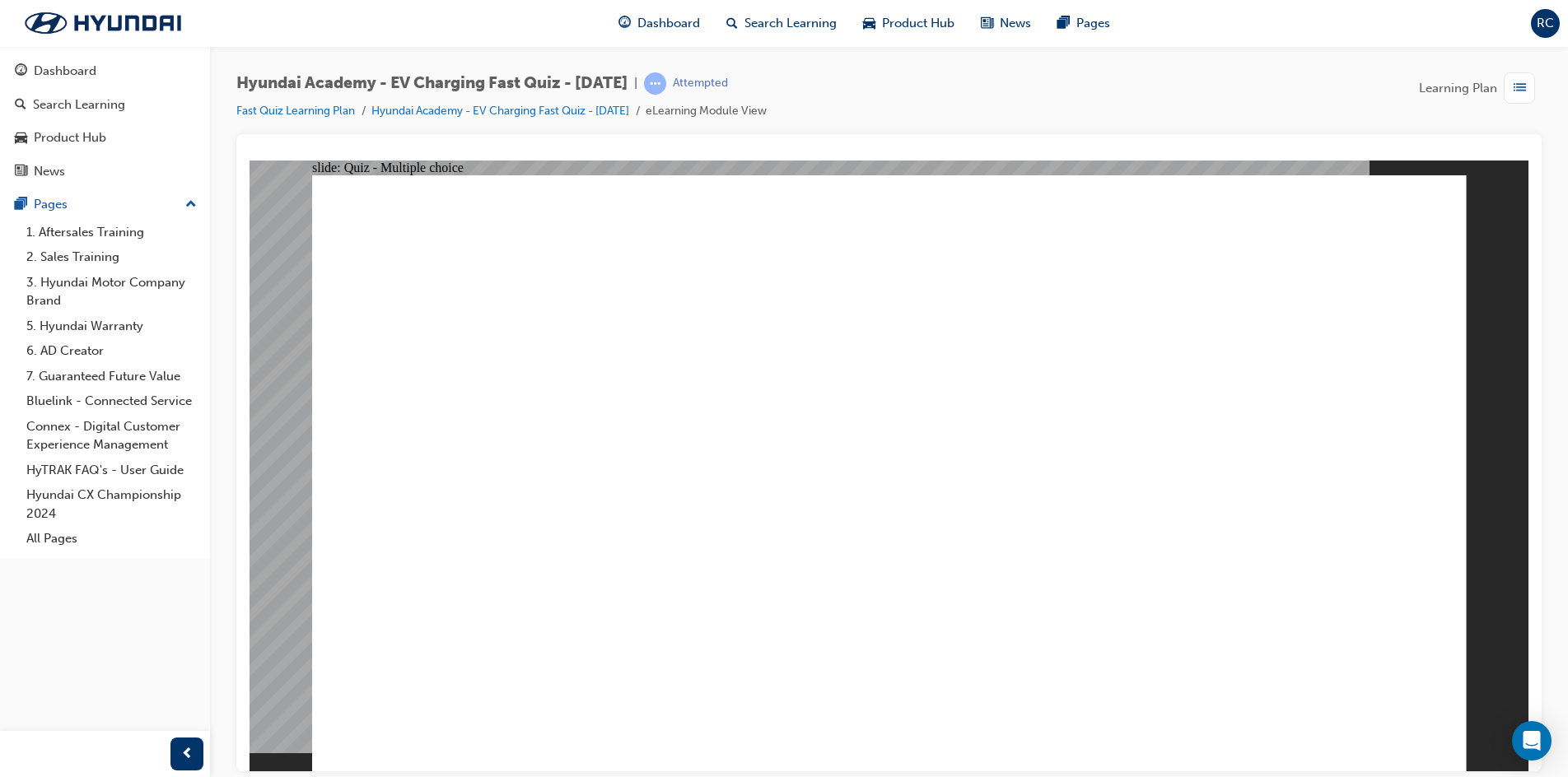
radio input "true"
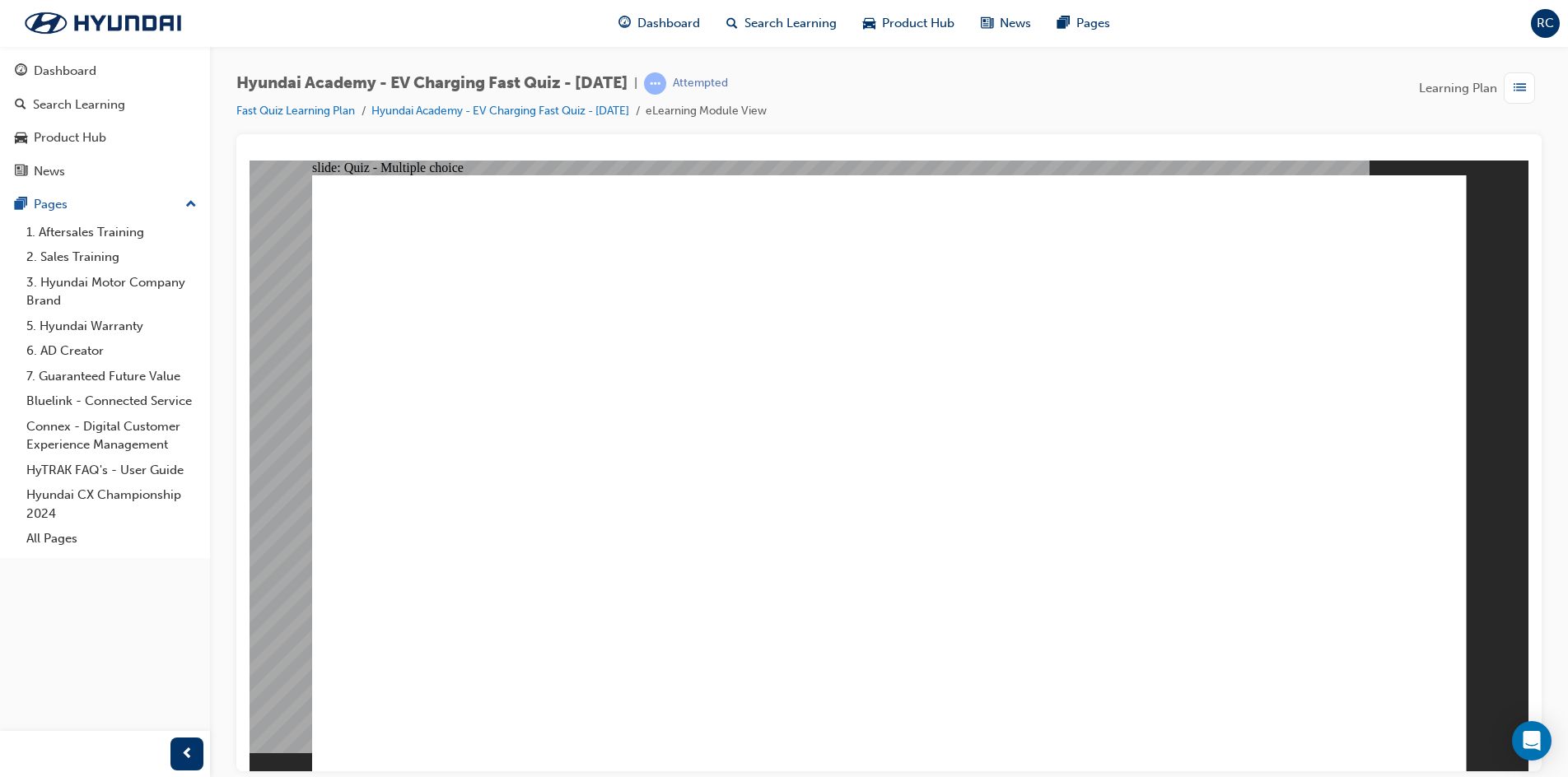
radio input "false"
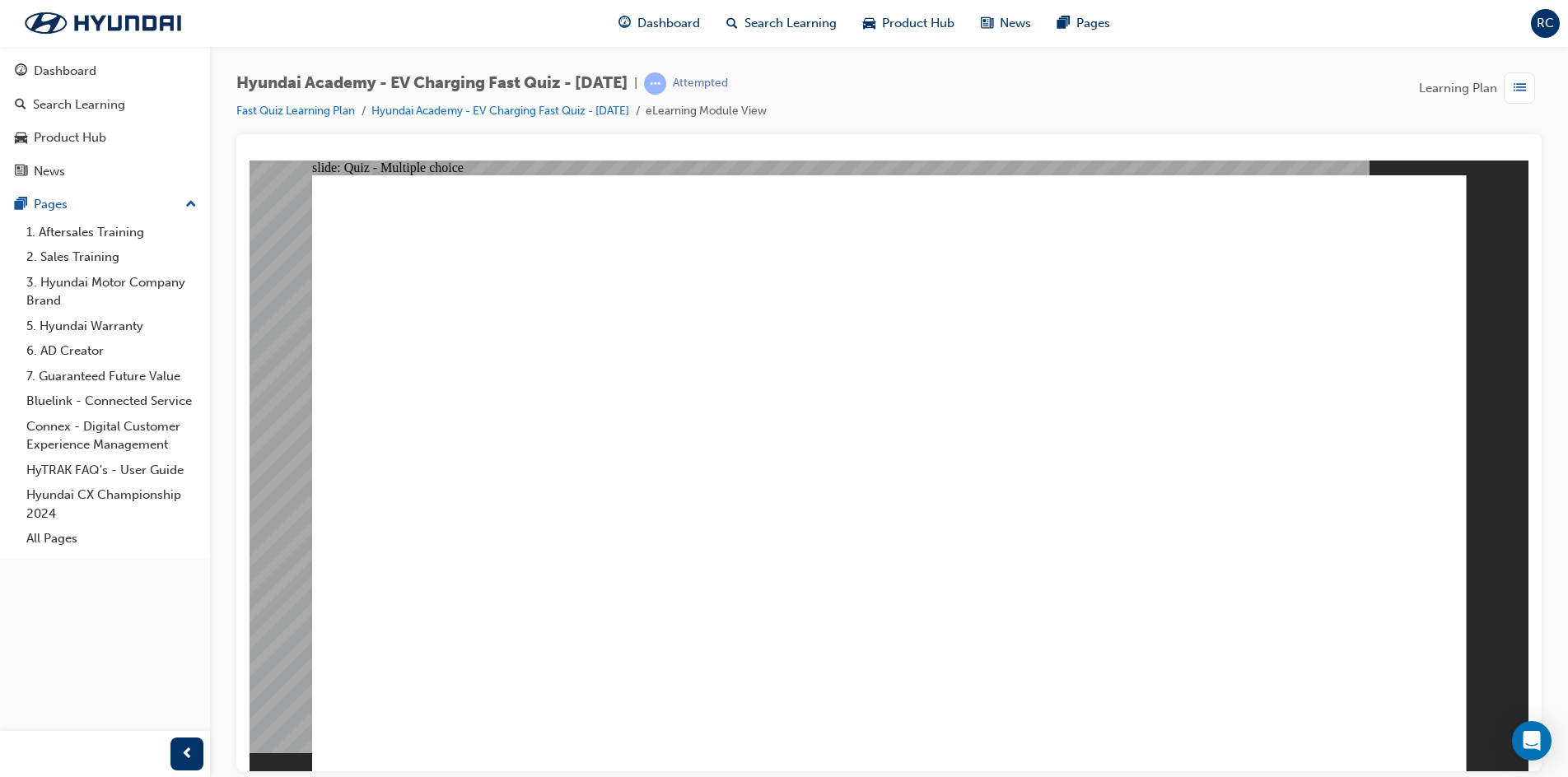
radio input "true"
click at [1505, 719] on div "slide: Quiz - Multiple choice Rectangle 1 Smart regenerative braking DOES NOT r…" at bounding box center [888, 465] width 1279 height 610
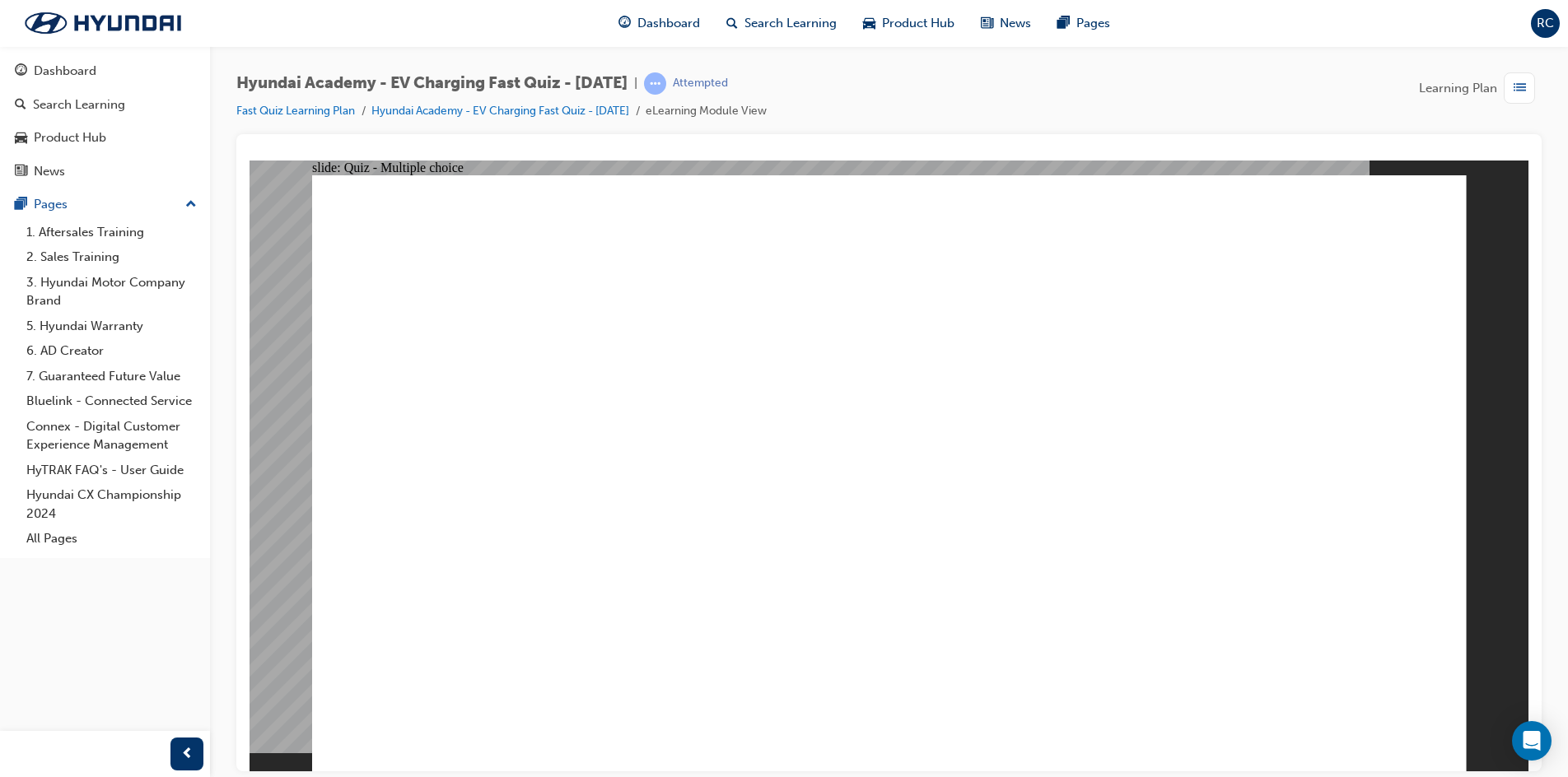
radio input "true"
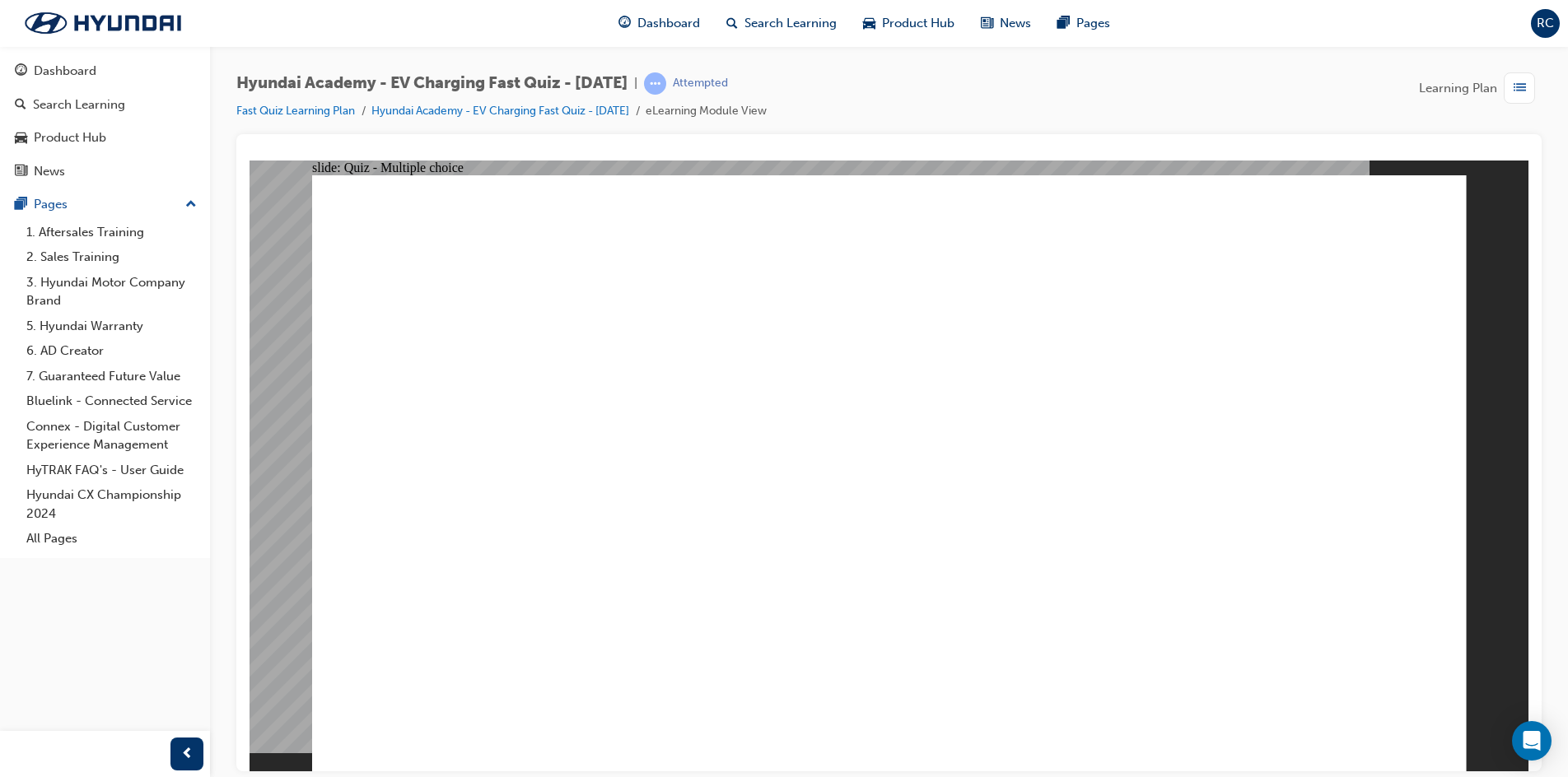
radio input "true"
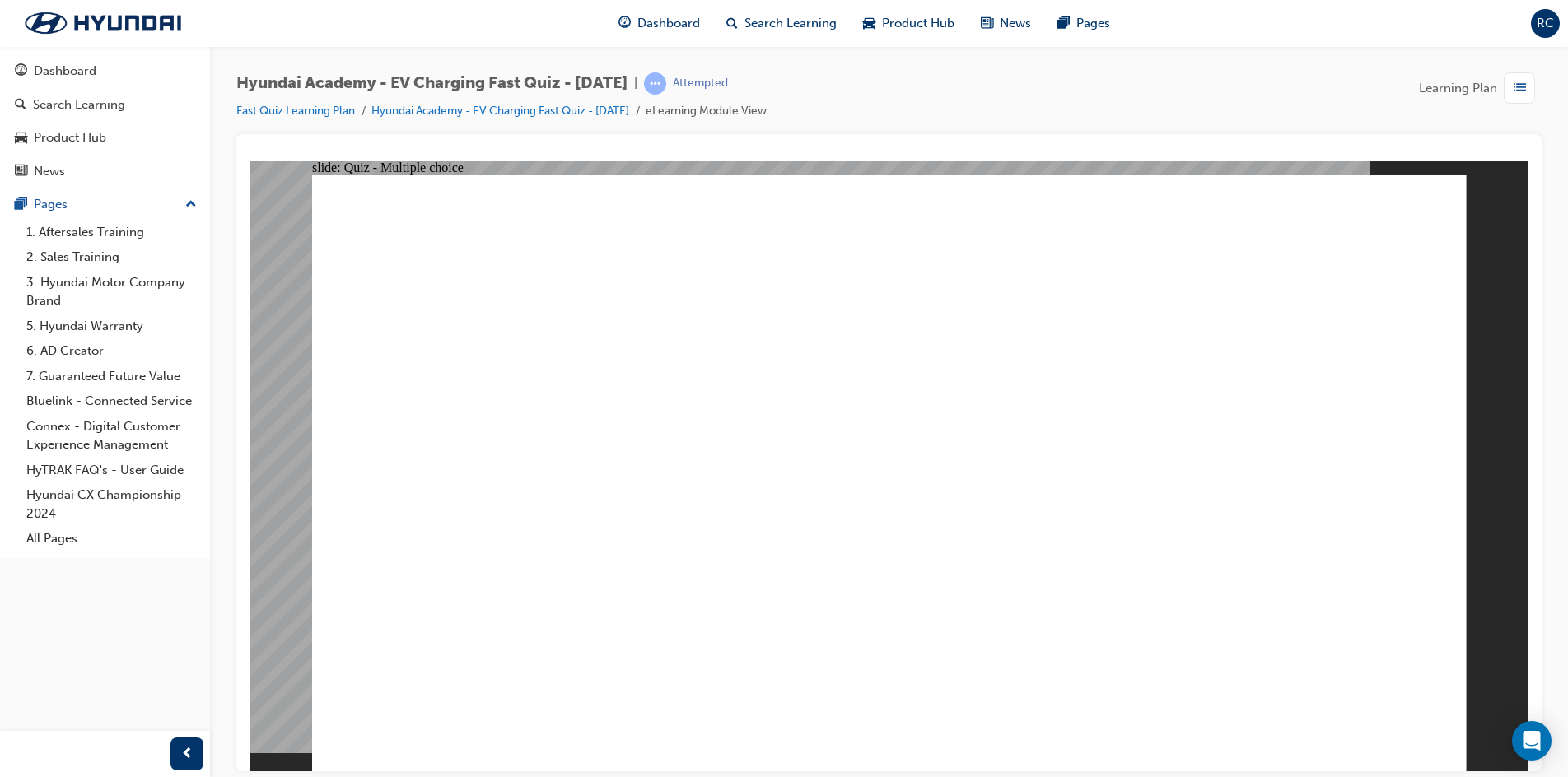
radio input "true"
